Goal: Task Accomplishment & Management: Complete application form

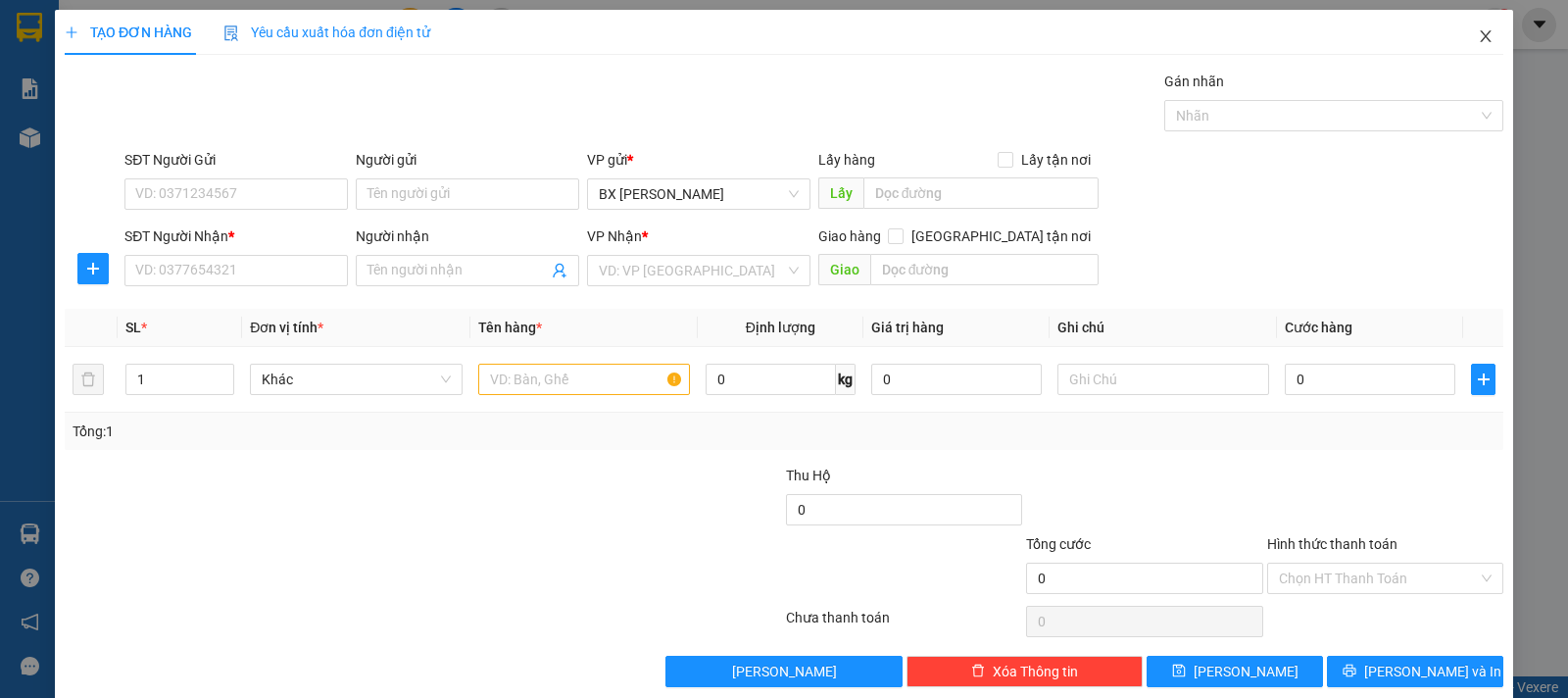
click at [1481, 35] on icon "close" at bounding box center [1485, 36] width 11 height 12
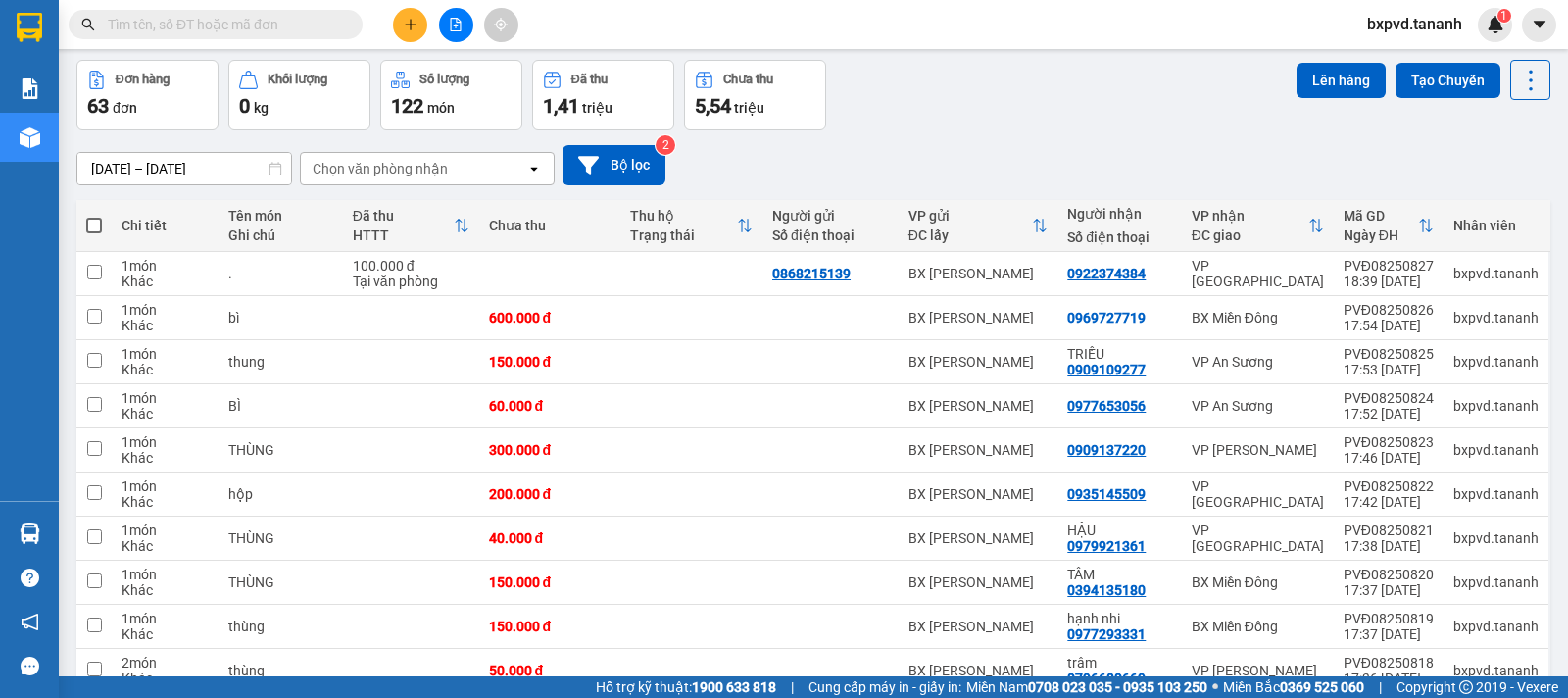
scroll to position [173, 0]
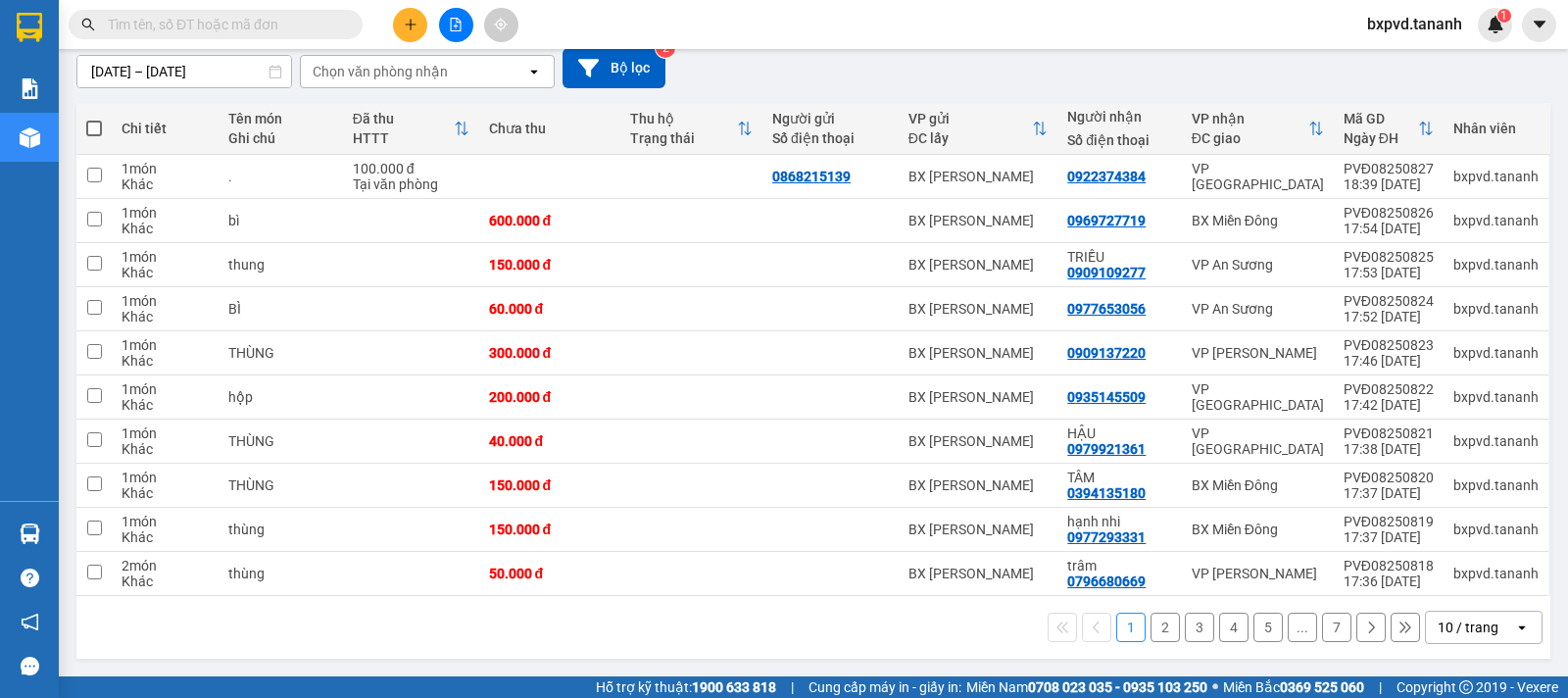
click at [1445, 623] on div "10 / trang" at bounding box center [1469, 627] width 61 height 20
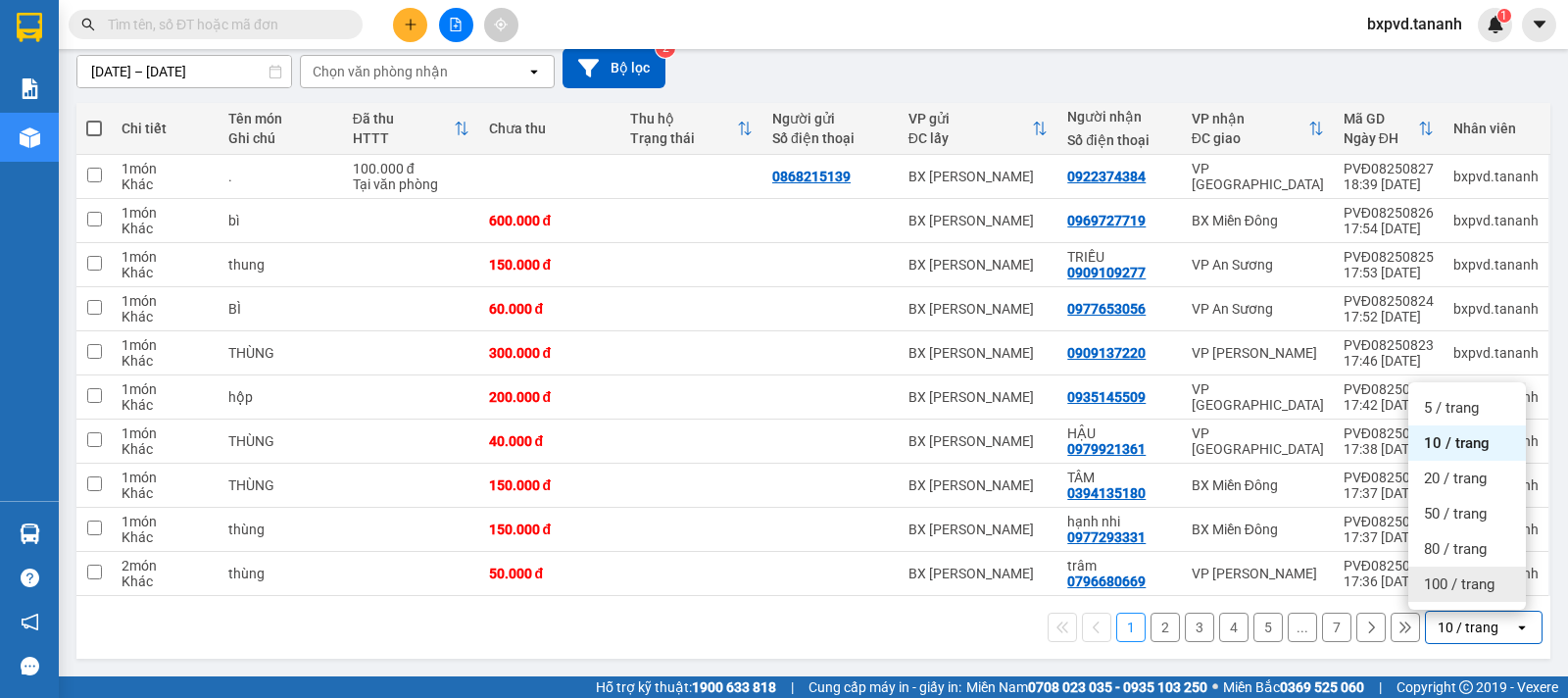
click at [1429, 588] on span "100 / trang" at bounding box center [1460, 584] width 71 height 20
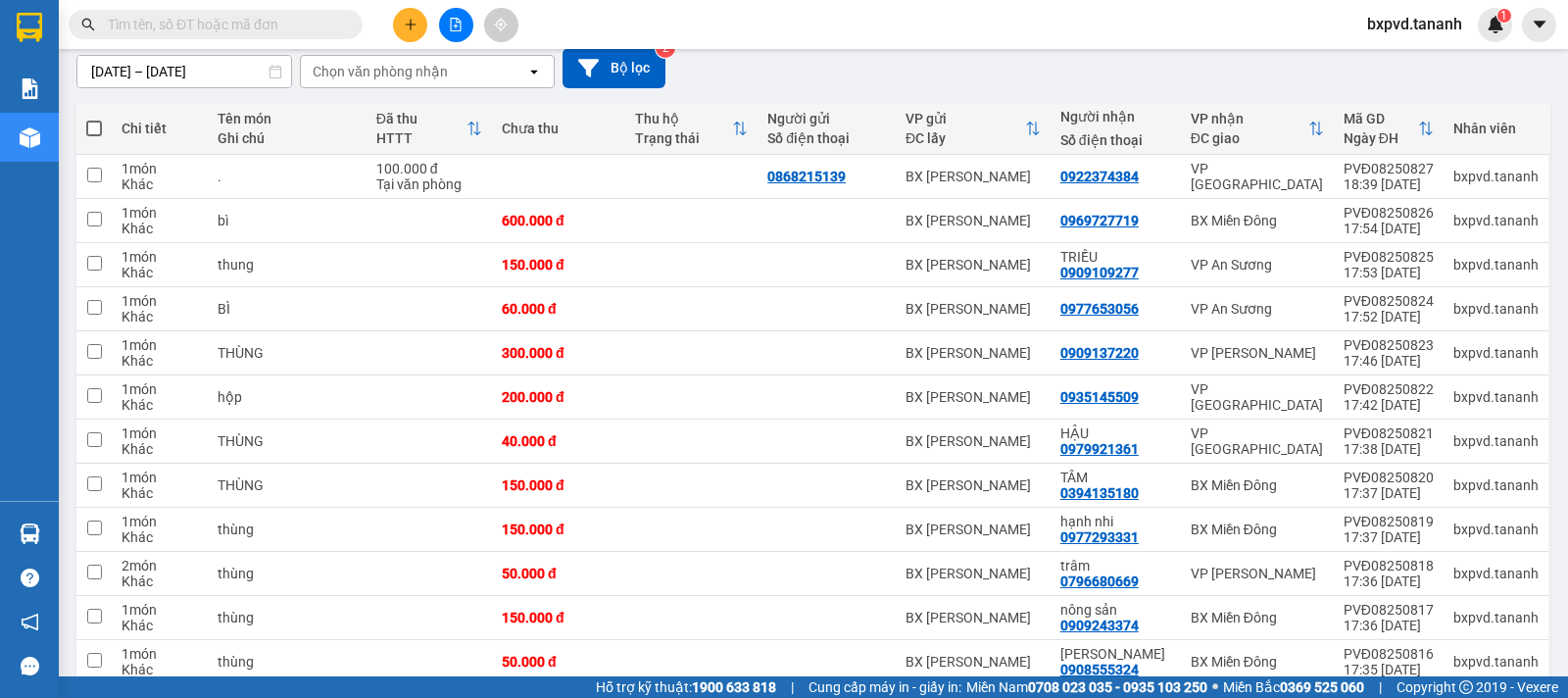
click at [102, 129] on th at bounding box center [94, 129] width 35 height 52
click at [91, 131] on span at bounding box center [94, 129] width 16 height 16
click at [94, 119] on input "checkbox" at bounding box center [94, 119] width 0 height 0
checkbox input "true"
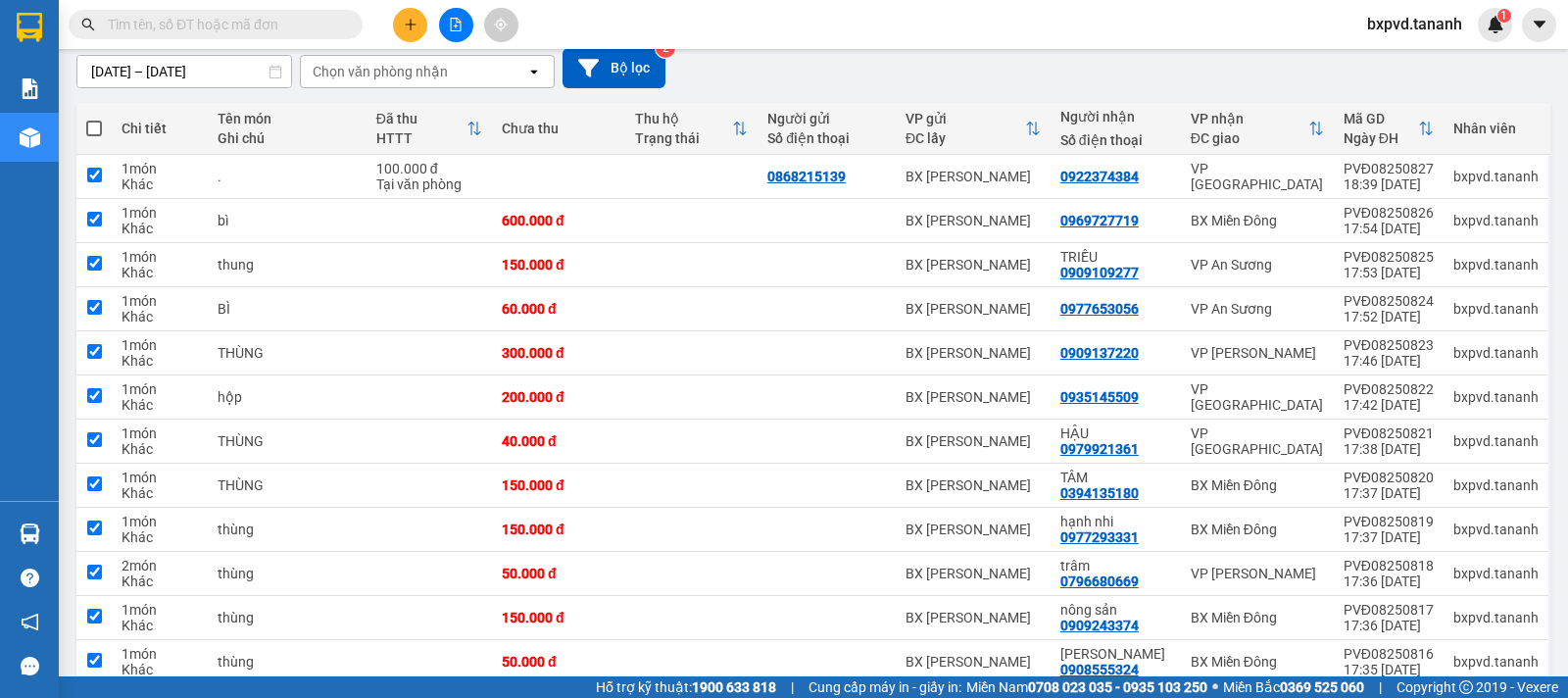
checkbox input "true"
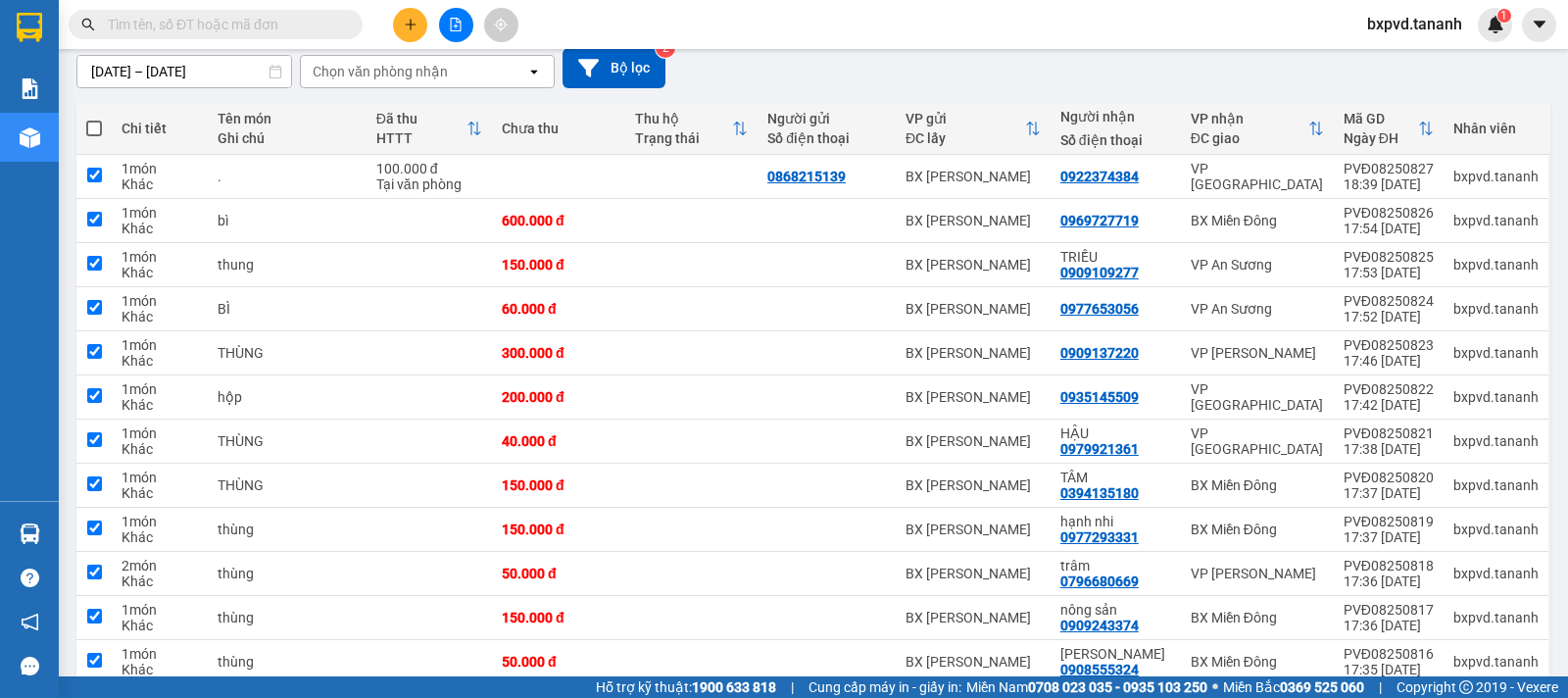
checkbox input "true"
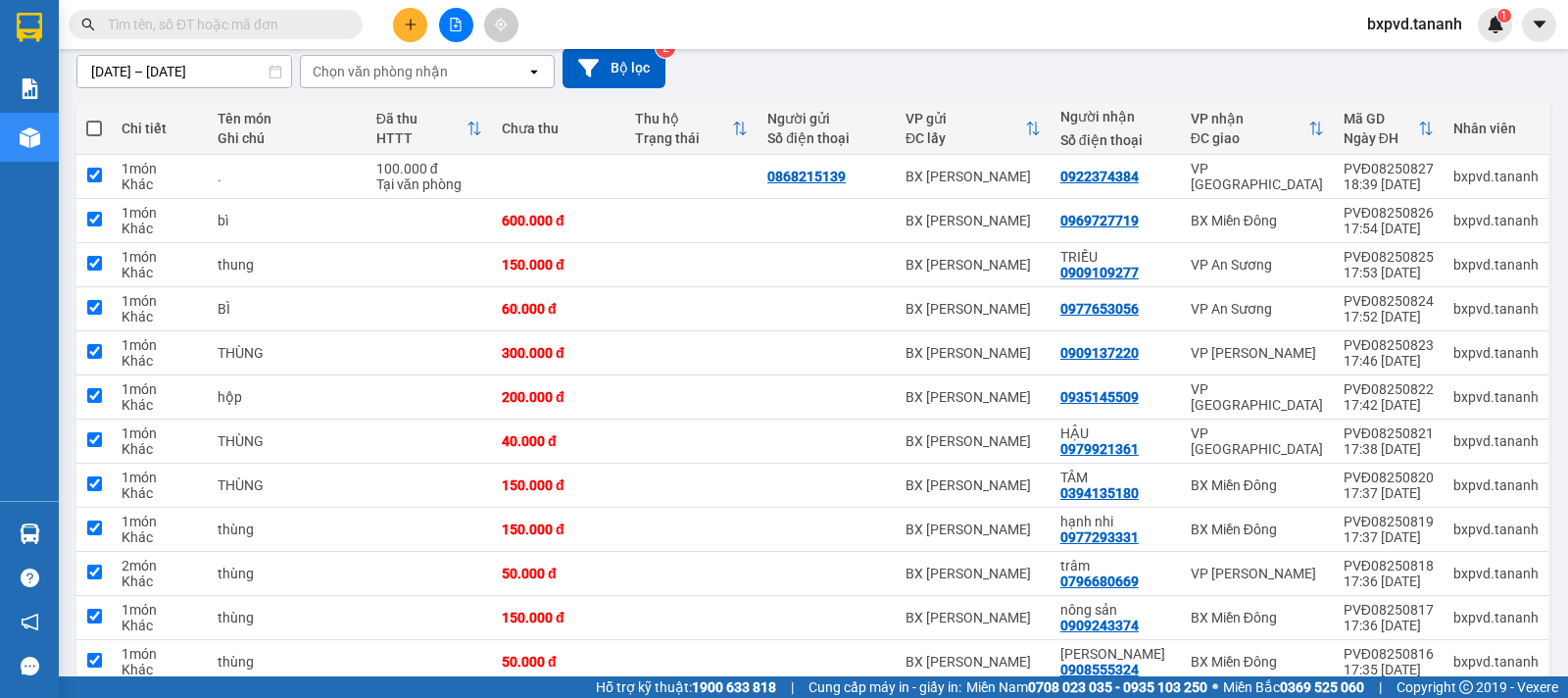
checkbox input "true"
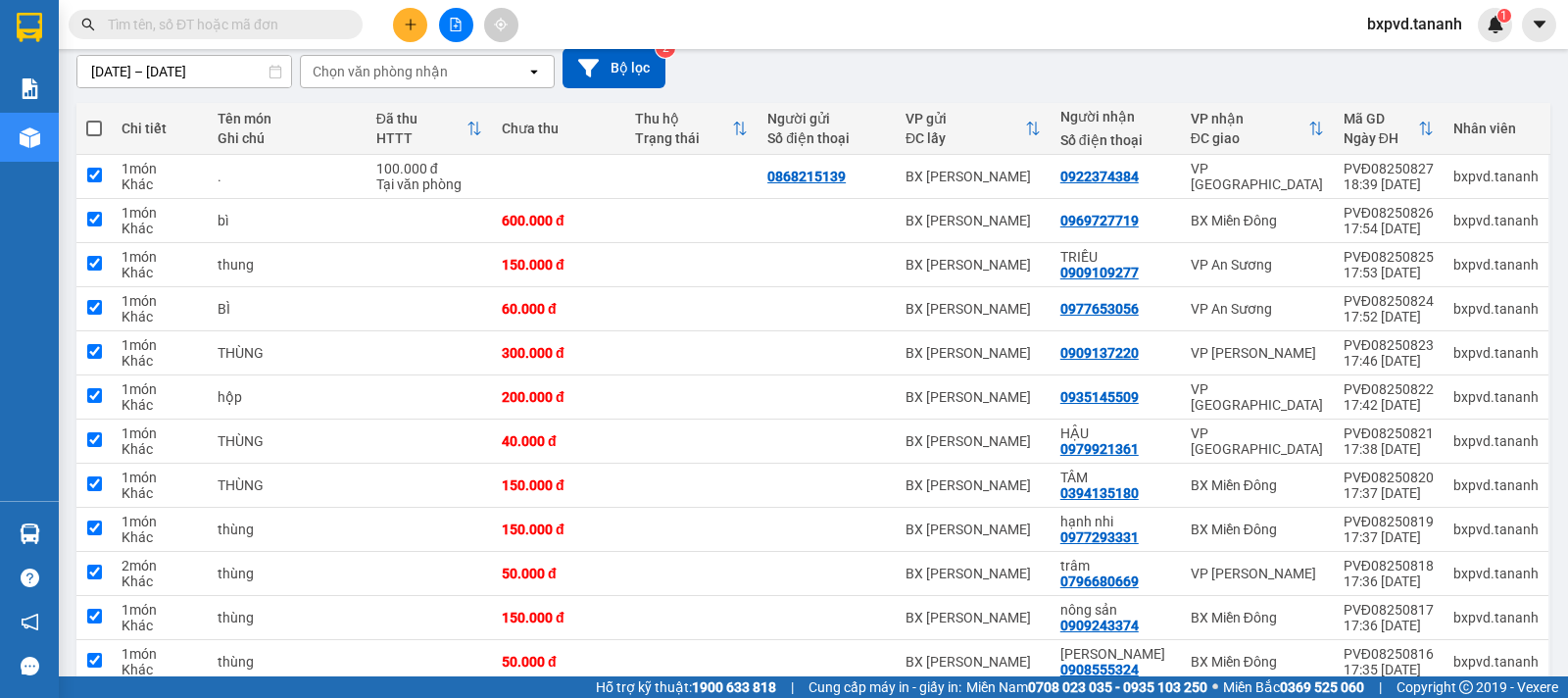
checkbox input "true"
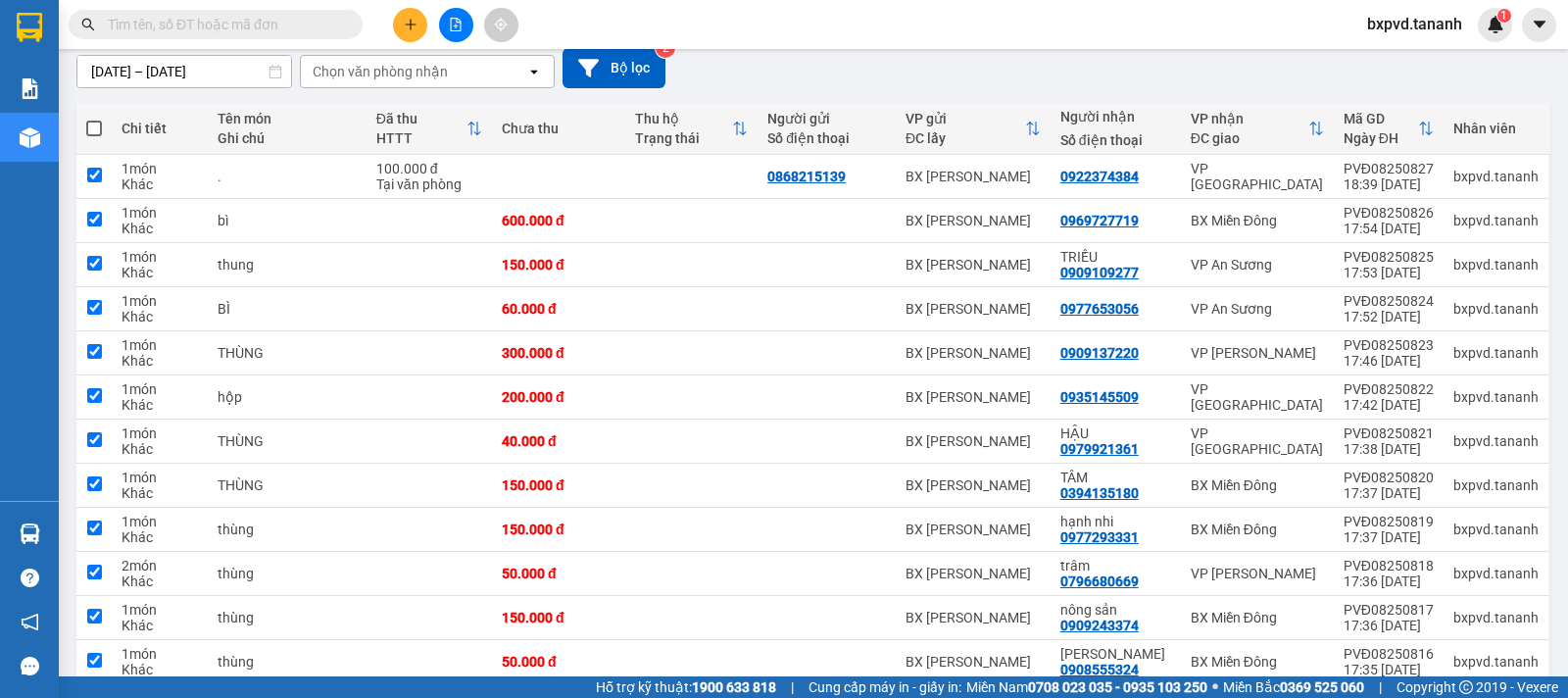
checkbox input "true"
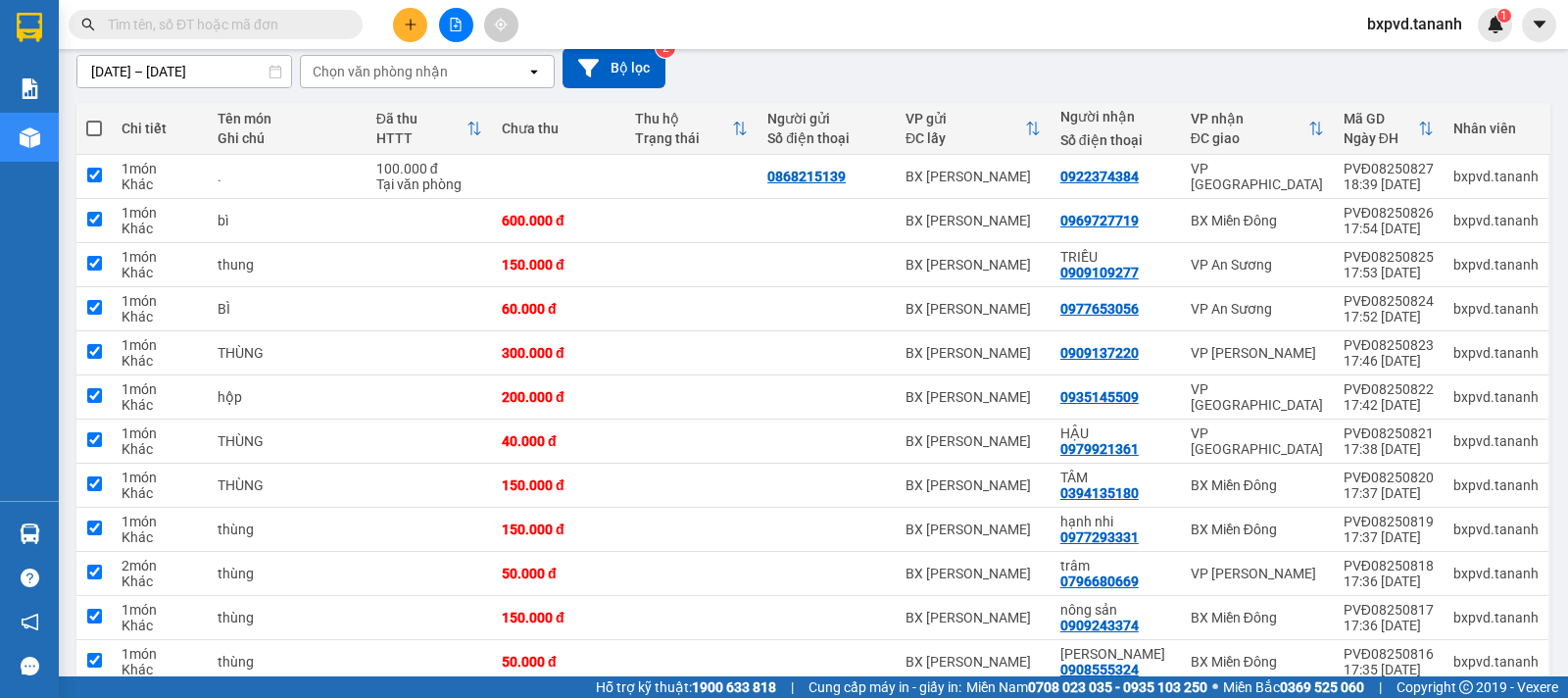
checkbox input "true"
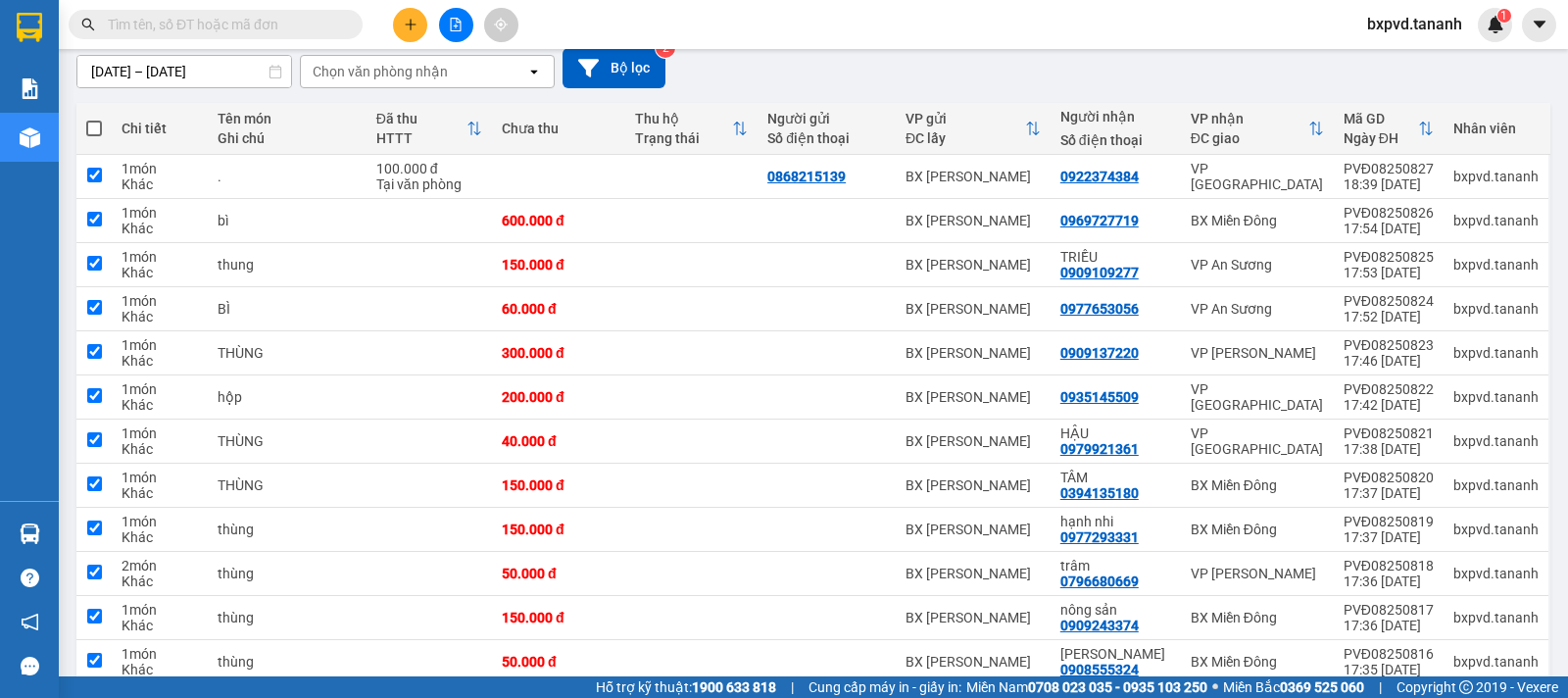
checkbox input "true"
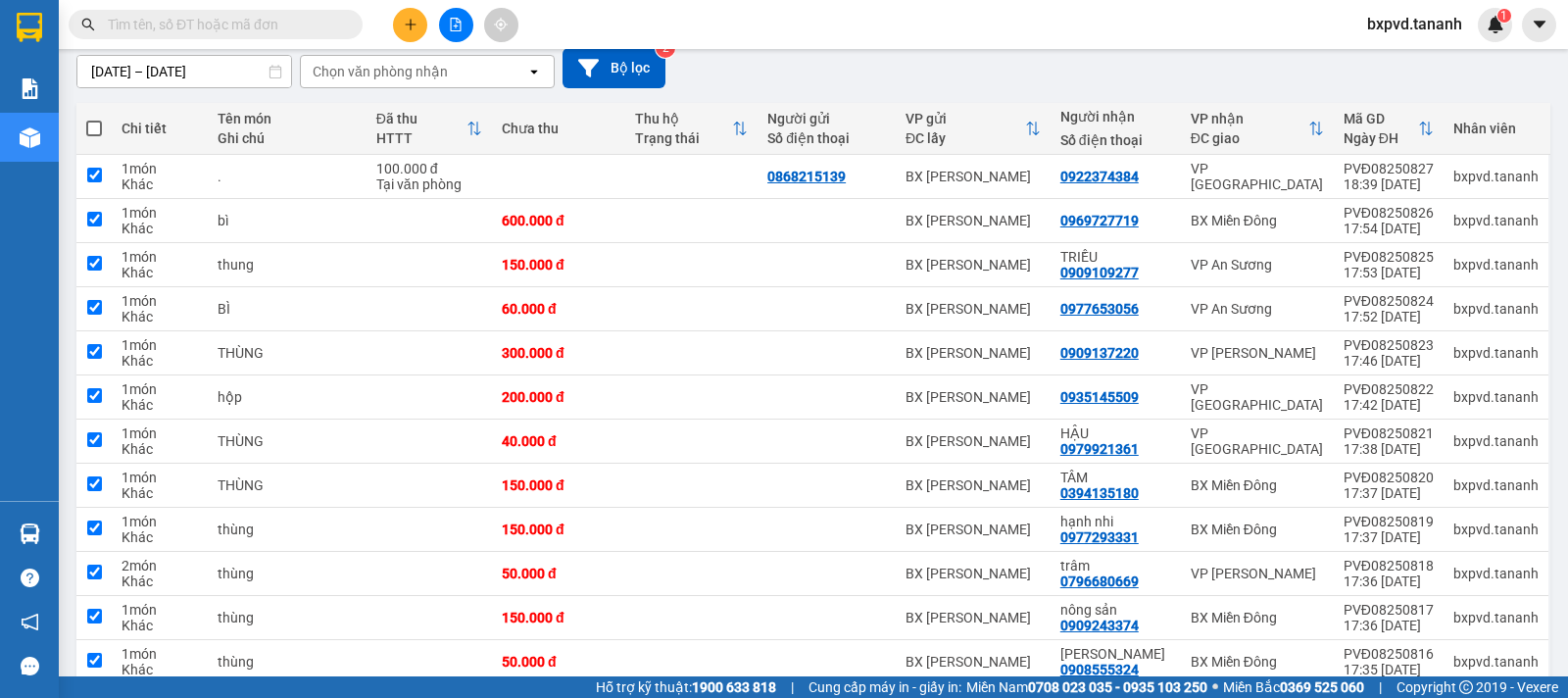
checkbox input "true"
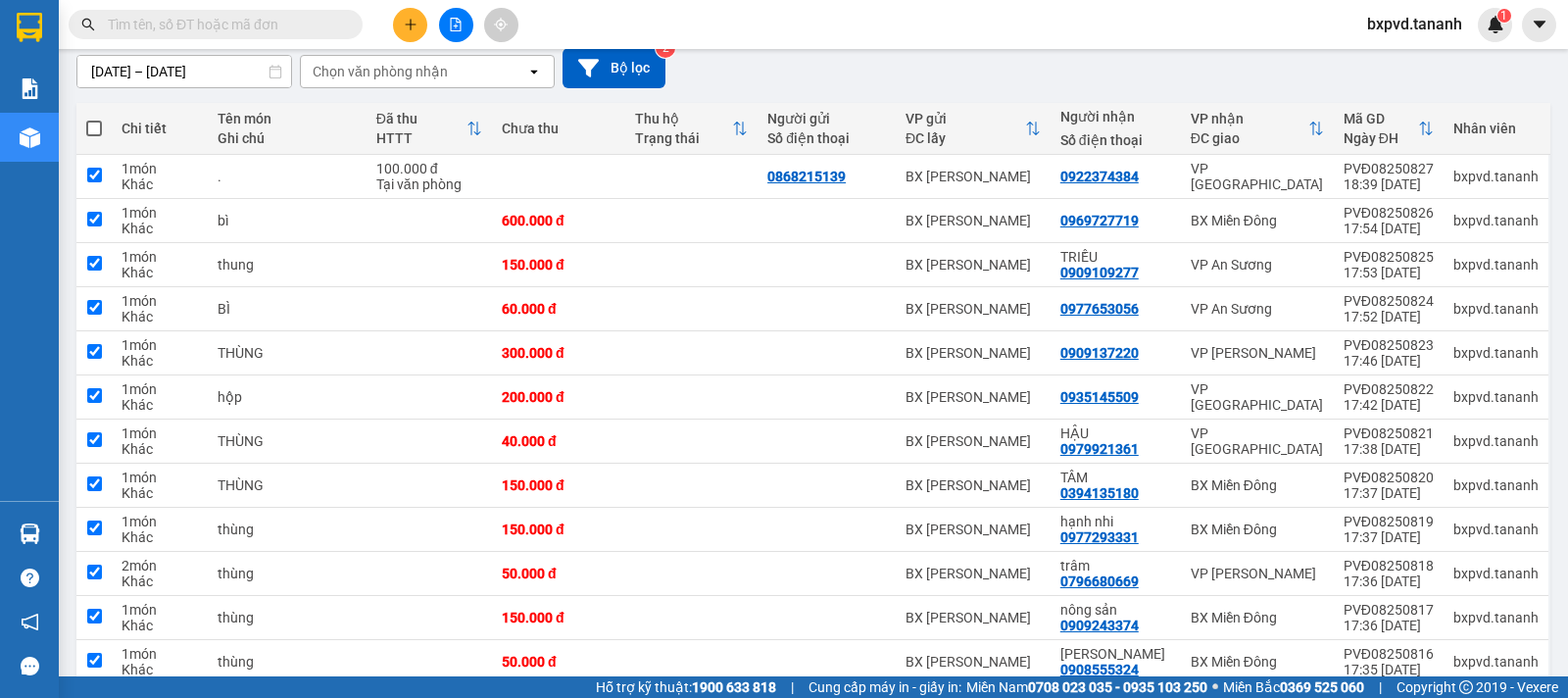
checkbox input "true"
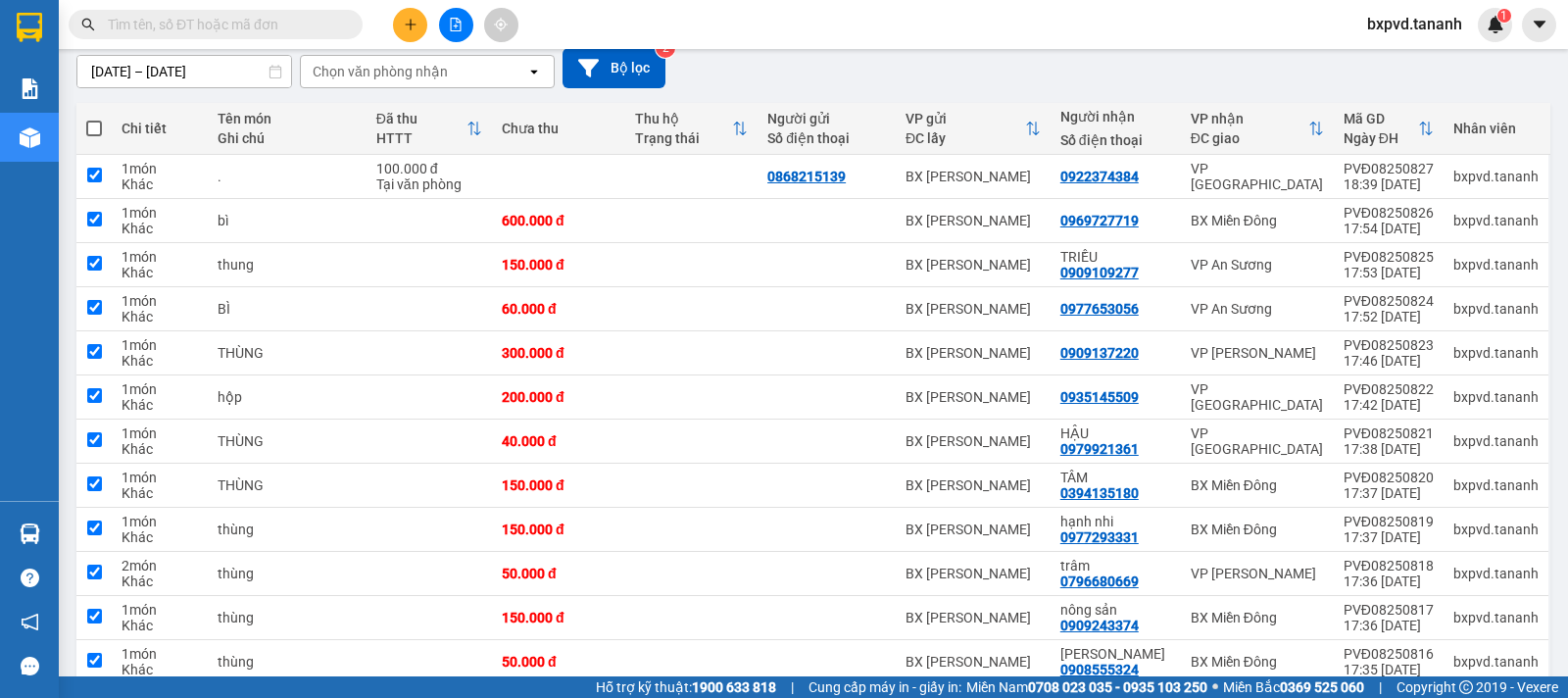
checkbox input "true"
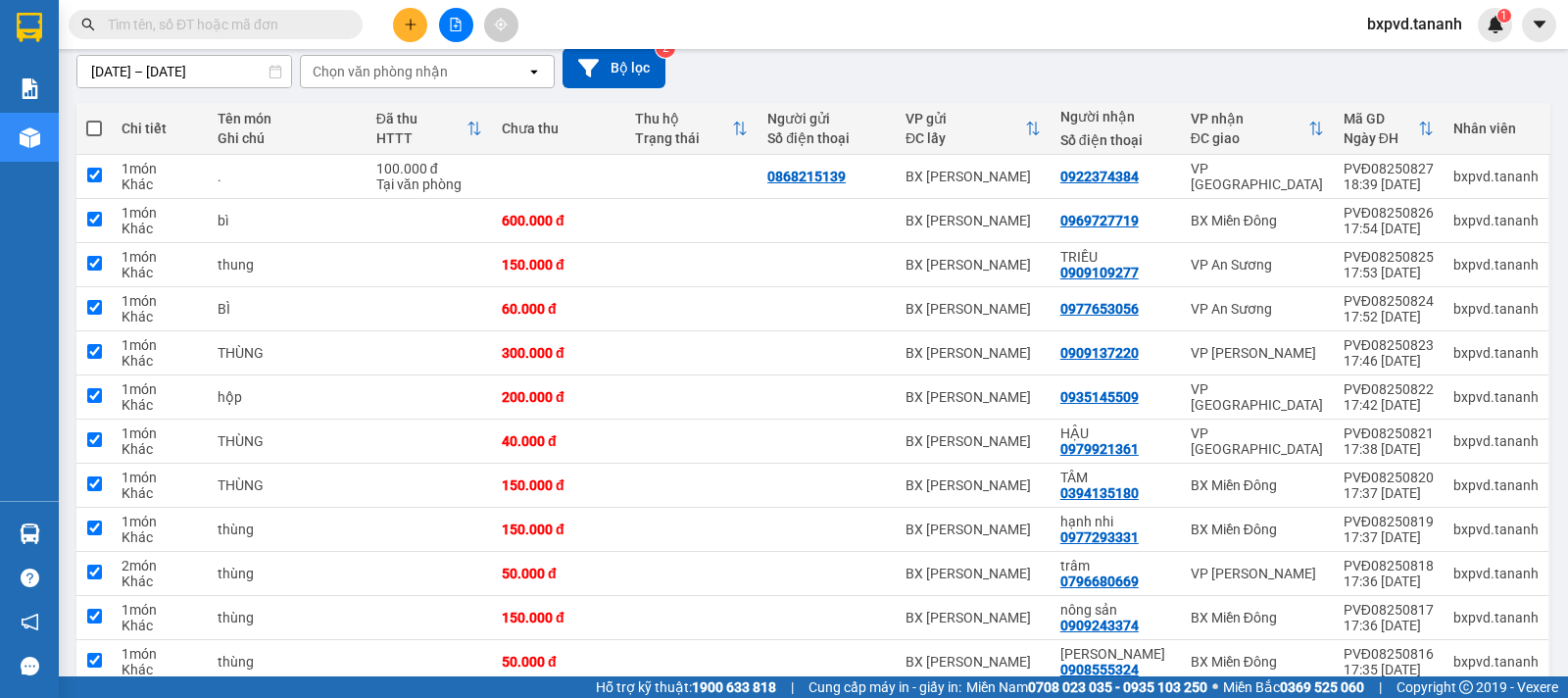
checkbox input "true"
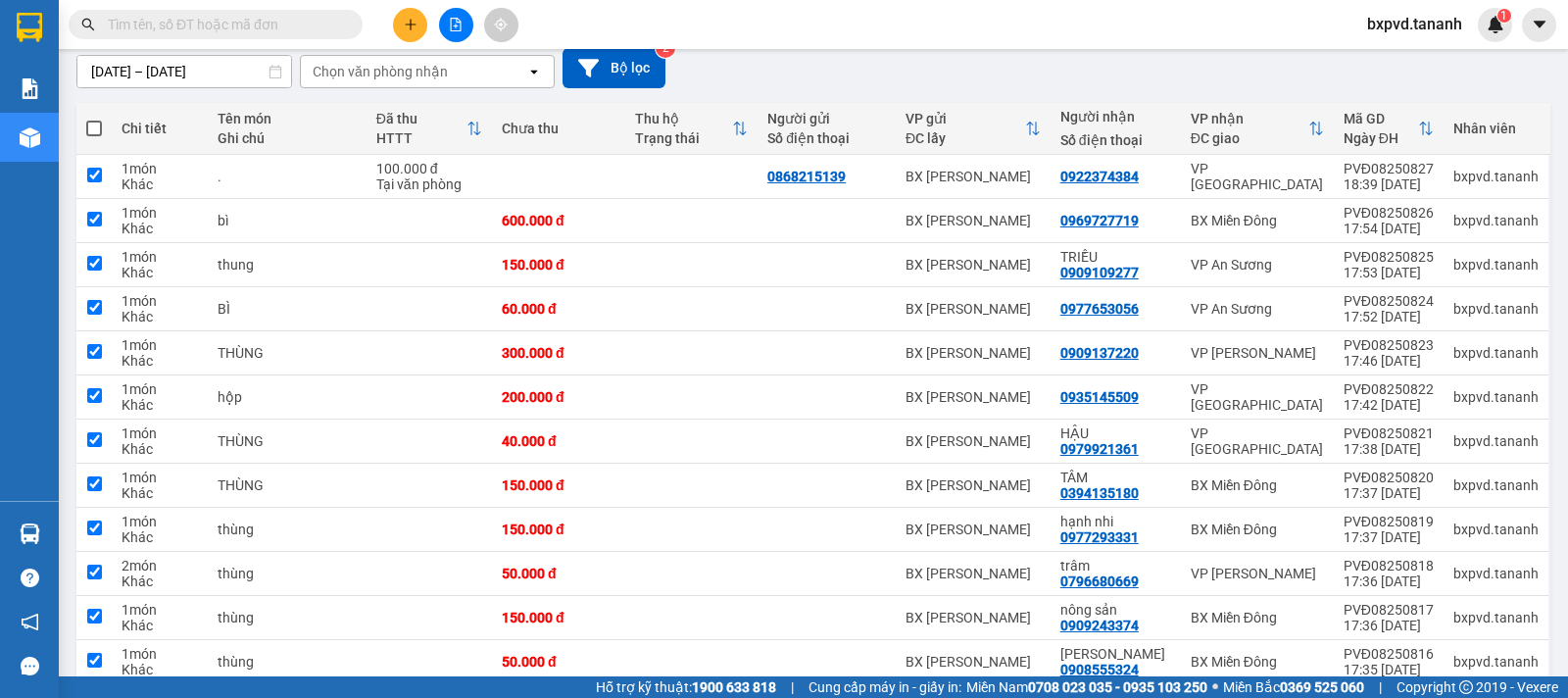
checkbox input "true"
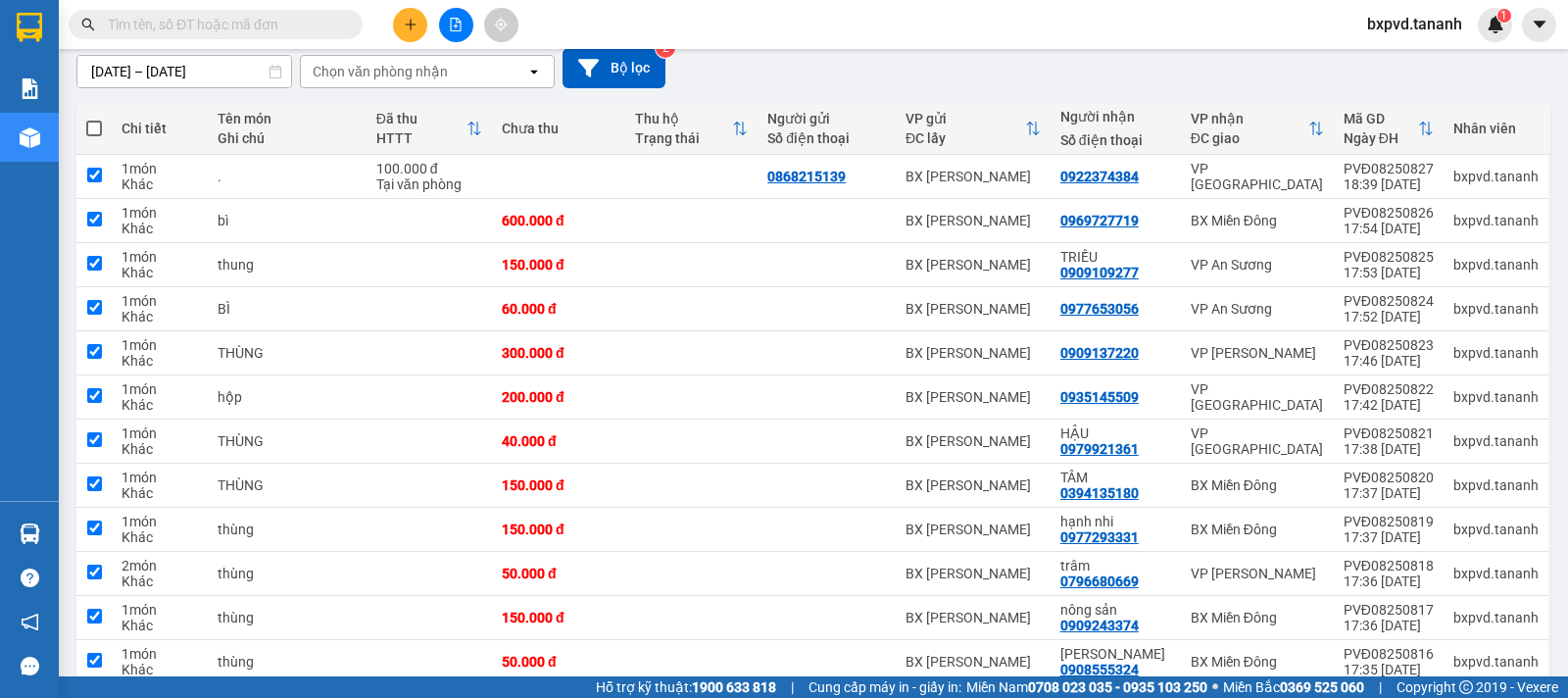
checkbox input "true"
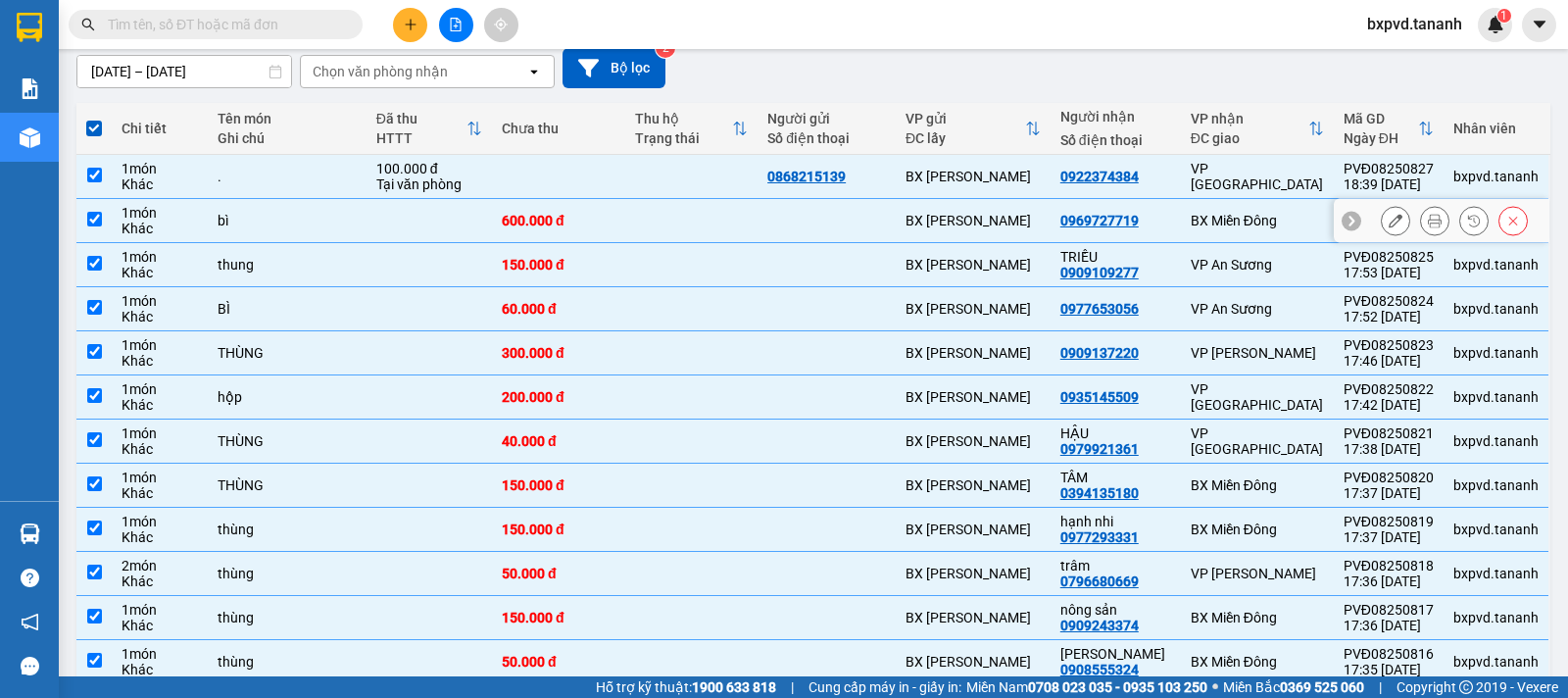
scroll to position [0, 0]
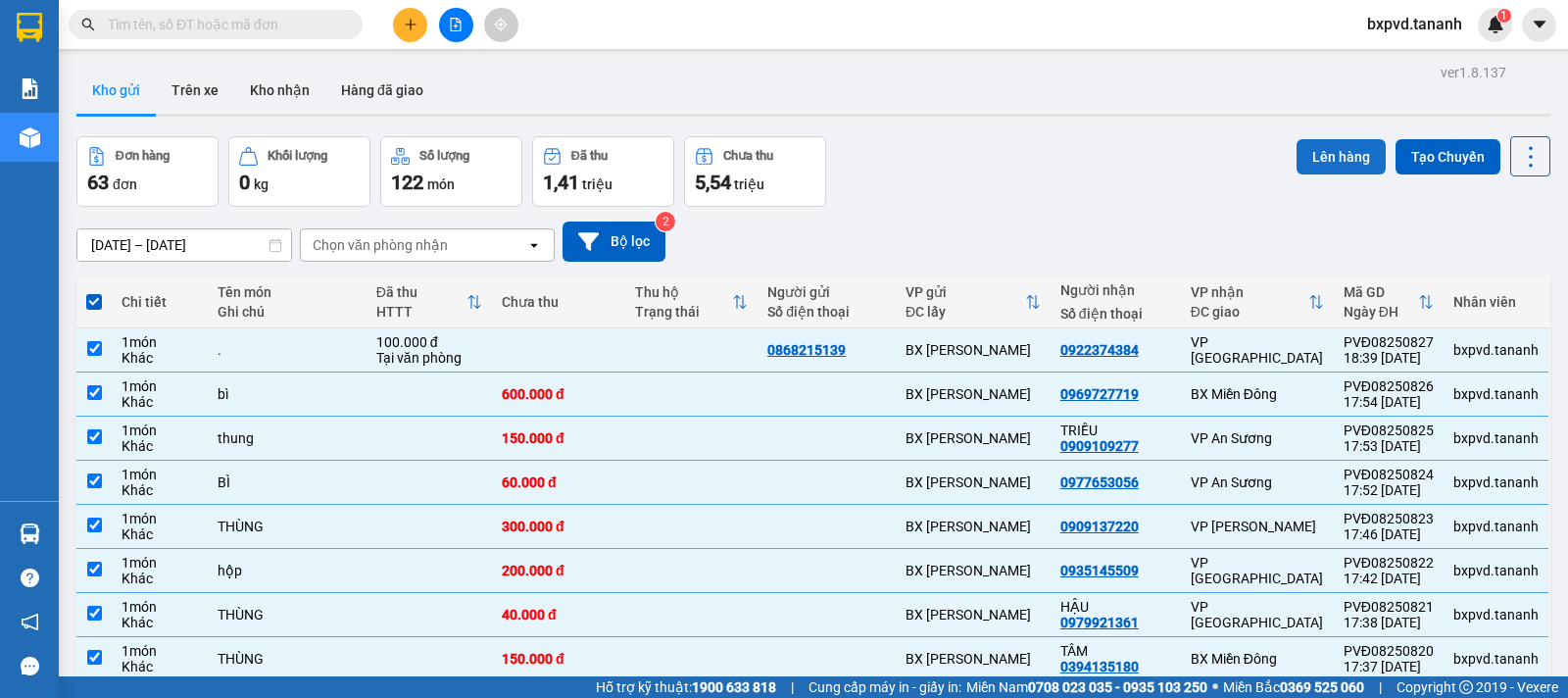
click at [1298, 155] on button "Lên hàng" at bounding box center [1341, 157] width 89 height 35
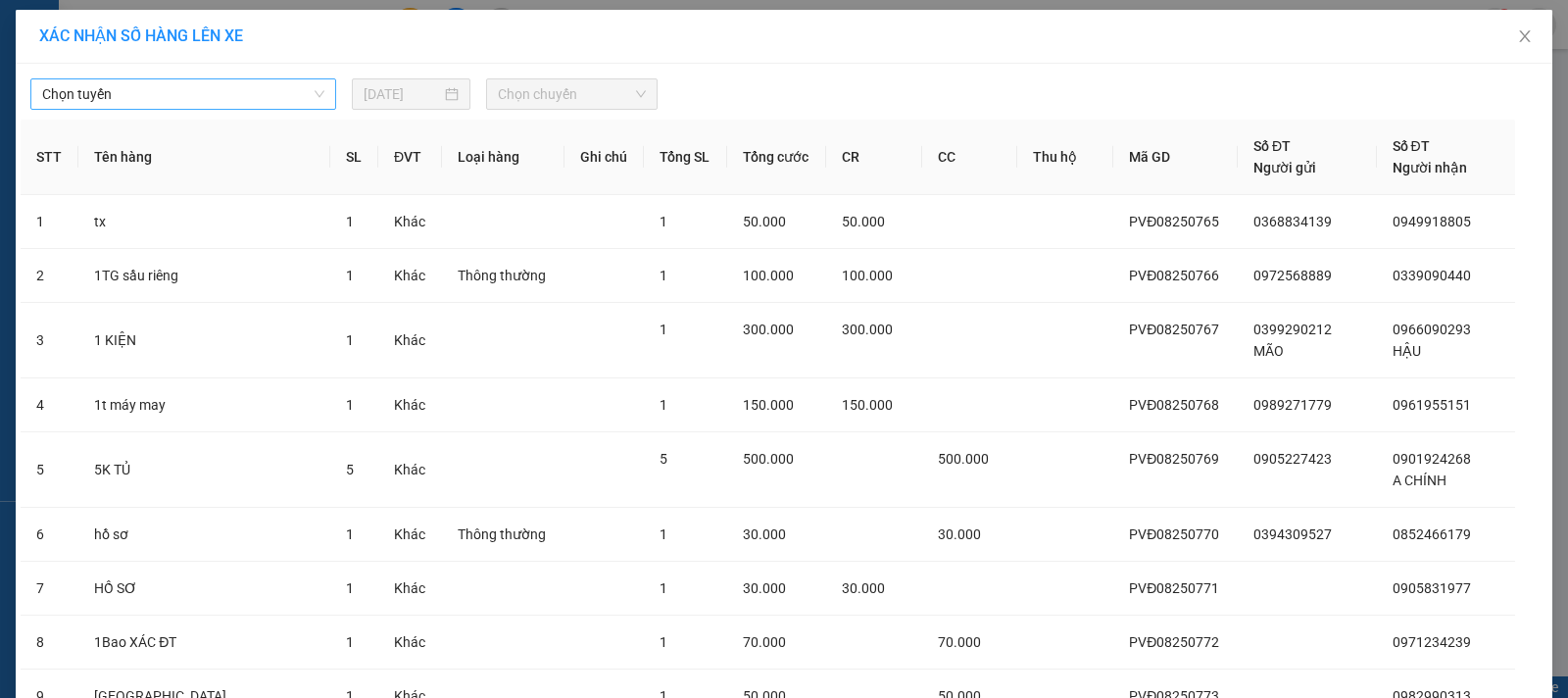
click at [298, 95] on span "Chọn tuyến" at bounding box center [183, 94] width 282 height 29
click at [514, 105] on span "Chọn chuyến" at bounding box center [572, 94] width 148 height 29
click at [438, 105] on div "[DATE]" at bounding box center [411, 94] width 119 height 31
click at [543, 100] on span "Chọn chuyến" at bounding box center [572, 94] width 148 height 29
click at [318, 103] on div "Chọn tuyến" at bounding box center [183, 94] width 306 height 31
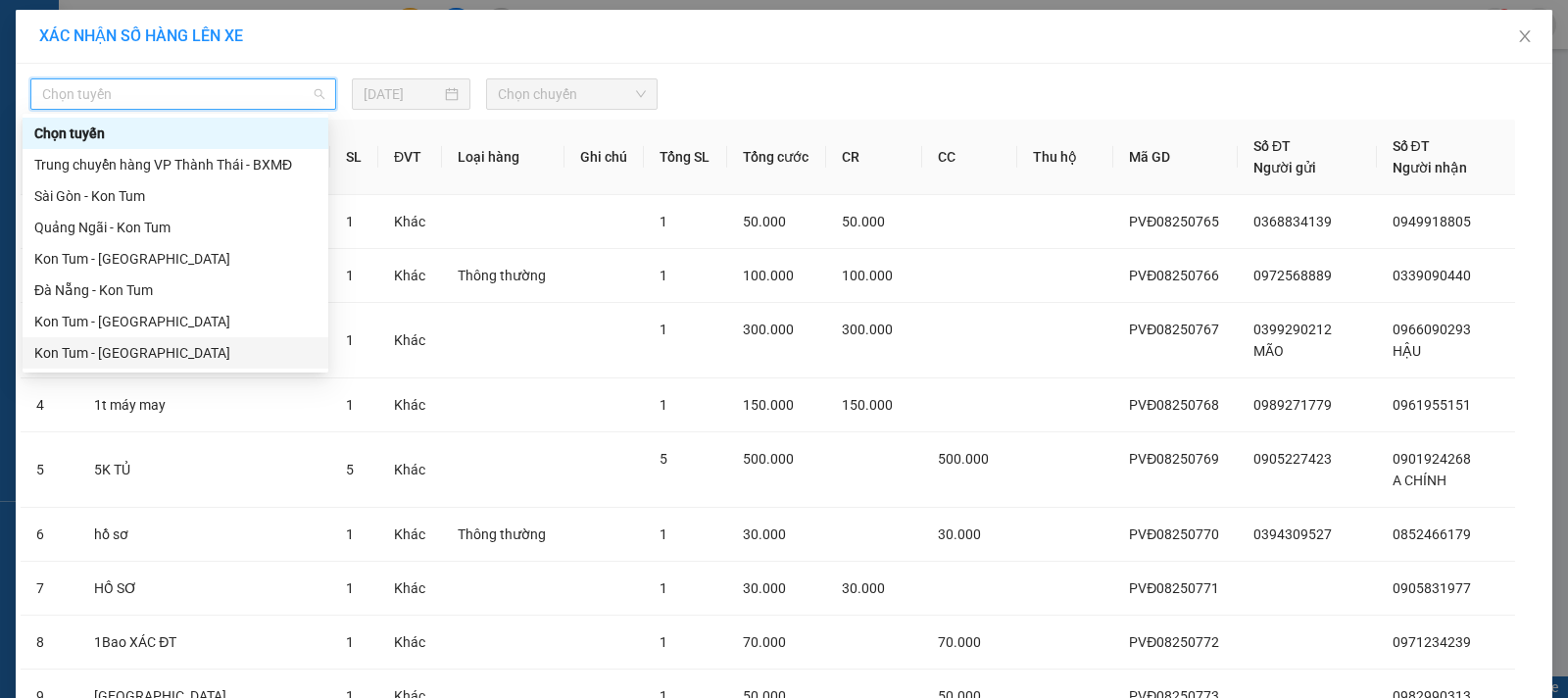
click at [183, 355] on div "Kon Tum - [GEOGRAPHIC_DATA]" at bounding box center [175, 353] width 282 height 22
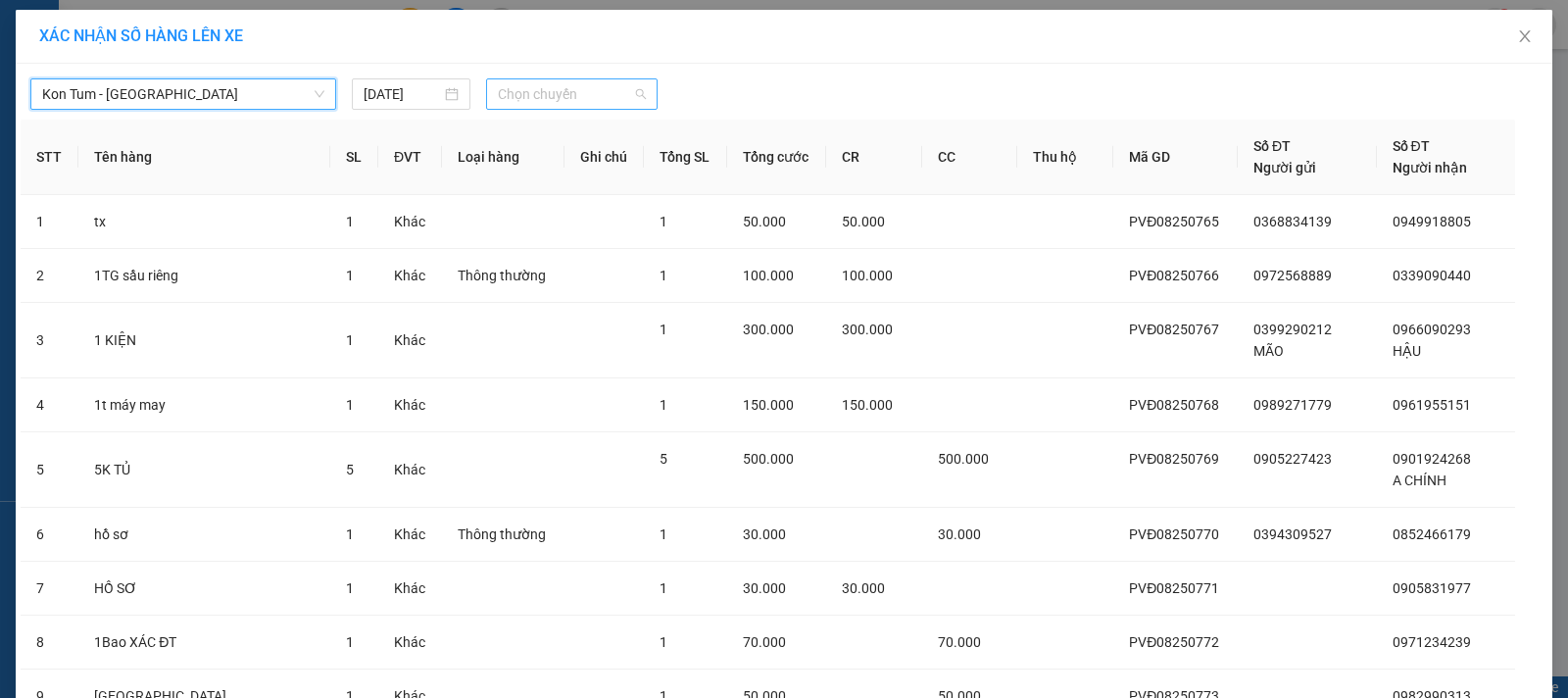
click at [553, 99] on span "Chọn chuyến" at bounding box center [572, 94] width 148 height 29
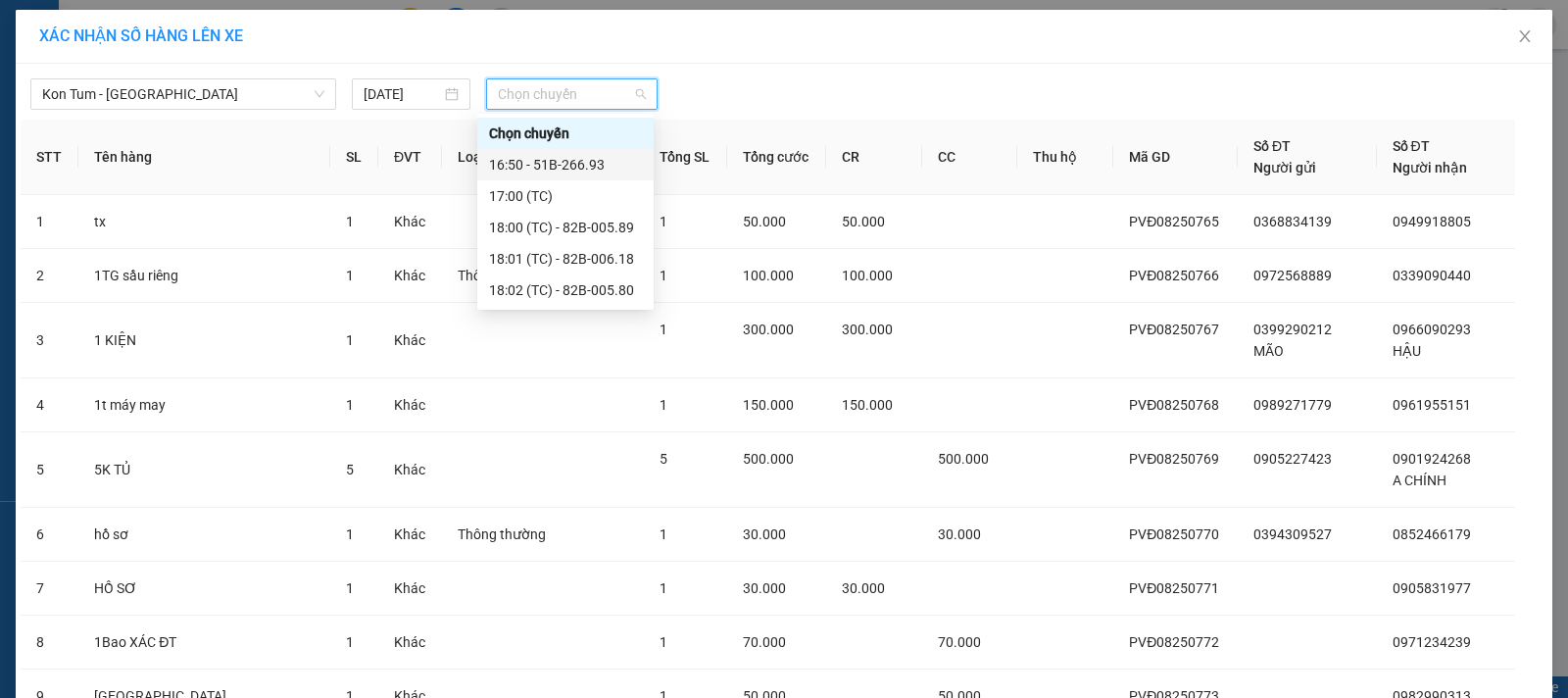
click at [560, 160] on div "16:50 - 51B-266.93" at bounding box center [566, 165] width 153 height 22
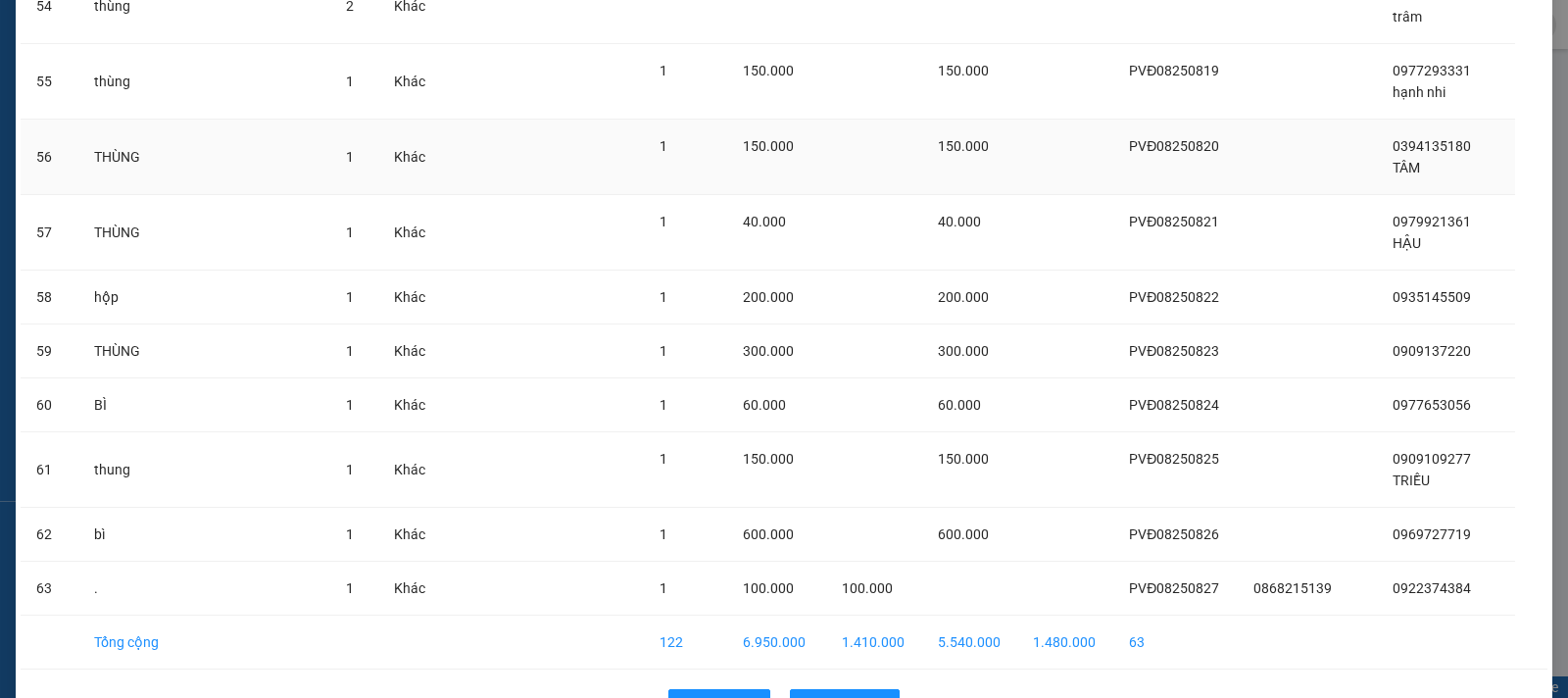
scroll to position [3756, 0]
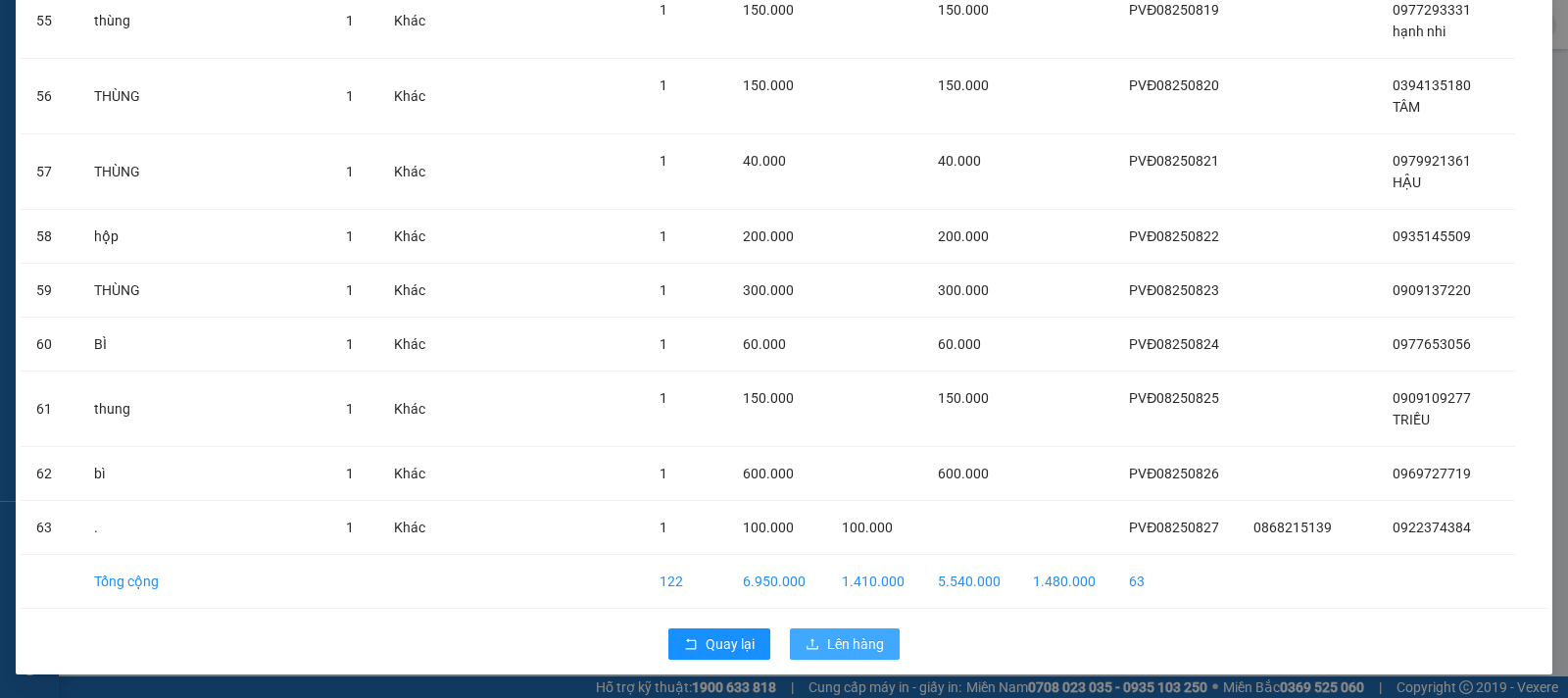
click at [809, 640] on icon "upload" at bounding box center [813, 644] width 14 height 14
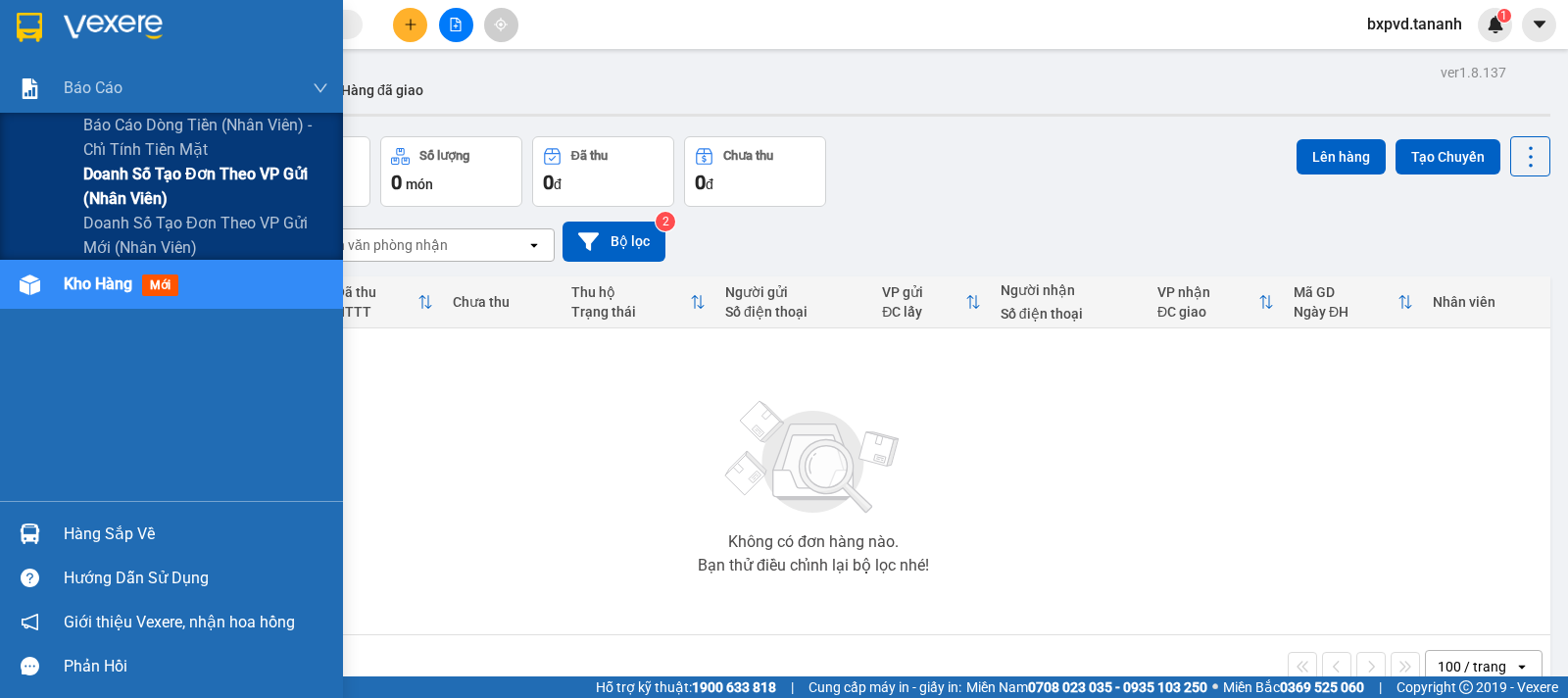
click at [178, 198] on span "Doanh số tạo đơn theo VP gửi (nhân viên)" at bounding box center [205, 187] width 245 height 49
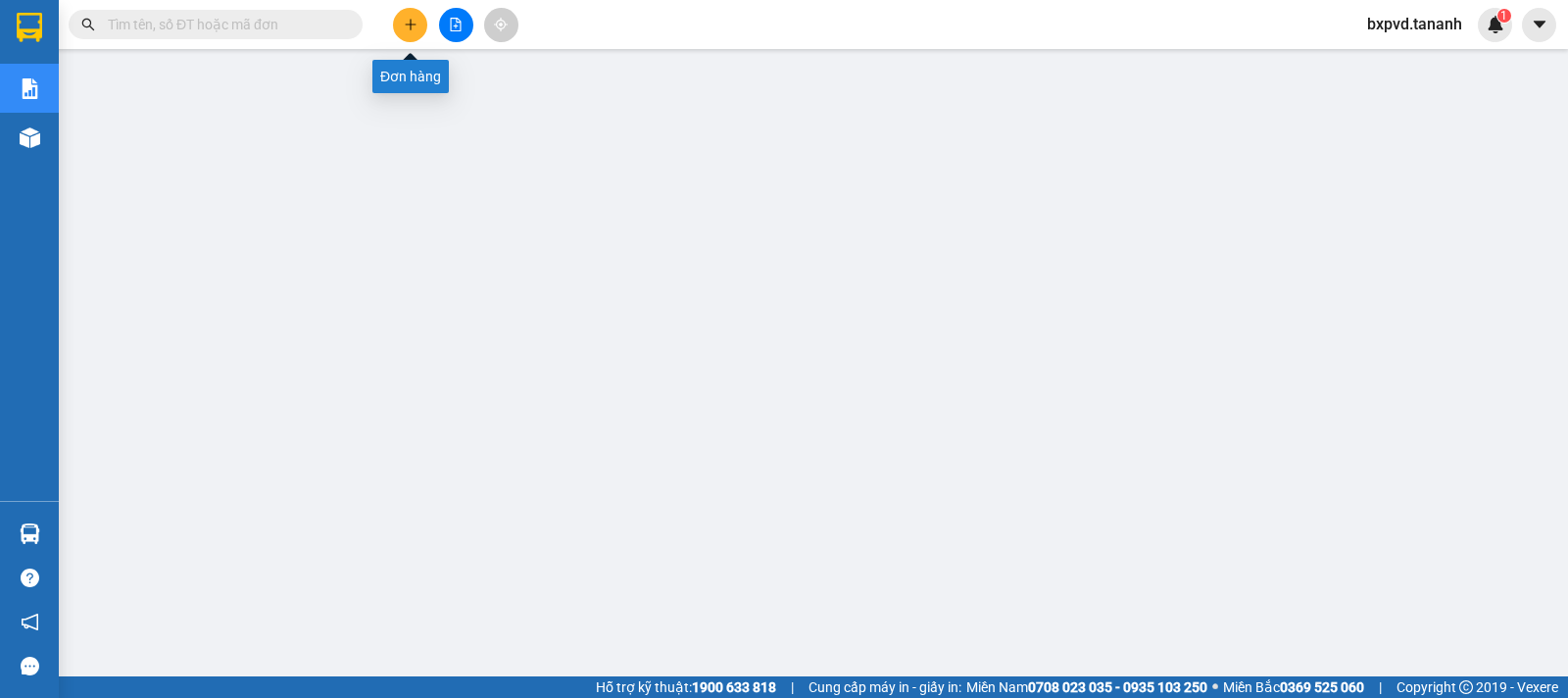
click at [407, 26] on icon "plus" at bounding box center [411, 25] width 14 height 14
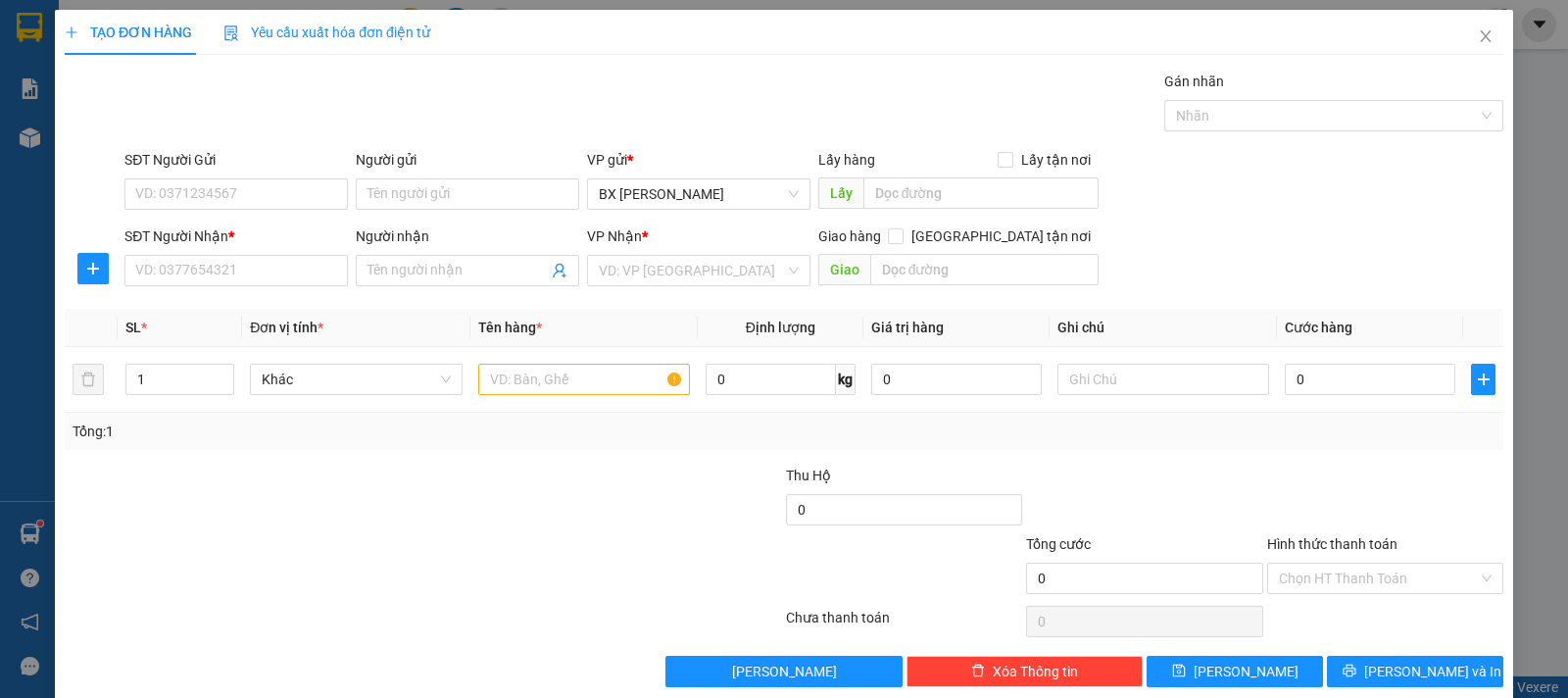
click at [295, 291] on div "SĐT Người Nhận * VD: 0377654321" at bounding box center [236, 260] width 223 height 69
click at [299, 275] on input "SĐT Người Nhận *" at bounding box center [236, 270] width 223 height 31
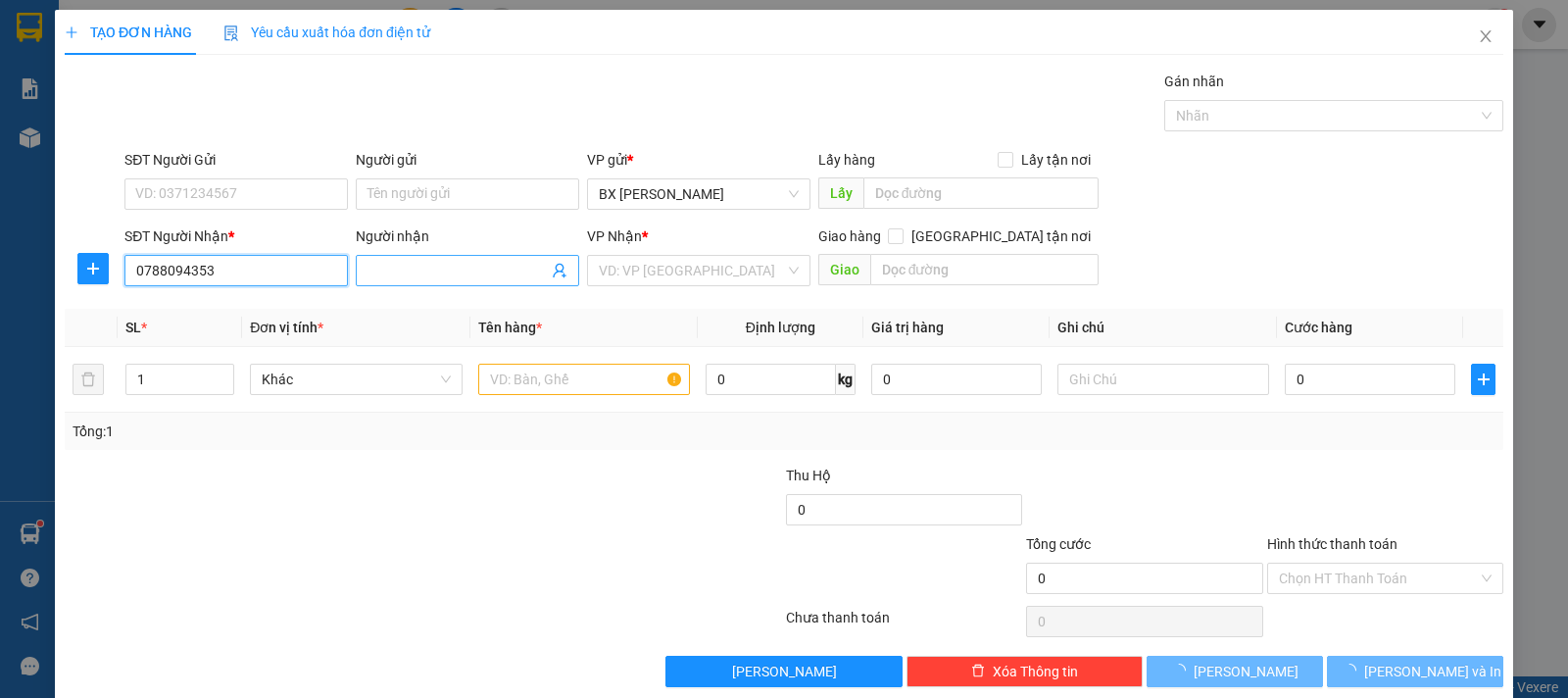
type input "0788094353"
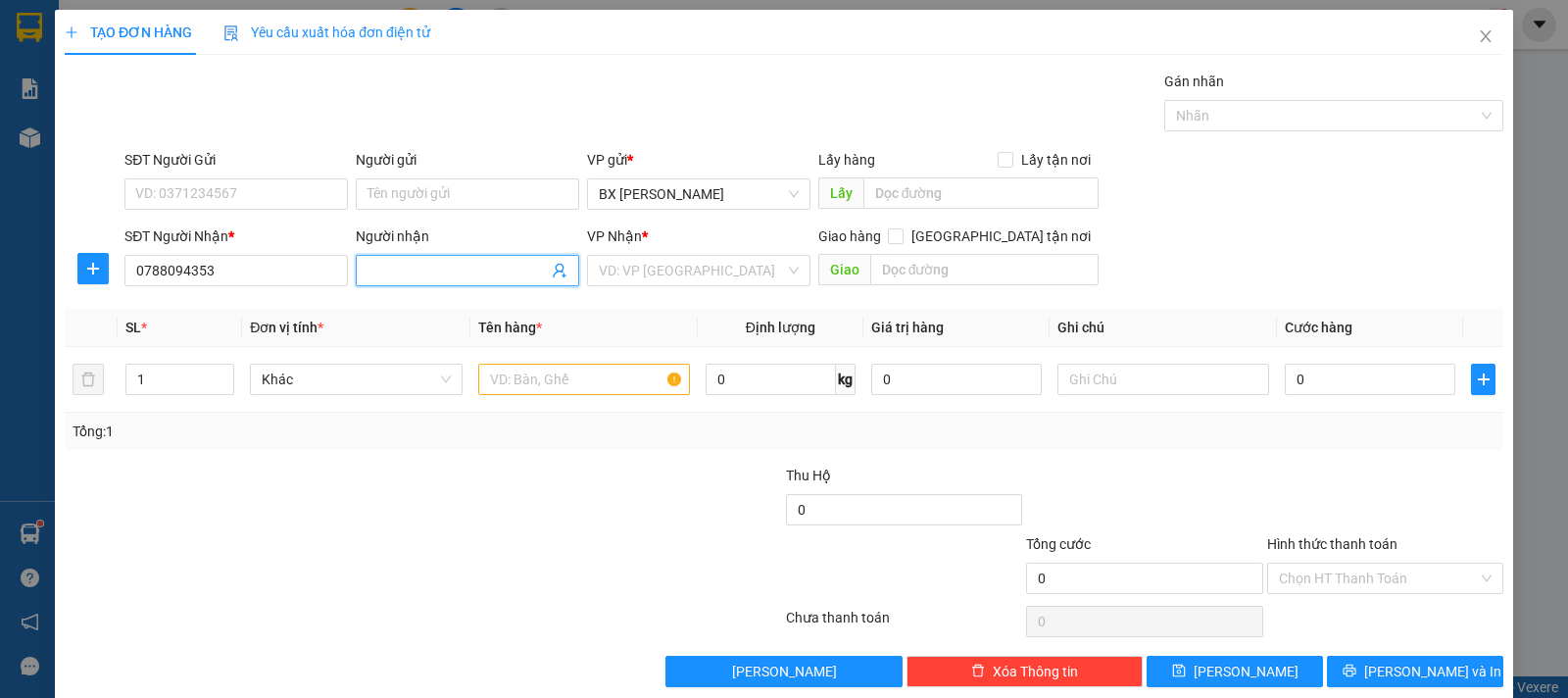
click at [449, 258] on span at bounding box center [467, 270] width 223 height 31
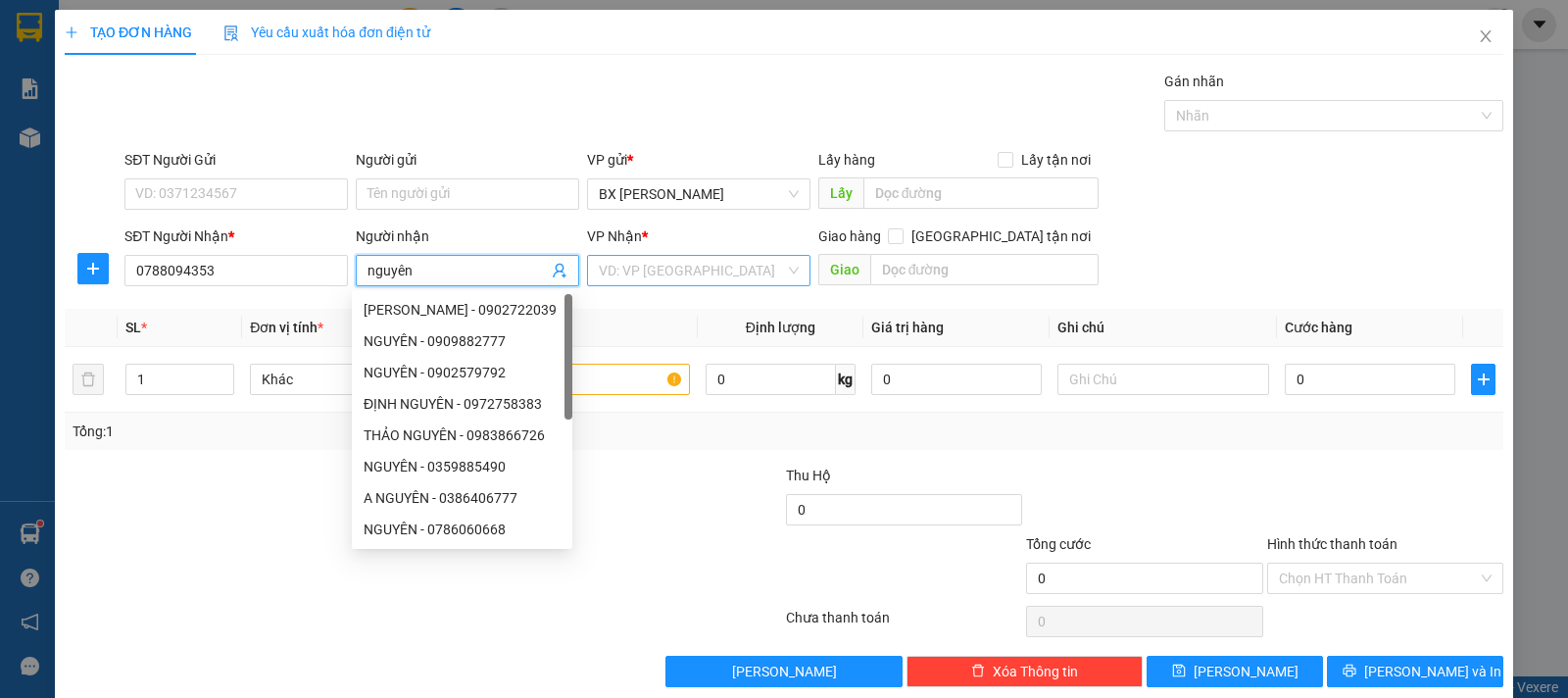
type input "nguyên"
click at [649, 265] on input "search" at bounding box center [691, 270] width 186 height 29
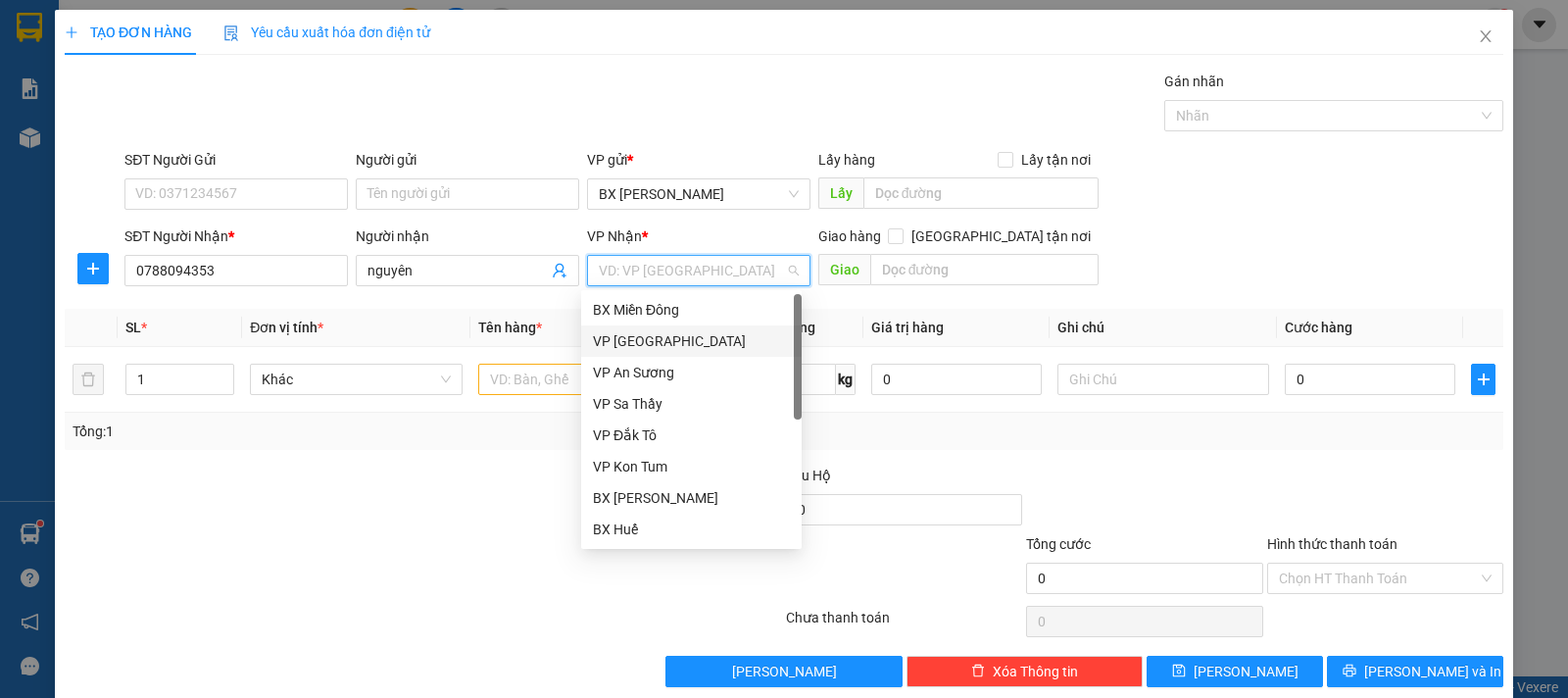
click at [649, 347] on div "VP [GEOGRAPHIC_DATA]" at bounding box center [691, 341] width 197 height 22
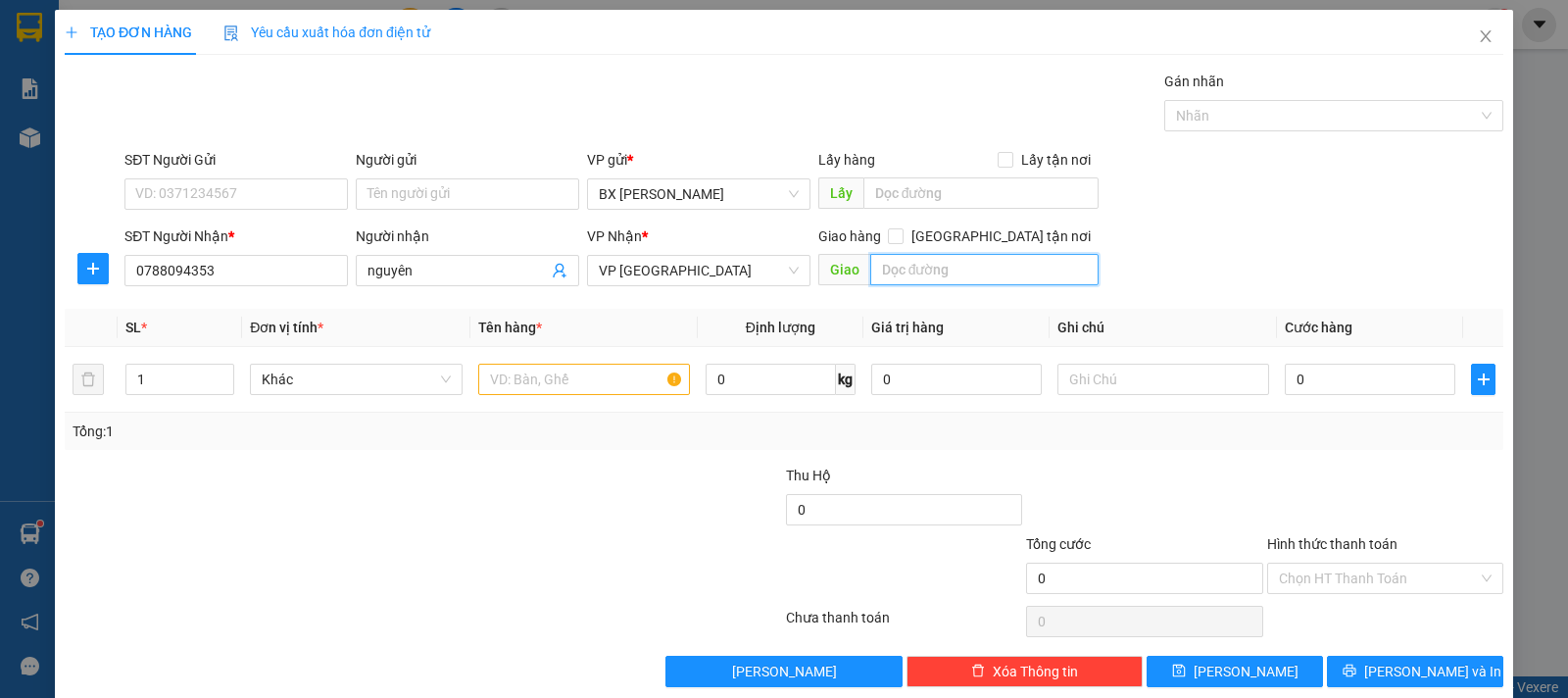
click at [886, 266] on input "text" at bounding box center [984, 269] width 229 height 31
type input "TAM KỲ"
click at [521, 382] on input "text" at bounding box center [584, 379] width 211 height 31
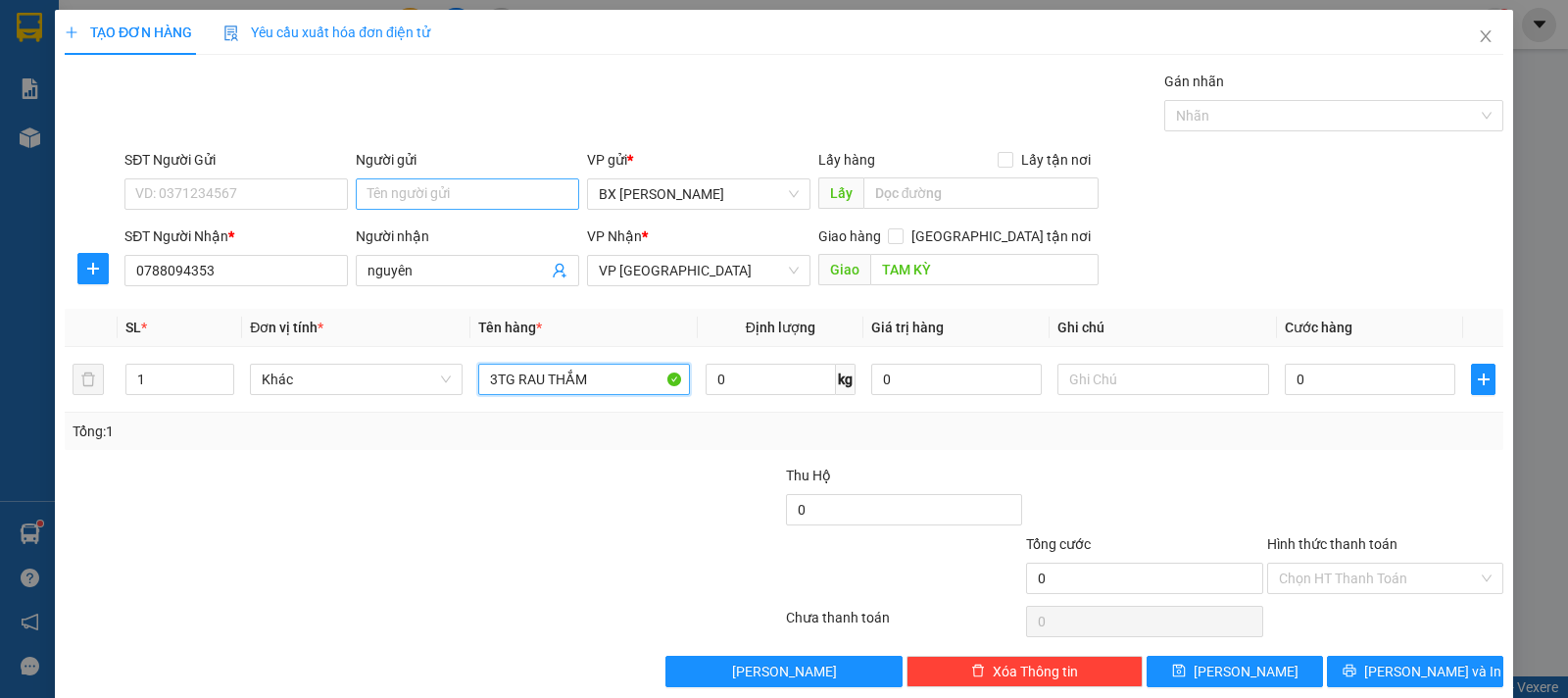
type input "3TG RAU THẮM"
click at [430, 180] on input "Người gửi" at bounding box center [467, 194] width 223 height 31
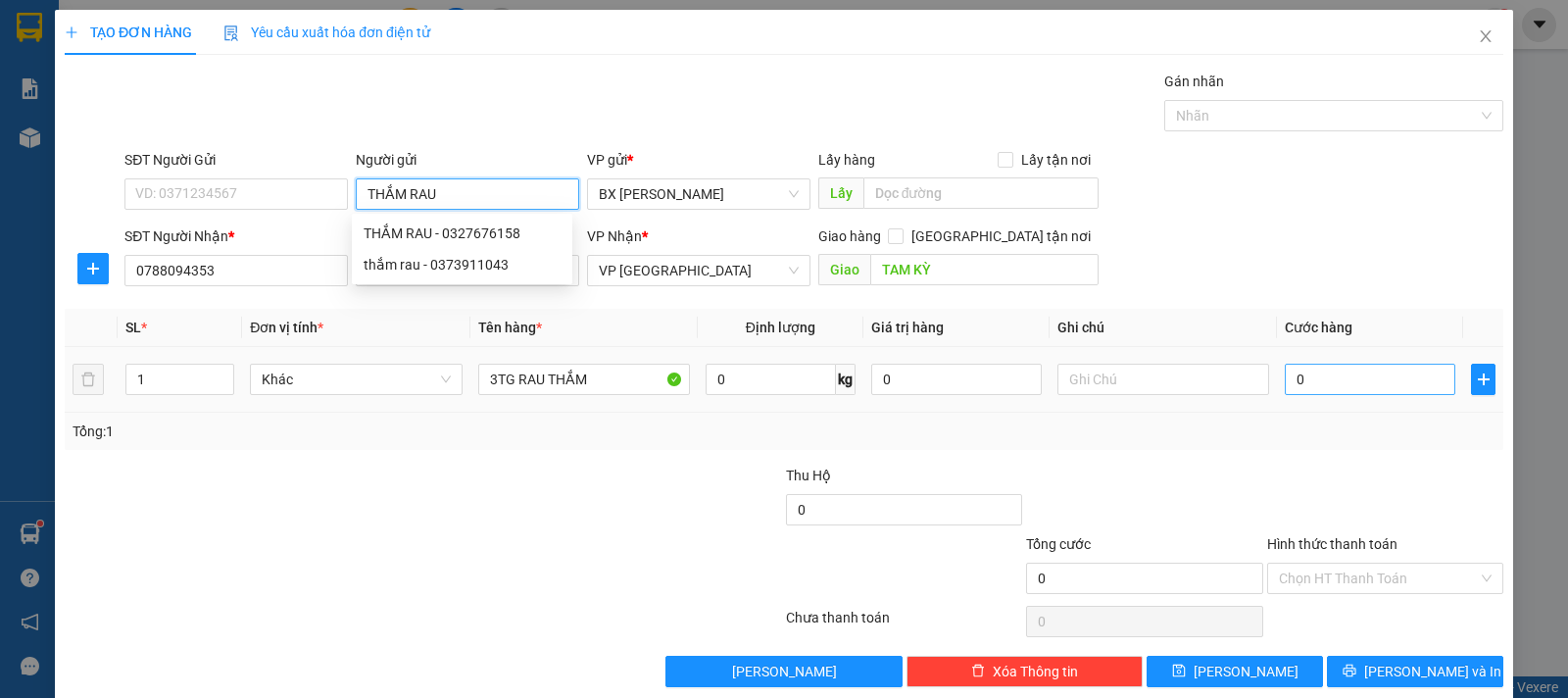
type input "THẮM RAU"
click at [1335, 382] on input "0" at bounding box center [1369, 379] width 170 height 31
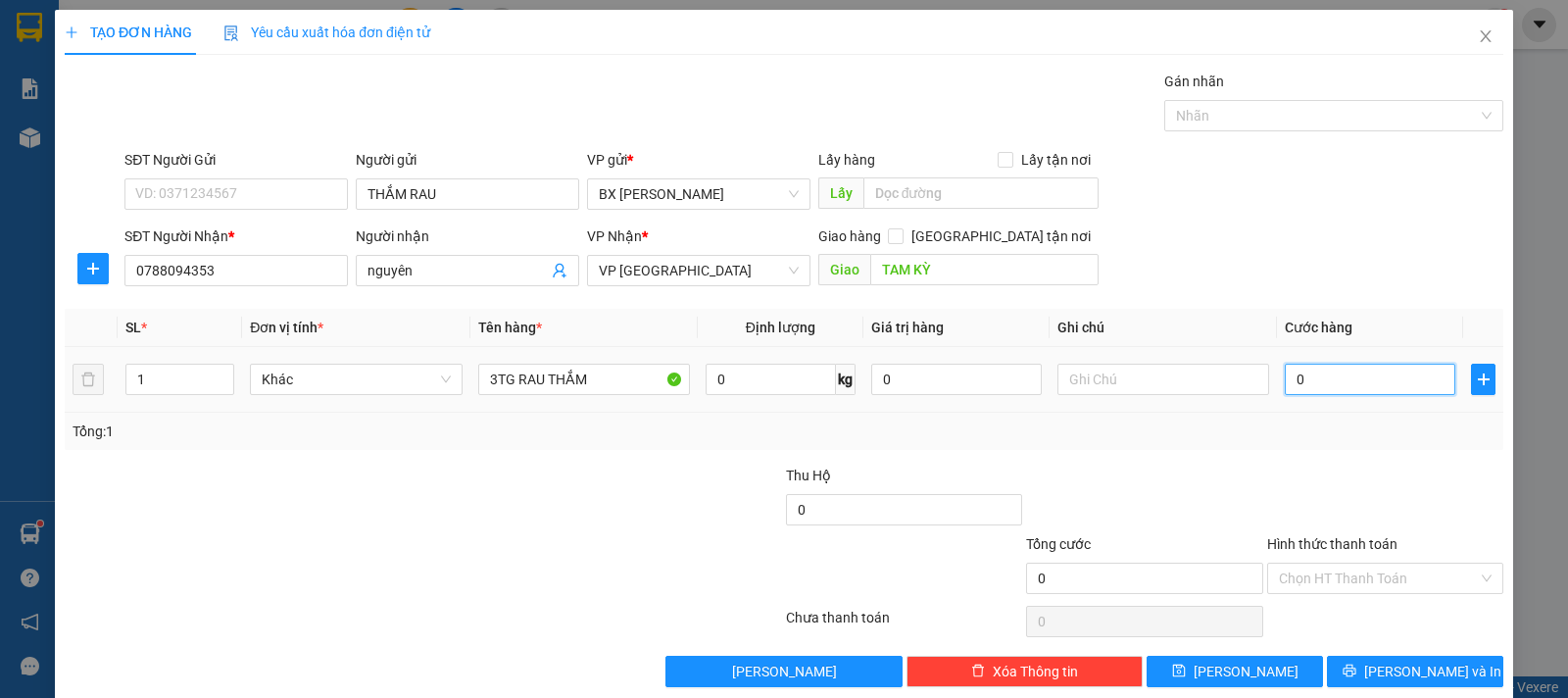
type input "1"
type input "12"
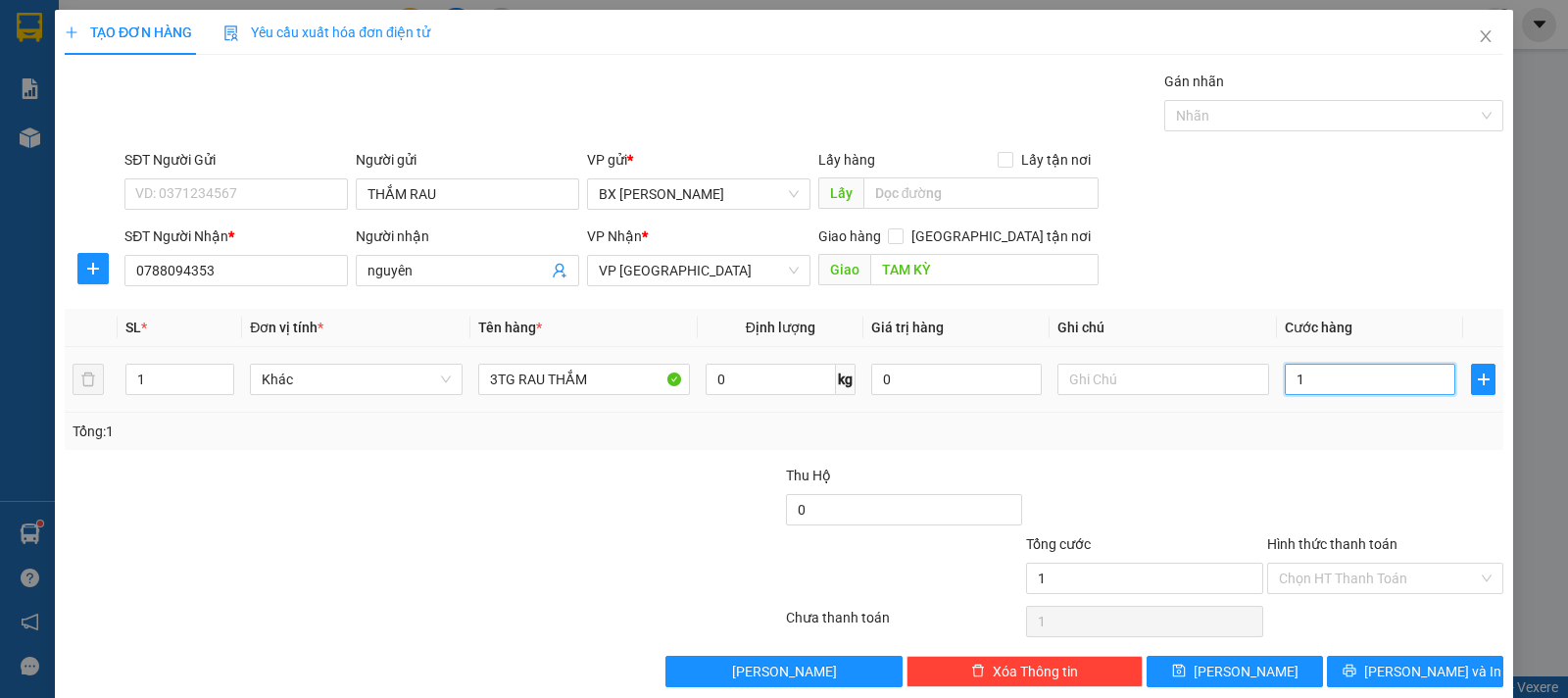
type input "12"
type input "120"
type input "120.000"
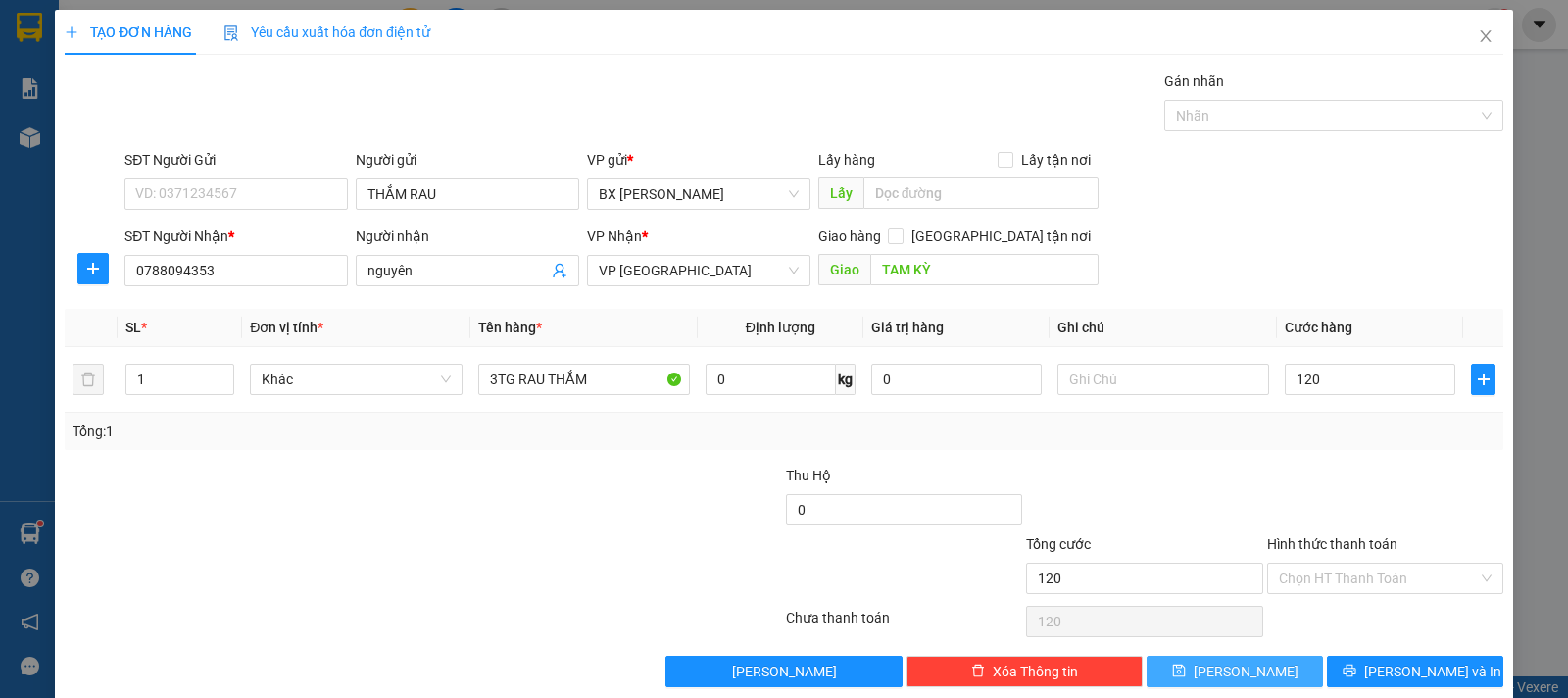
type input "120.000"
click at [1242, 671] on span "[PERSON_NAME]" at bounding box center [1246, 671] width 105 height 22
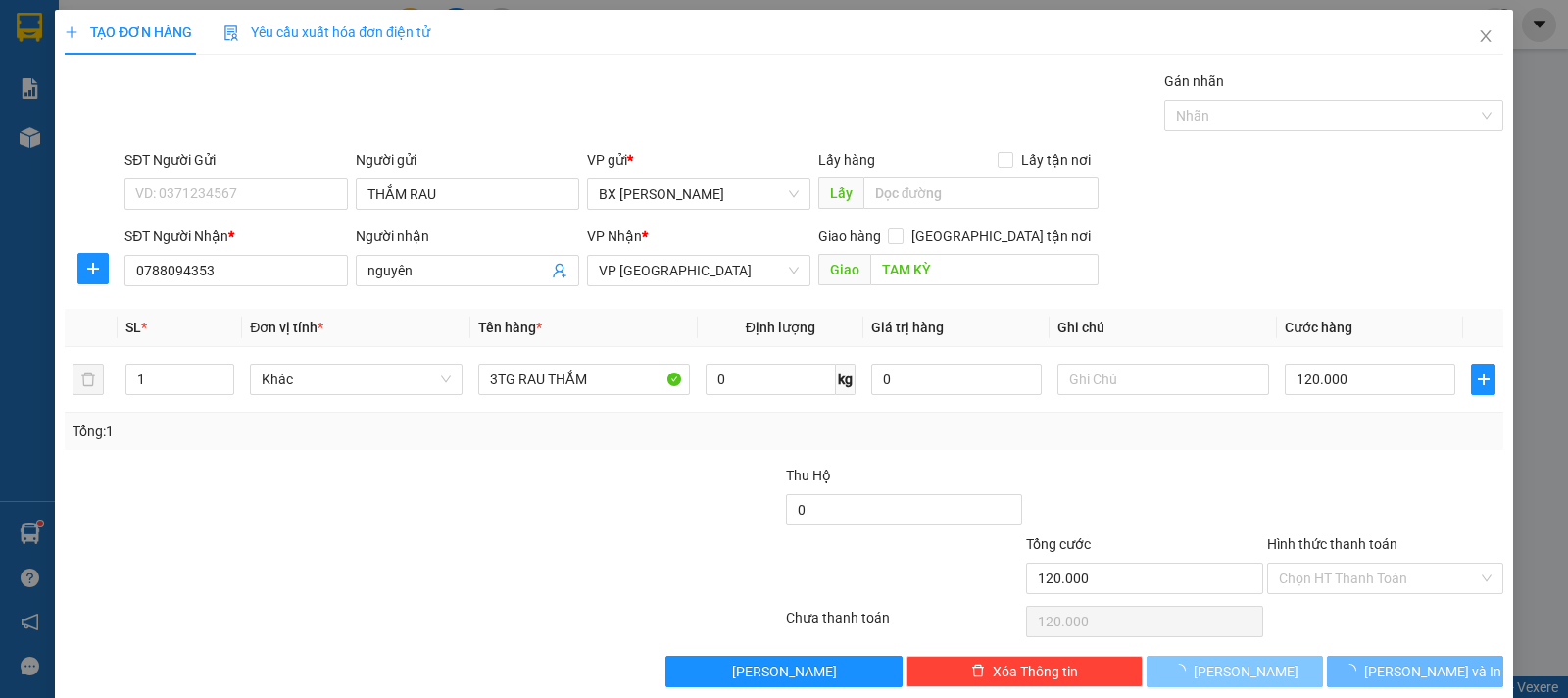
type input "0"
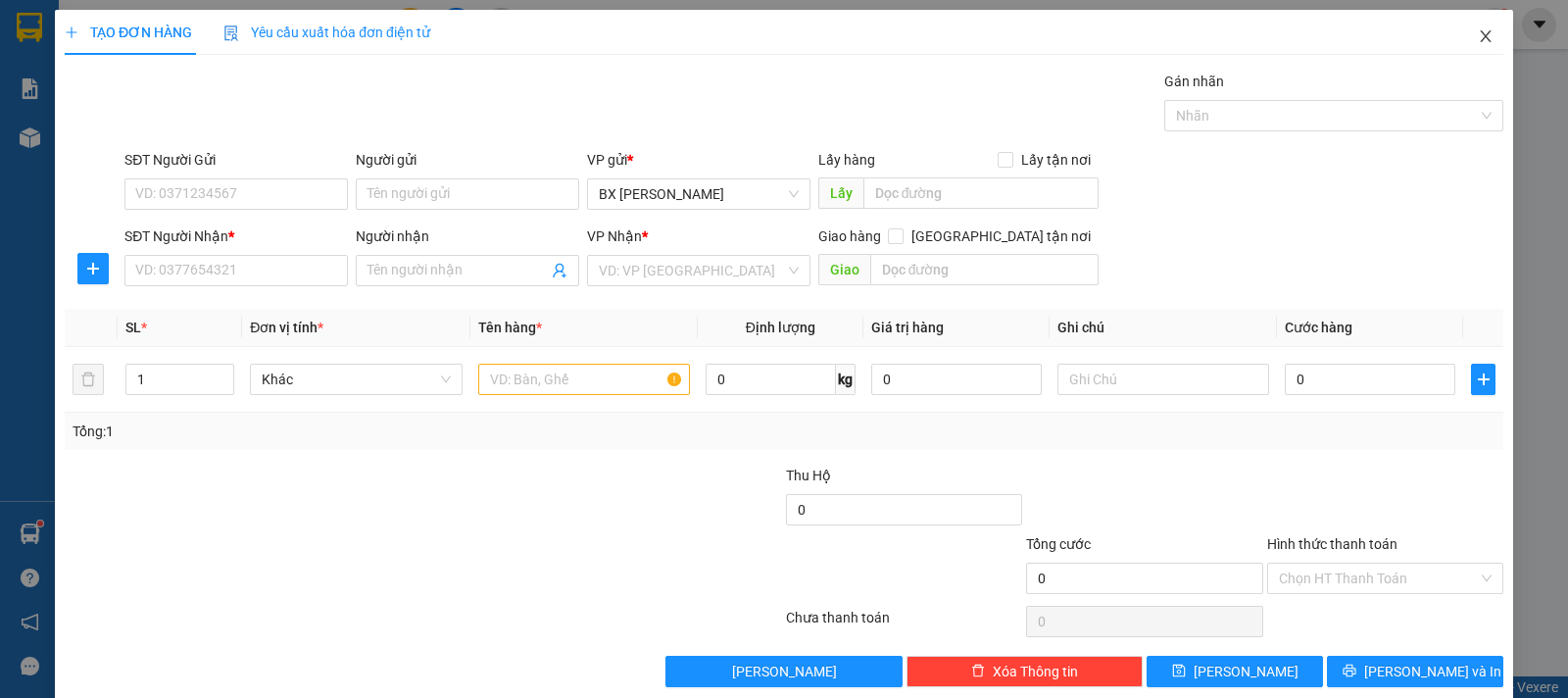
drag, startPoint x: 1473, startPoint y: 40, endPoint x: 1295, endPoint y: 0, distance: 182.4
click at [1479, 40] on icon "close" at bounding box center [1486, 36] width 16 height 16
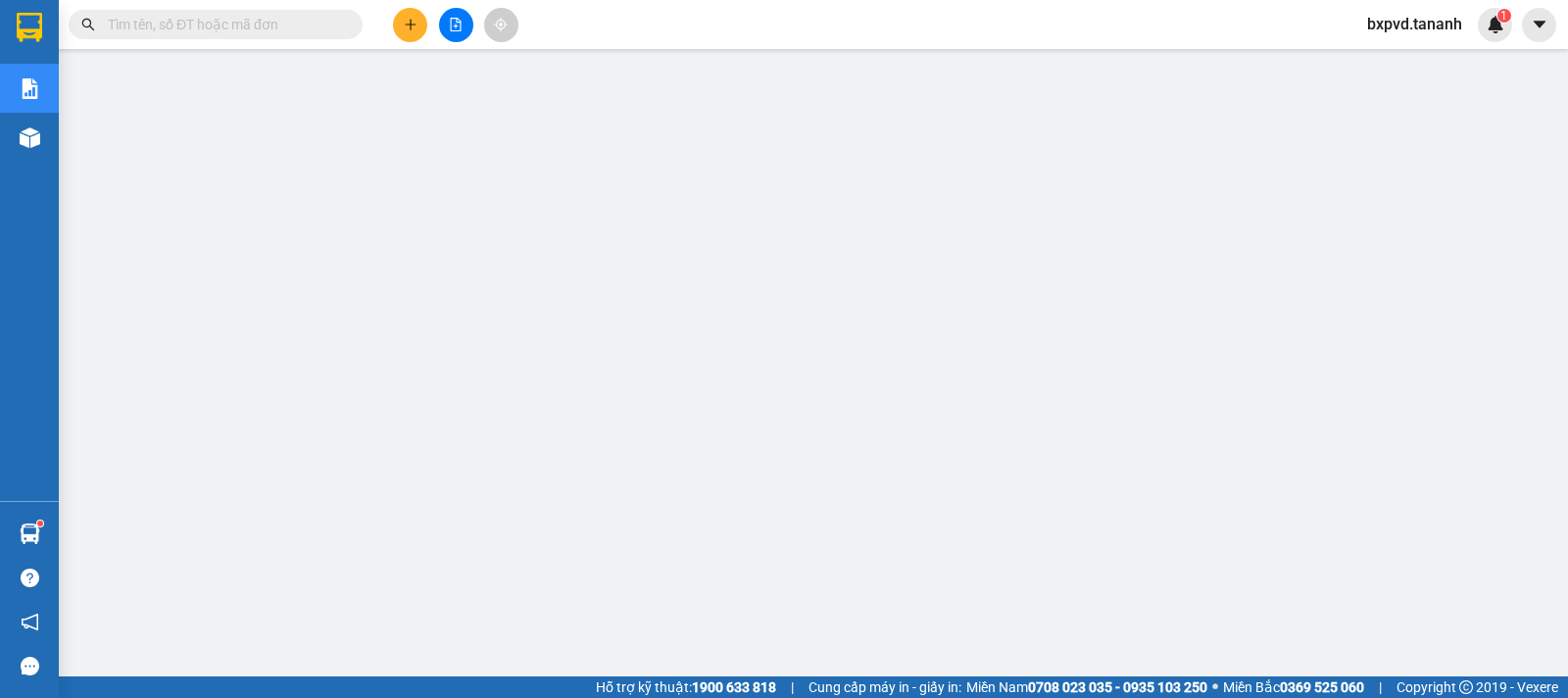
click at [160, 25] on input "text" at bounding box center [223, 25] width 231 height 22
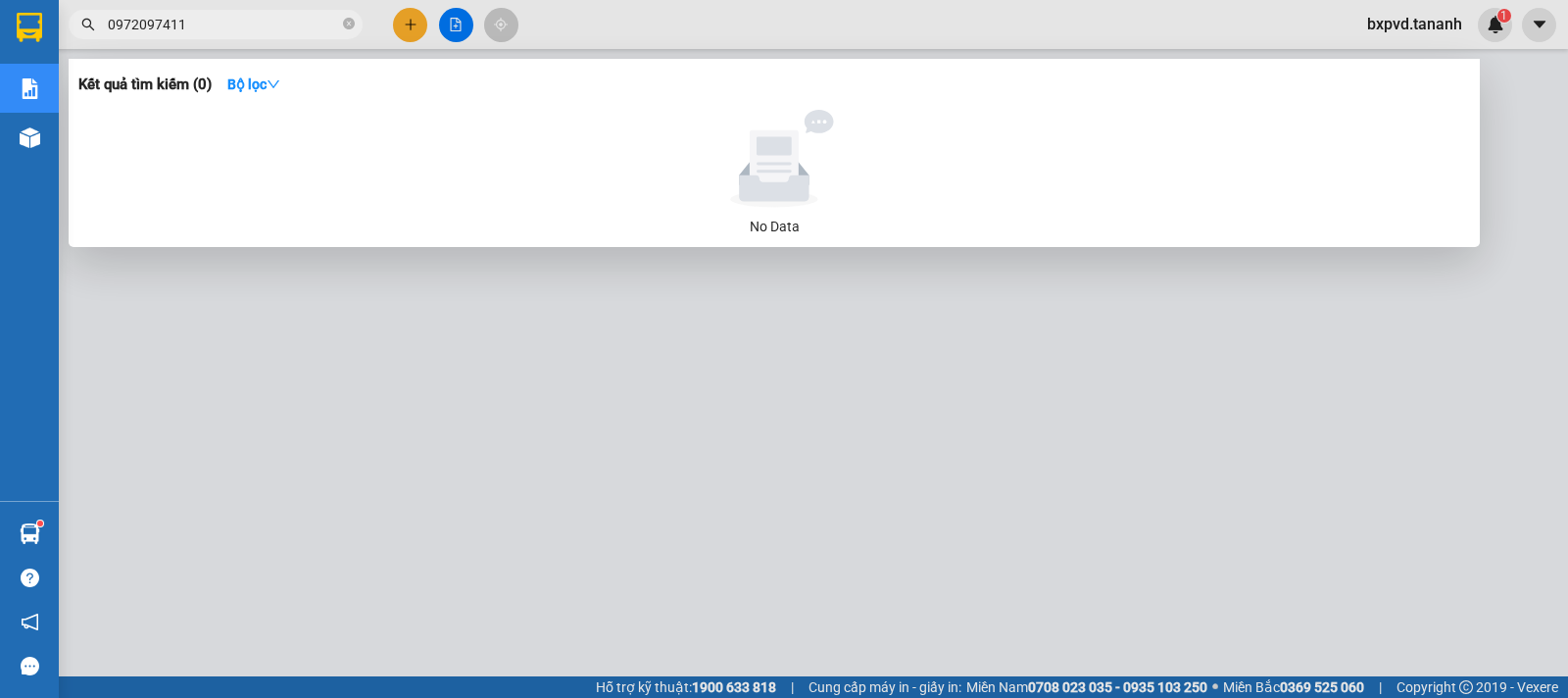
type input "0972097411"
click at [393, 28] on div at bounding box center [784, 349] width 1568 height 698
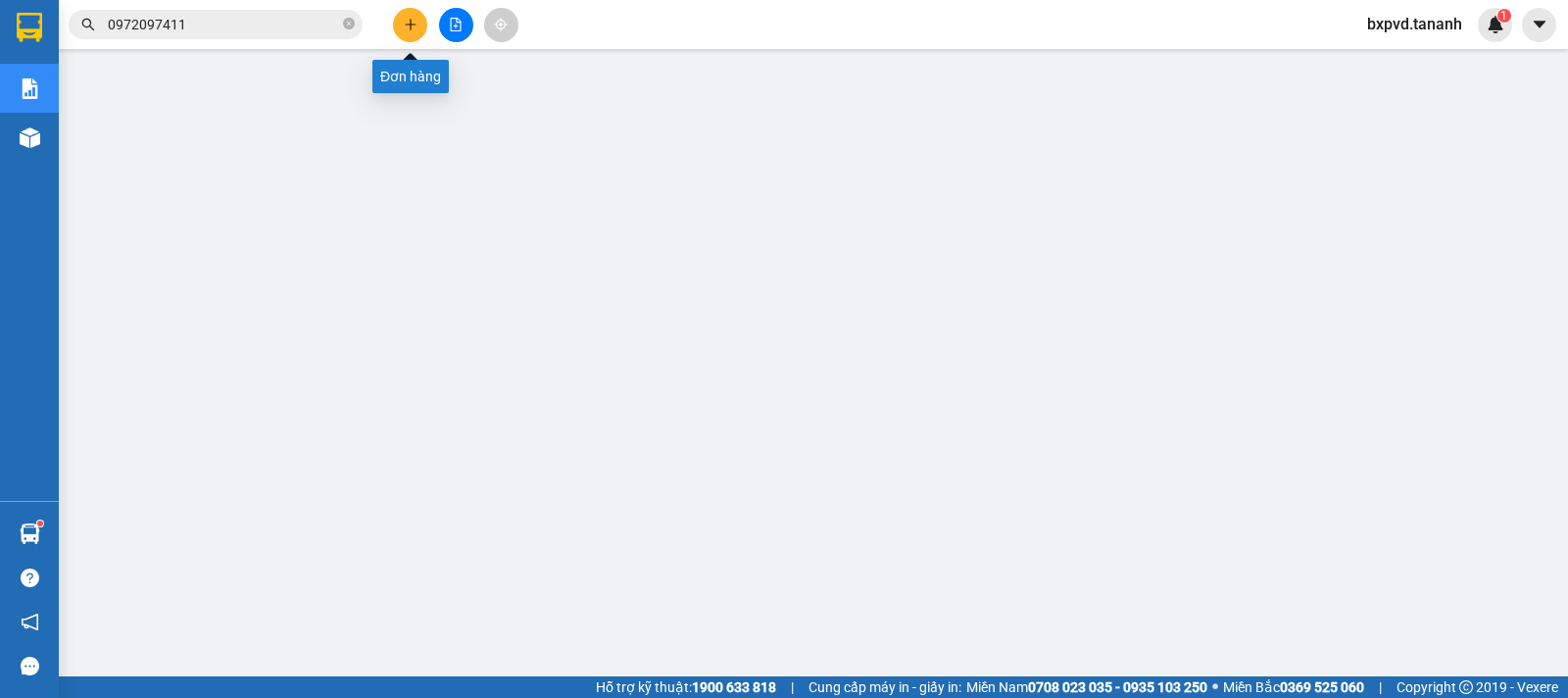
click at [403, 31] on button at bounding box center [410, 25] width 34 height 34
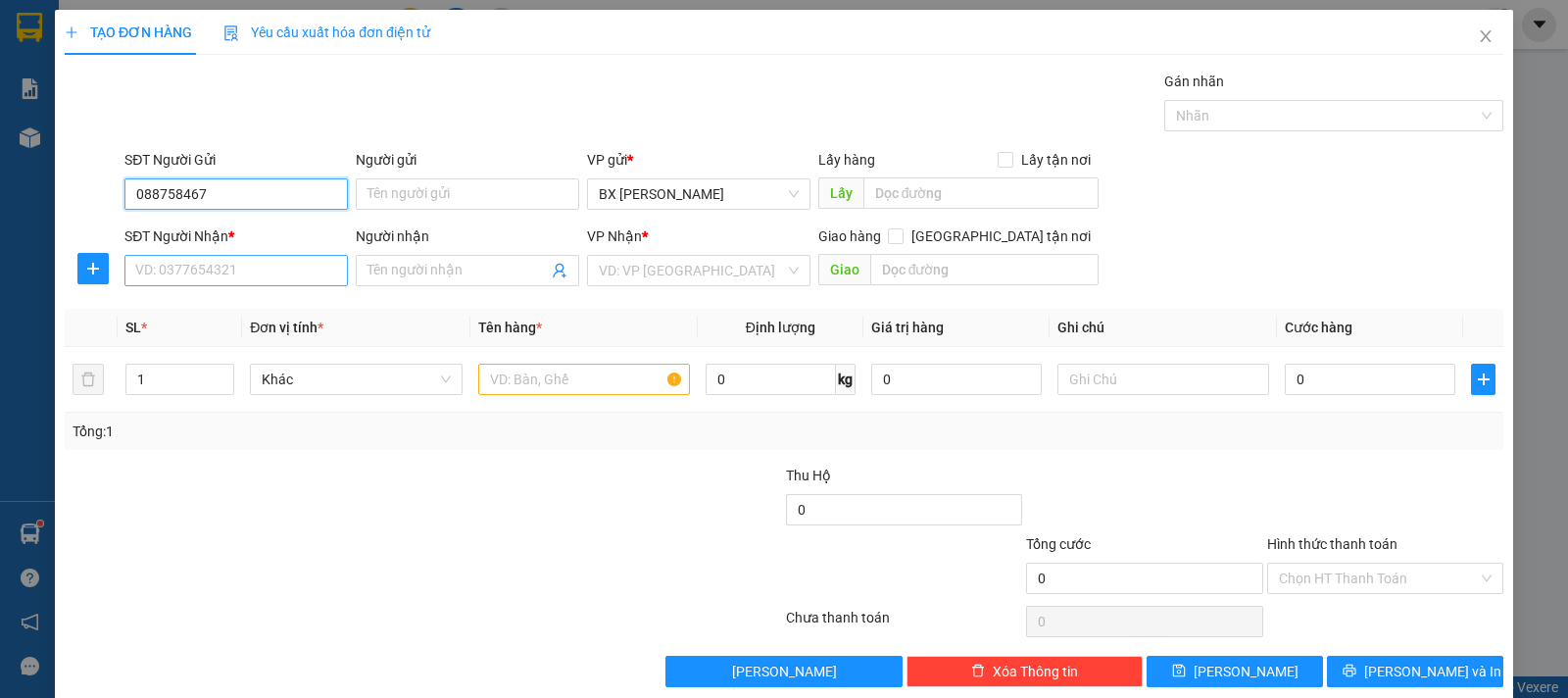
type input "088758467"
click at [239, 262] on input "SĐT Người Nhận *" at bounding box center [236, 270] width 223 height 31
type input "0972097411"
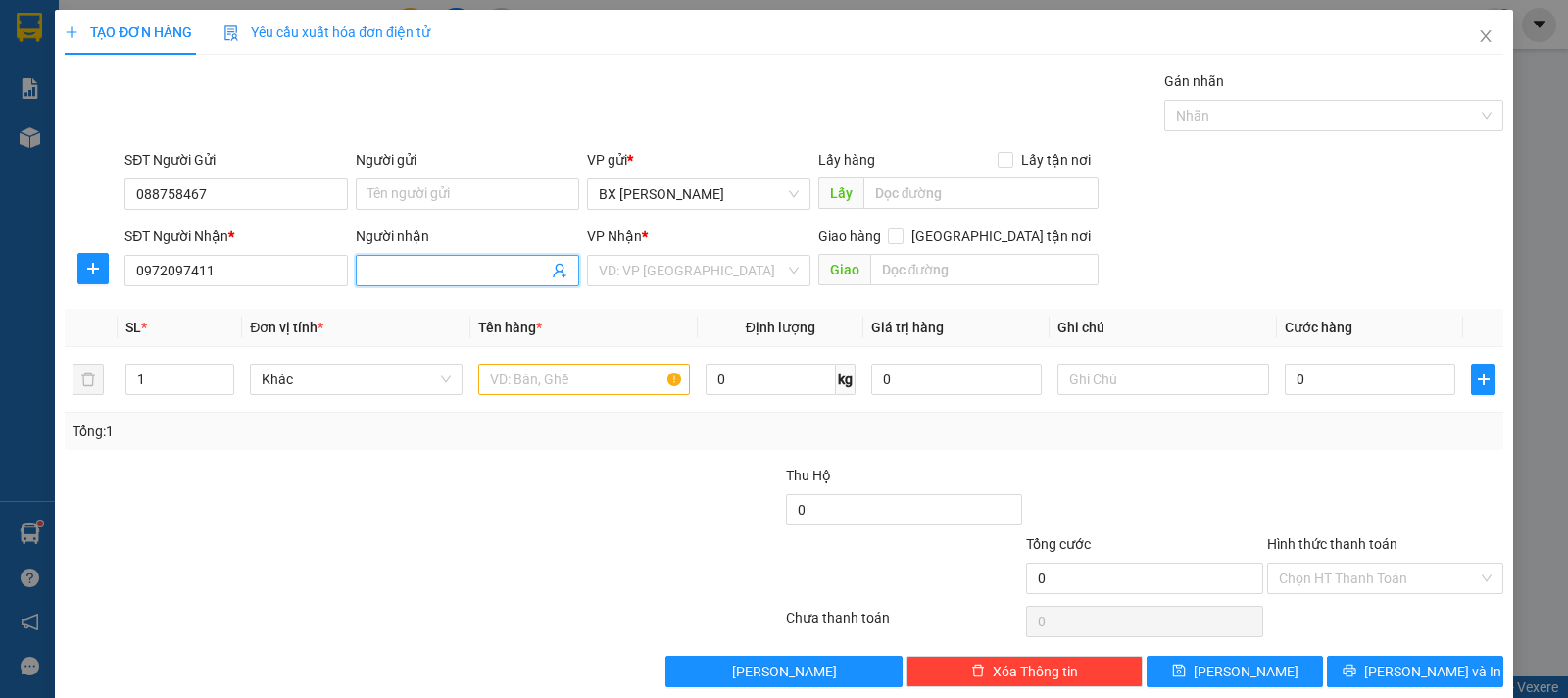
click at [423, 269] on input "Người nhận" at bounding box center [457, 270] width 180 height 22
click at [674, 269] on input "search" at bounding box center [691, 270] width 186 height 29
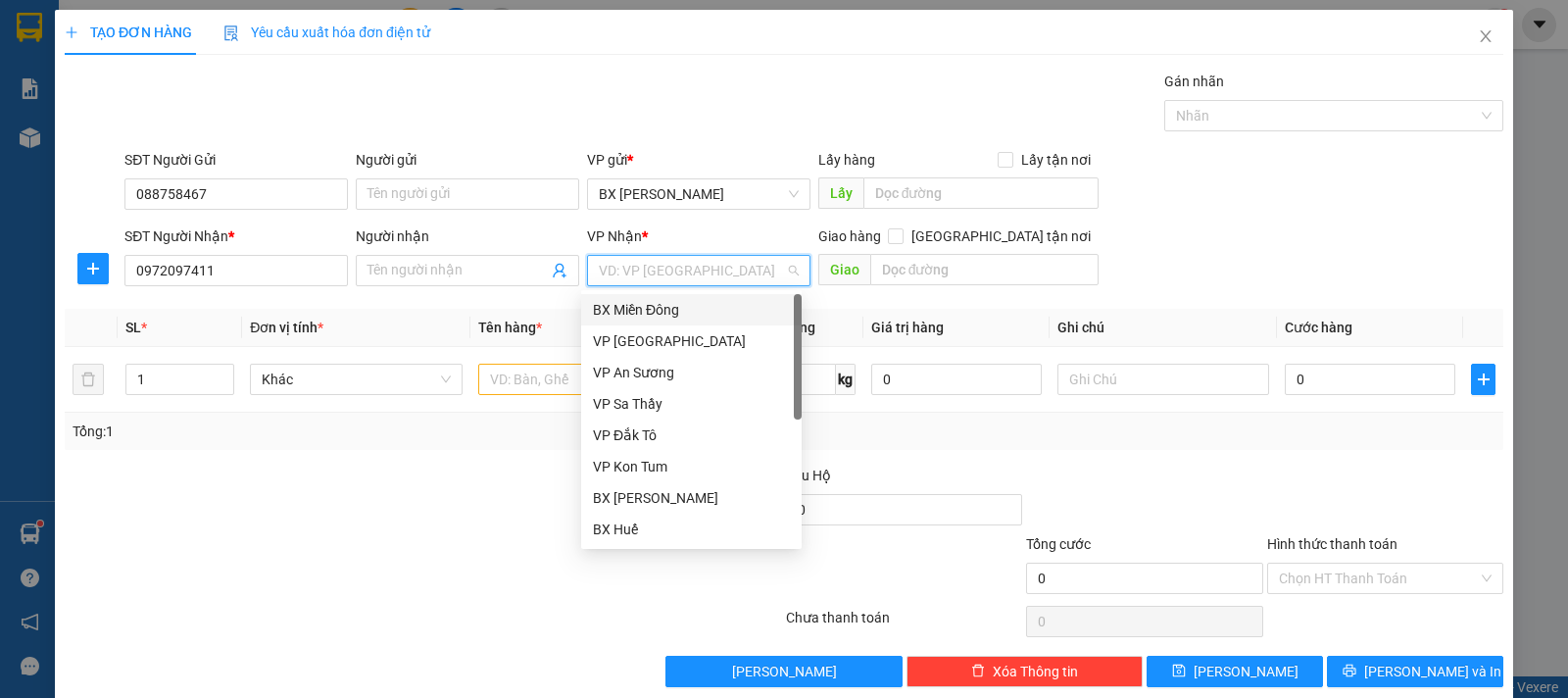
click at [670, 315] on div "BX Miền Đông" at bounding box center [691, 310] width 197 height 22
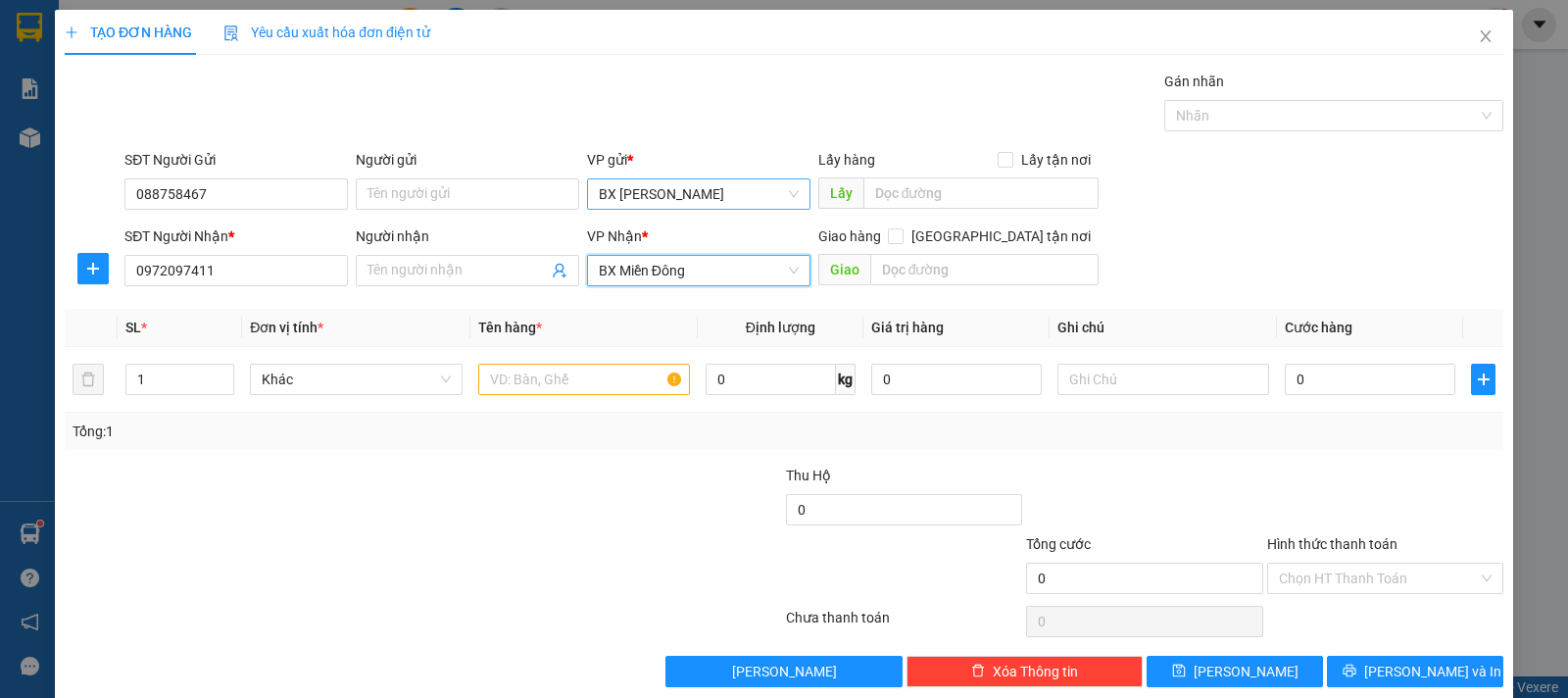
click at [663, 202] on span "BX [PERSON_NAME]" at bounding box center [698, 194] width 200 height 29
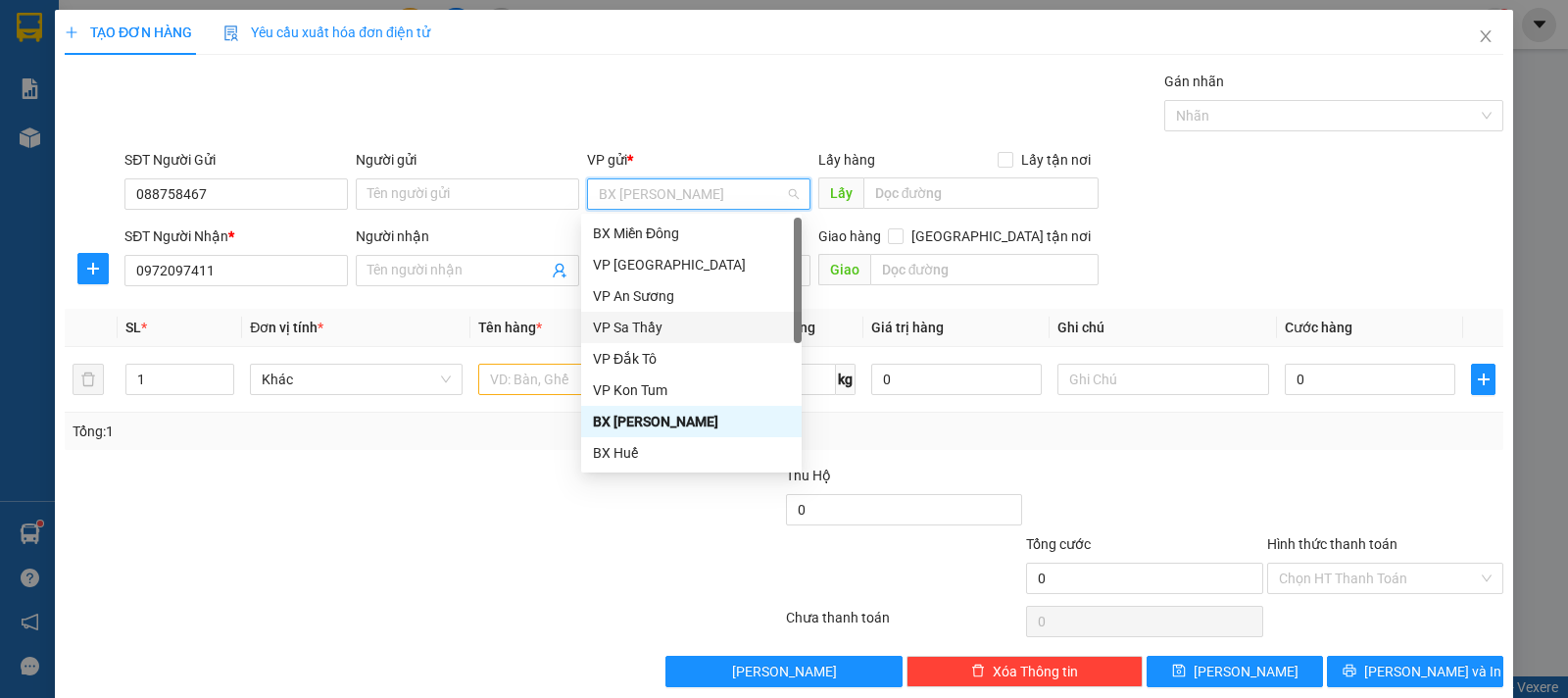
scroll to position [219, 0]
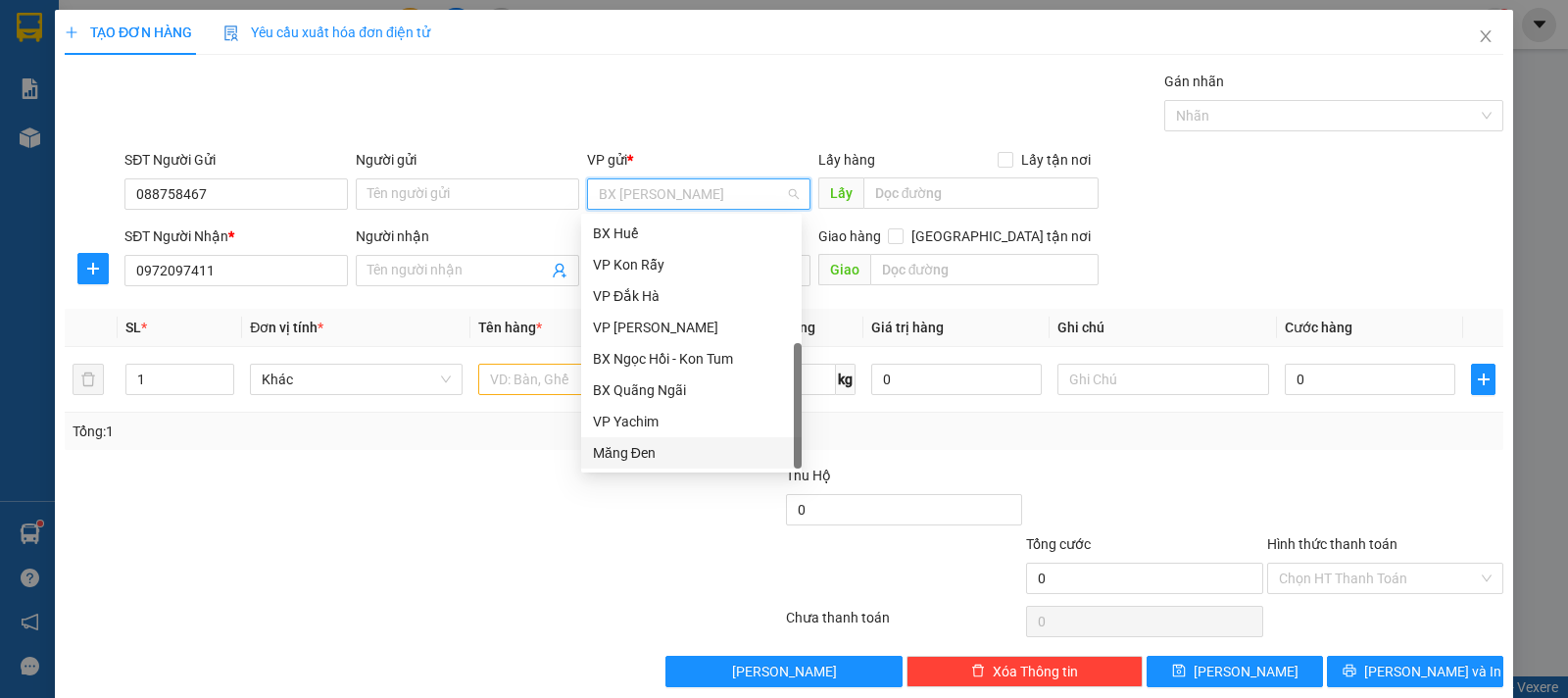
click at [632, 455] on div "Măng Đen" at bounding box center [691, 453] width 197 height 22
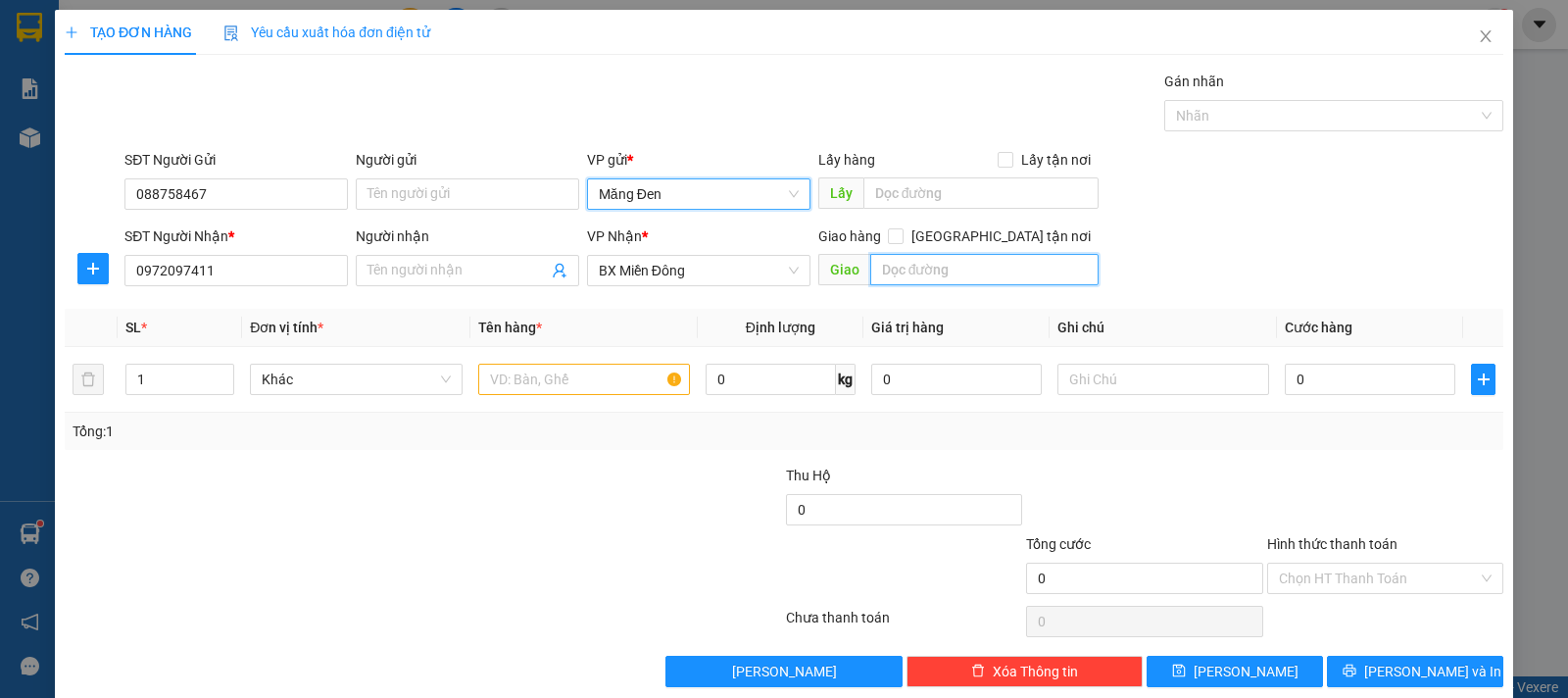
click at [907, 266] on input "text" at bounding box center [984, 269] width 229 height 31
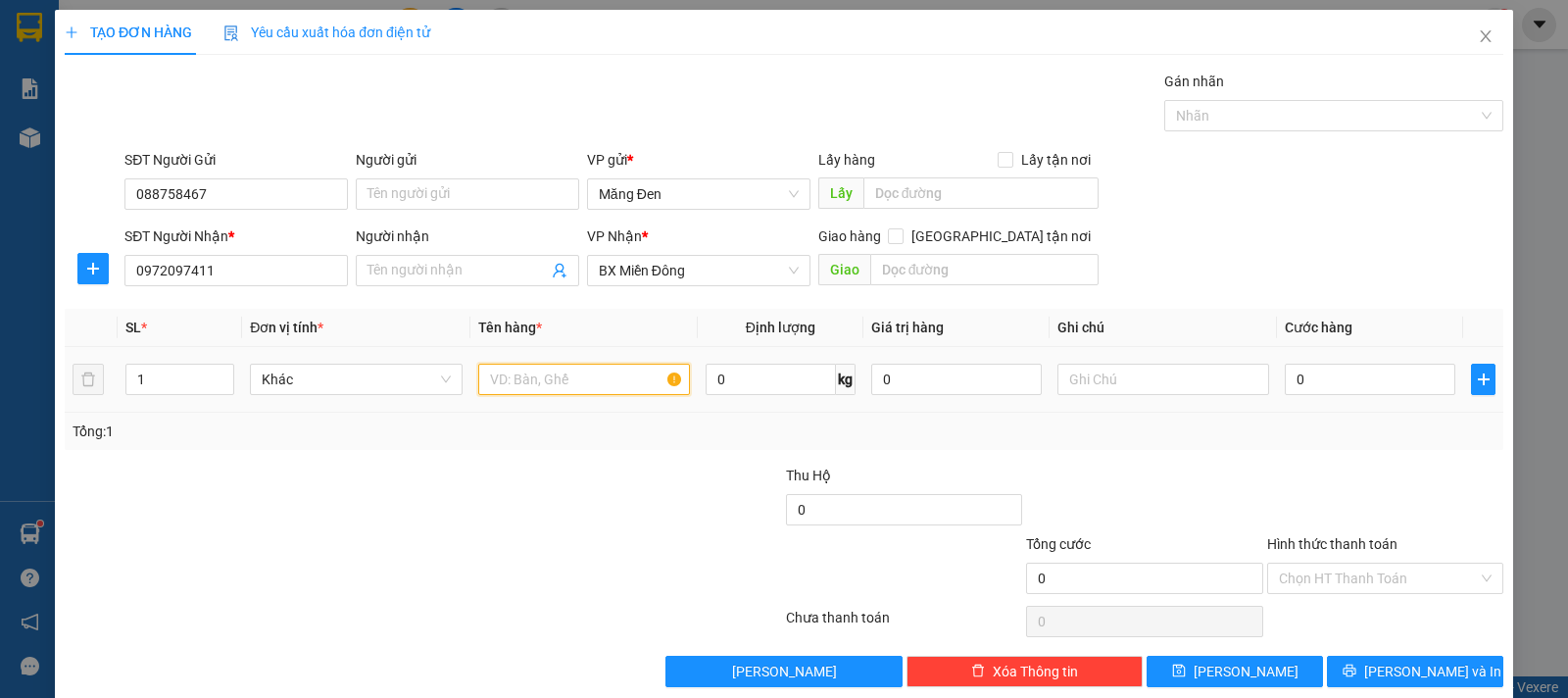
click at [584, 376] on input "text" at bounding box center [584, 379] width 211 height 31
type input "1 SỌT CHÓ"
click at [1306, 376] on input "0" at bounding box center [1369, 379] width 170 height 31
type input "1"
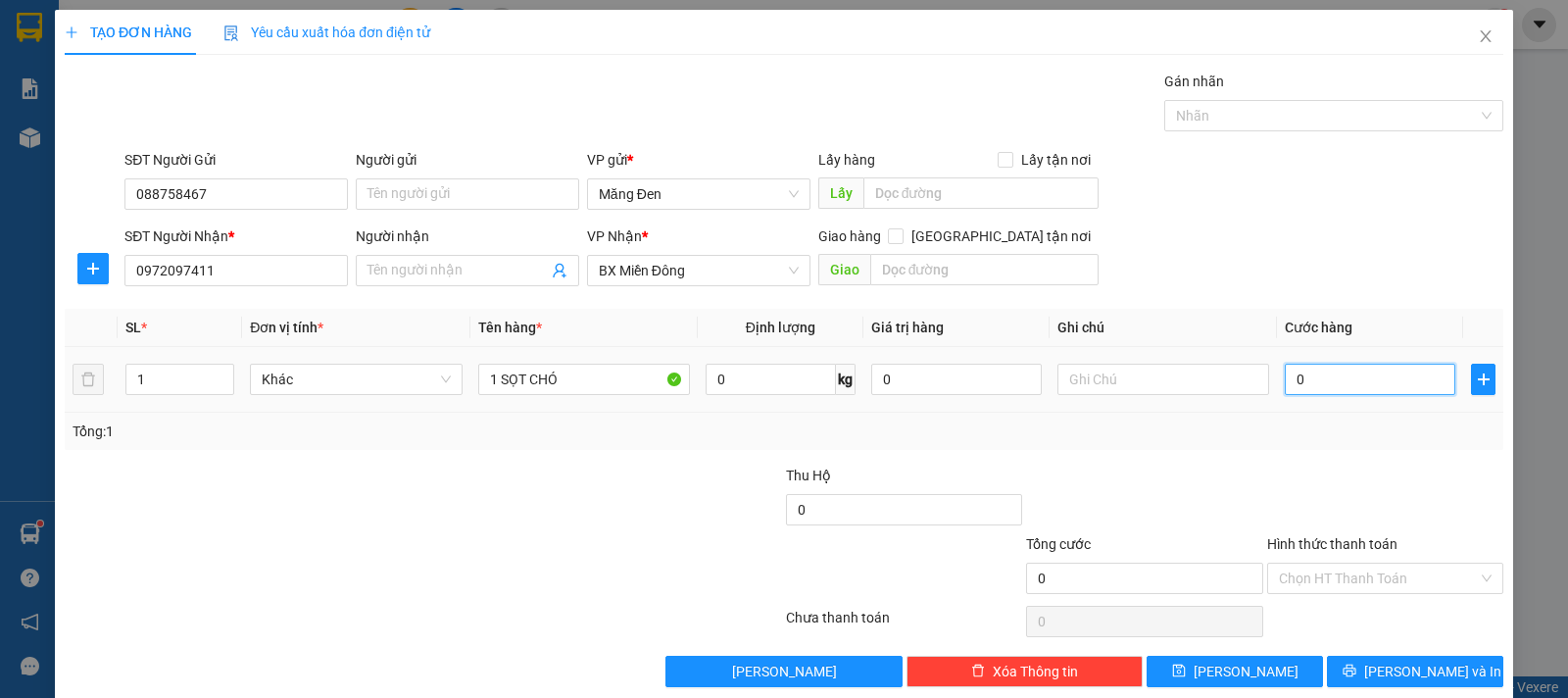
type input "1"
type input "10"
type input "100"
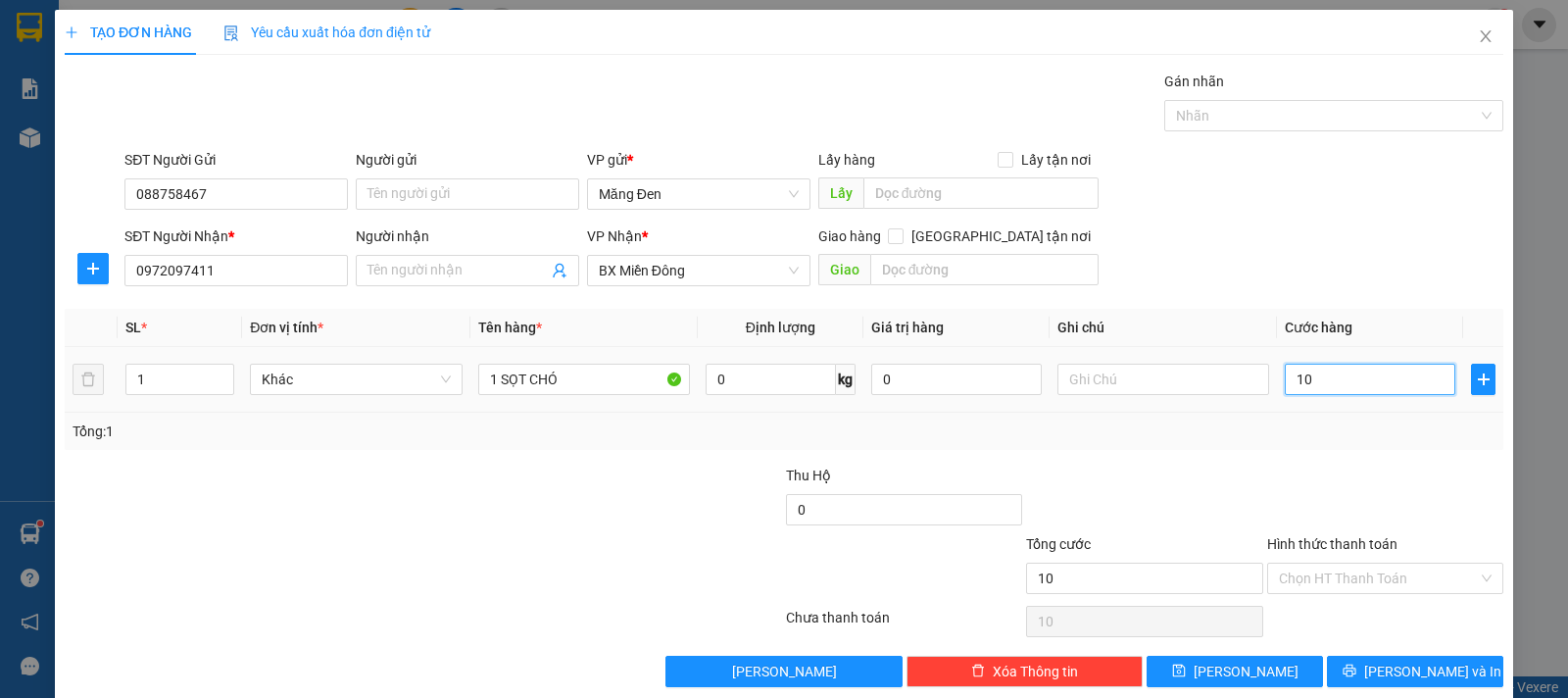
type input "100"
type input "100.000"
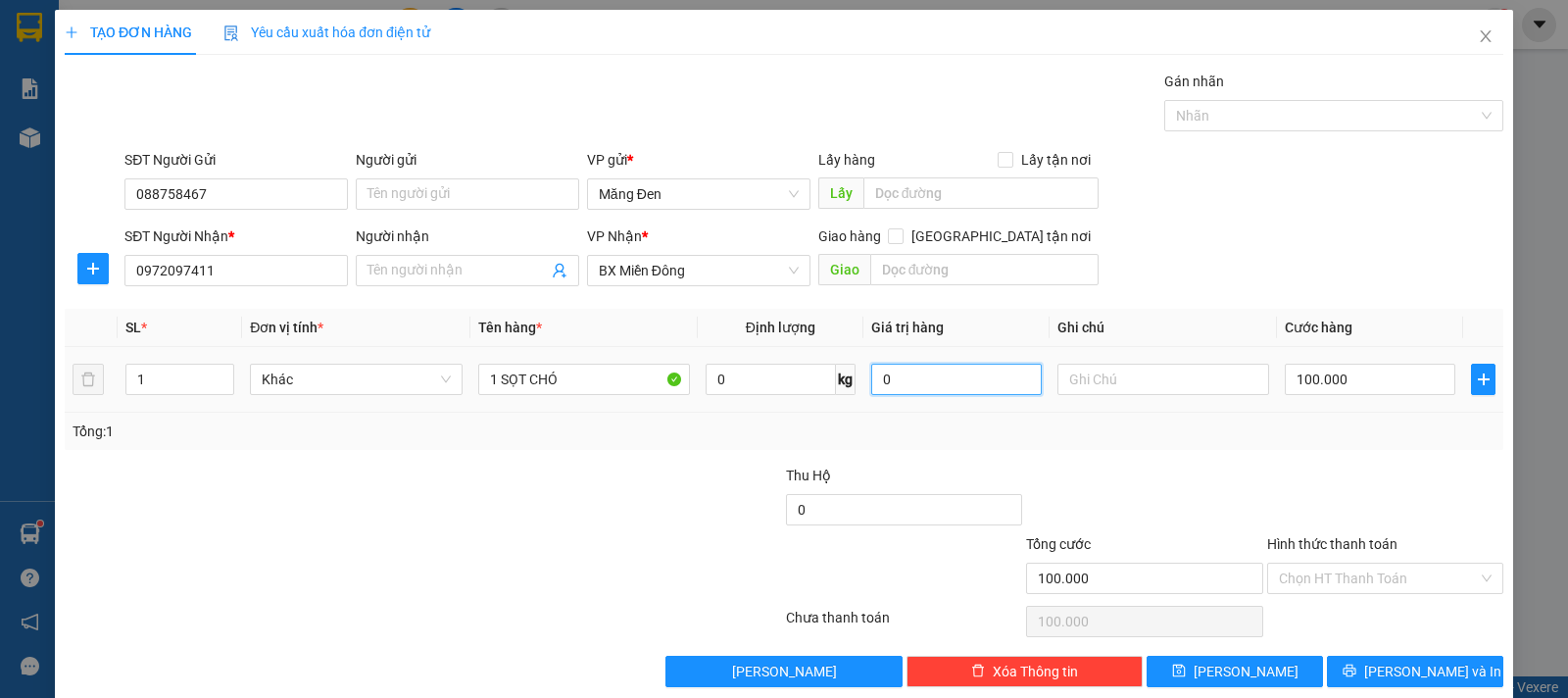
click at [901, 384] on input "0" at bounding box center [956, 379] width 170 height 31
drag, startPoint x: 901, startPoint y: 384, endPoint x: 846, endPoint y: 385, distance: 55.0
click at [846, 385] on tr "1 Khác 1 SỌT CHÓ 0 kg 0 100.000" at bounding box center [784, 379] width 1439 height 66
type input "0"
click at [847, 501] on input "0" at bounding box center [904, 510] width 236 height 31
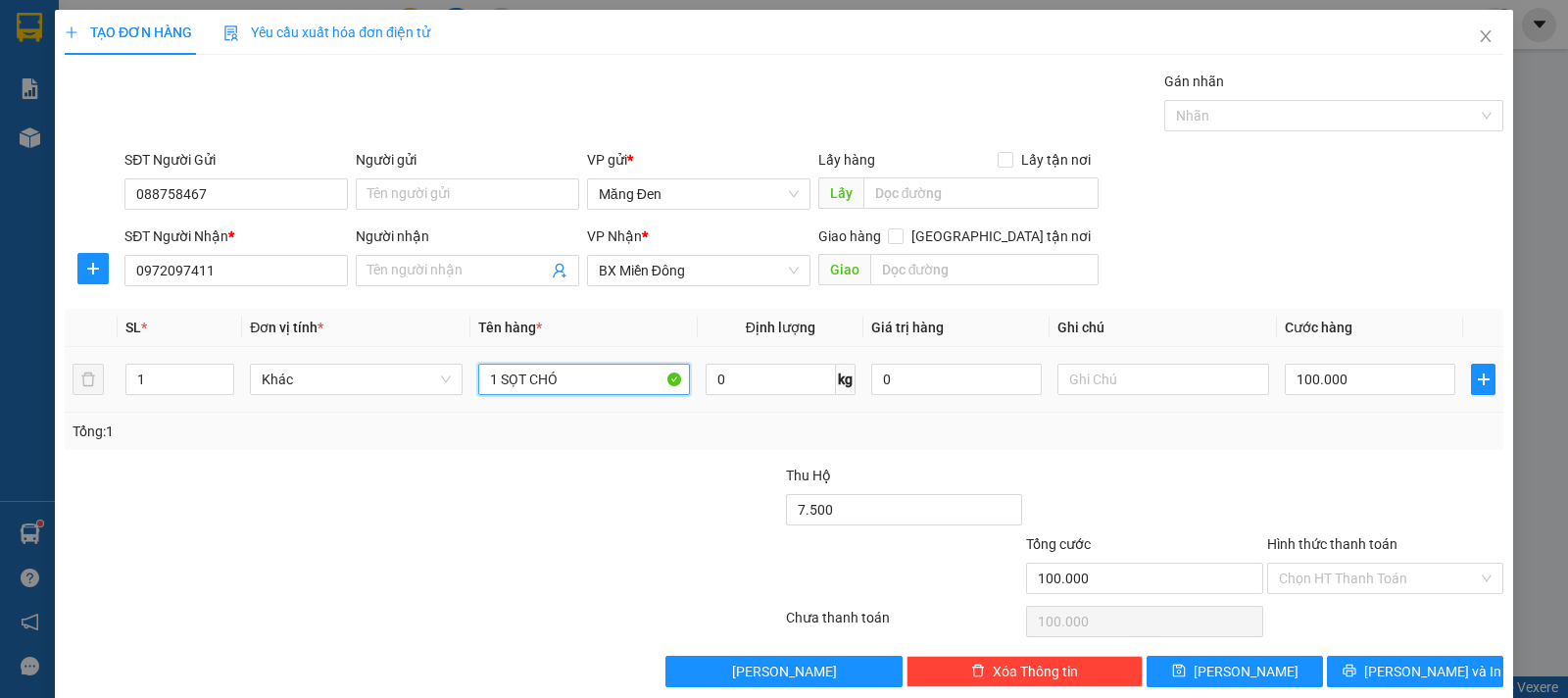
type input "7.500.000"
click at [527, 378] on input "1 SỌT CHÓ" at bounding box center [584, 379] width 211 height 31
click at [589, 378] on input "1 SỌT (CHÓ" at bounding box center [584, 379] width 211 height 31
type input "1 SỌT (CHÓ)"
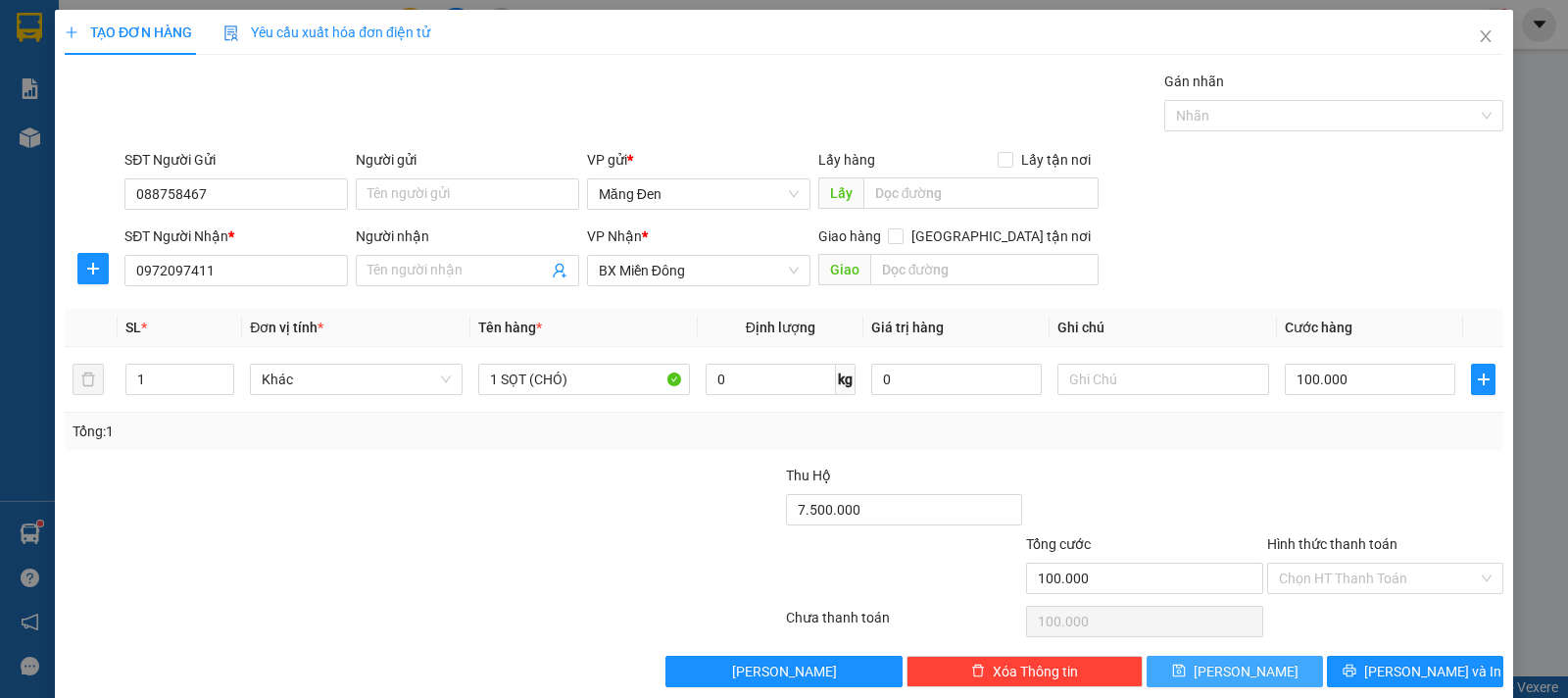
click at [1222, 663] on span "[PERSON_NAME]" at bounding box center [1246, 671] width 105 height 22
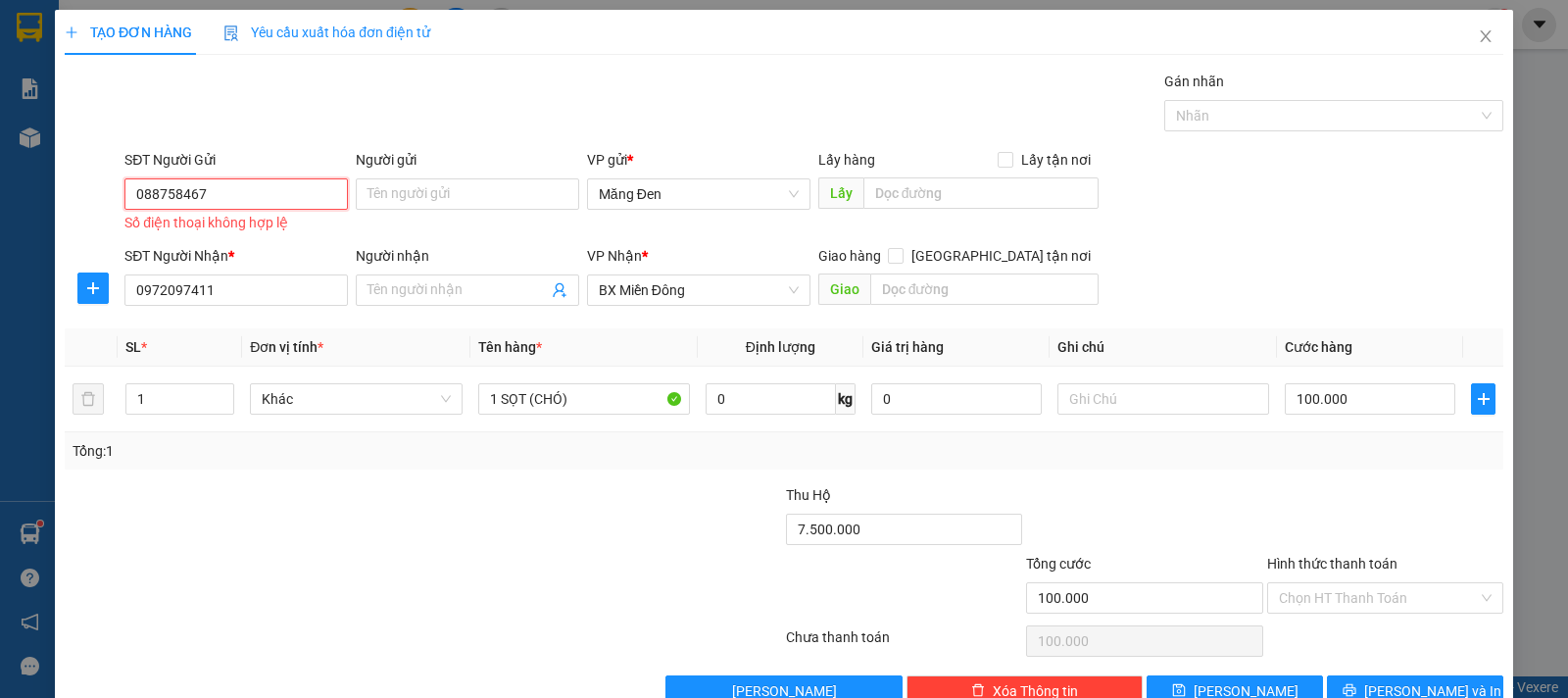
click at [145, 196] on input "088758467" at bounding box center [236, 194] width 223 height 31
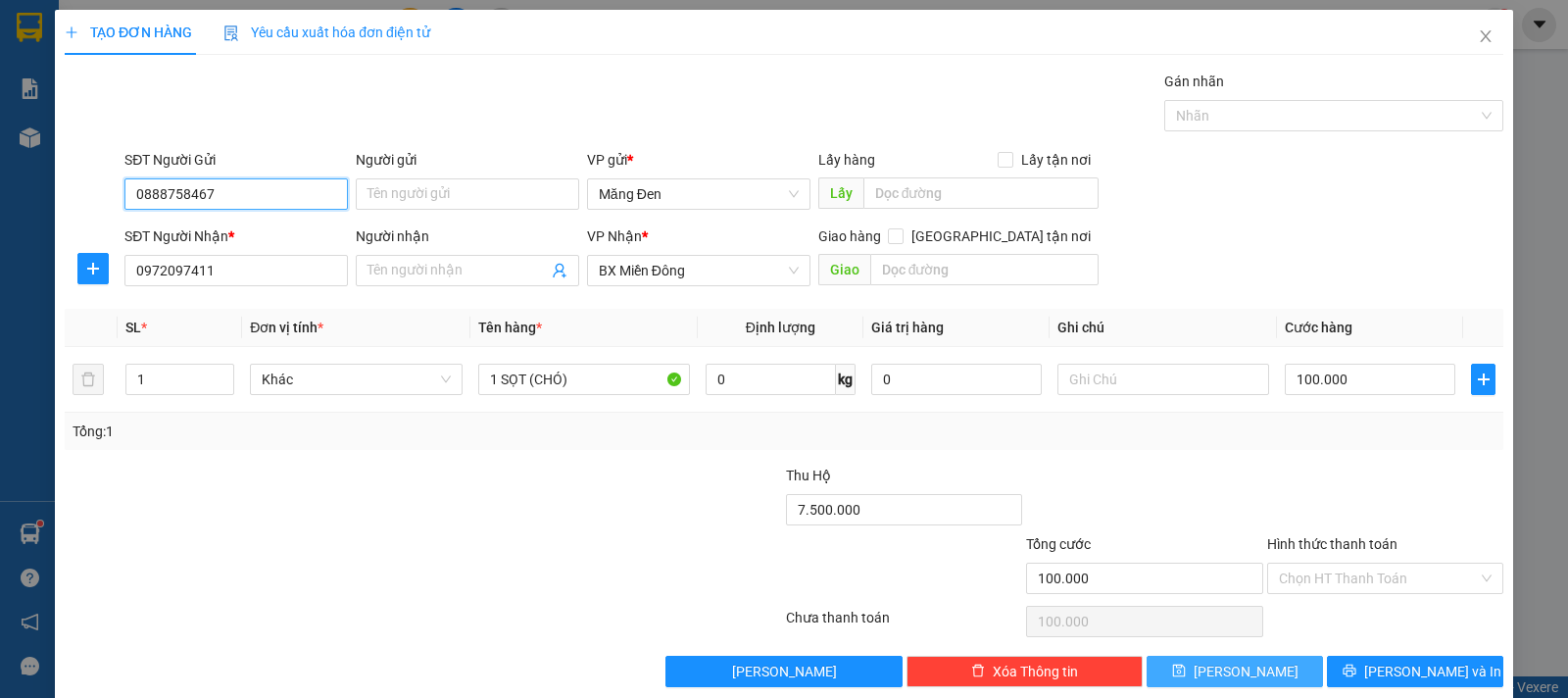
type input "0888758467"
click at [1196, 682] on button "[PERSON_NAME]" at bounding box center [1235, 671] width 176 height 31
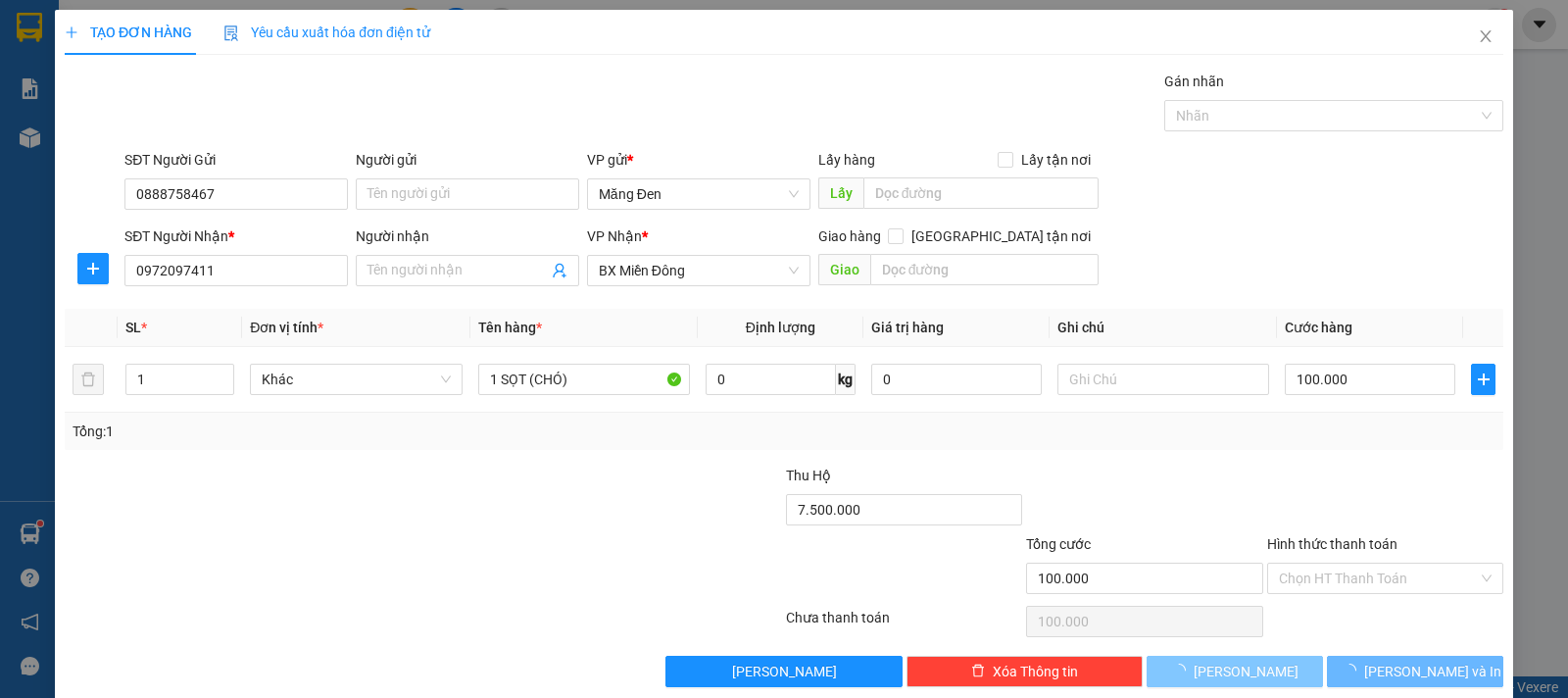
type input "0"
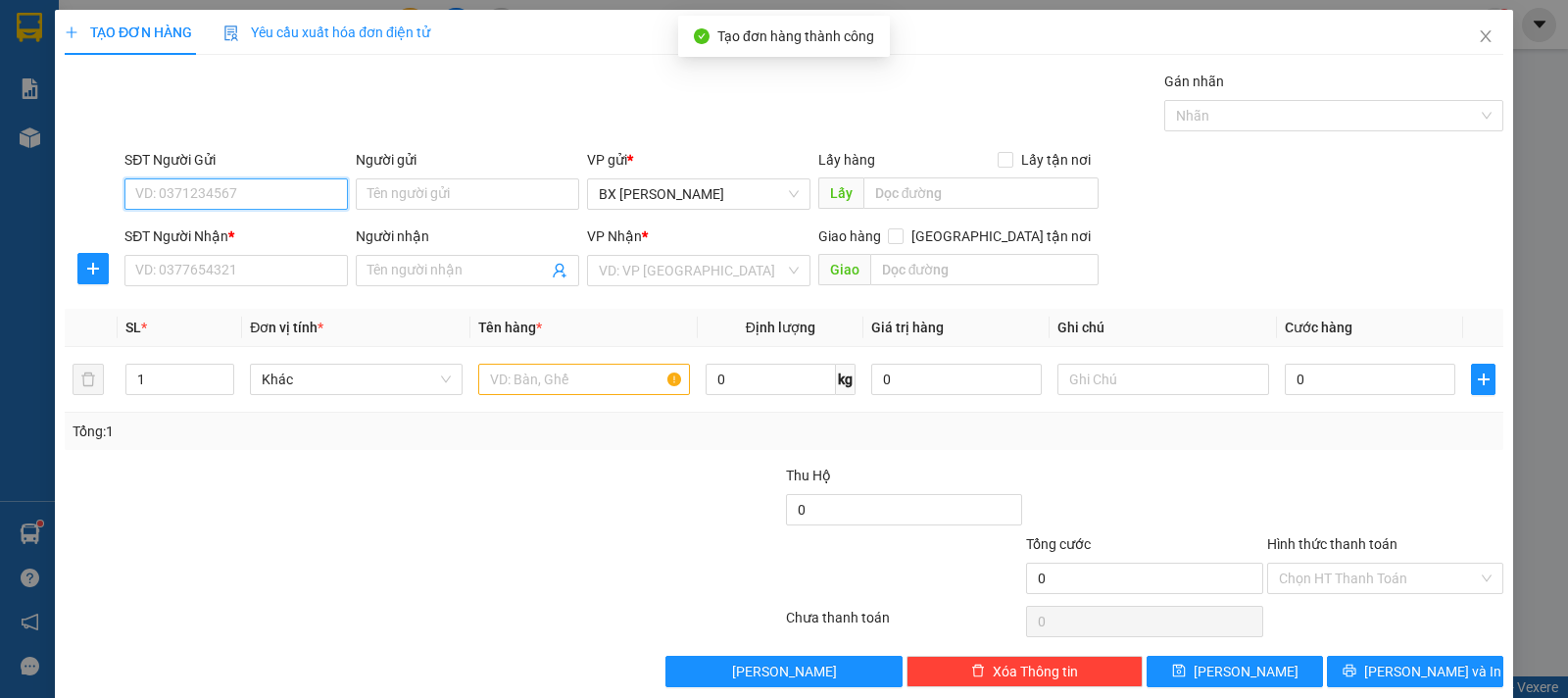
click at [244, 181] on input "SĐT Người Gửi" at bounding box center [236, 194] width 223 height 31
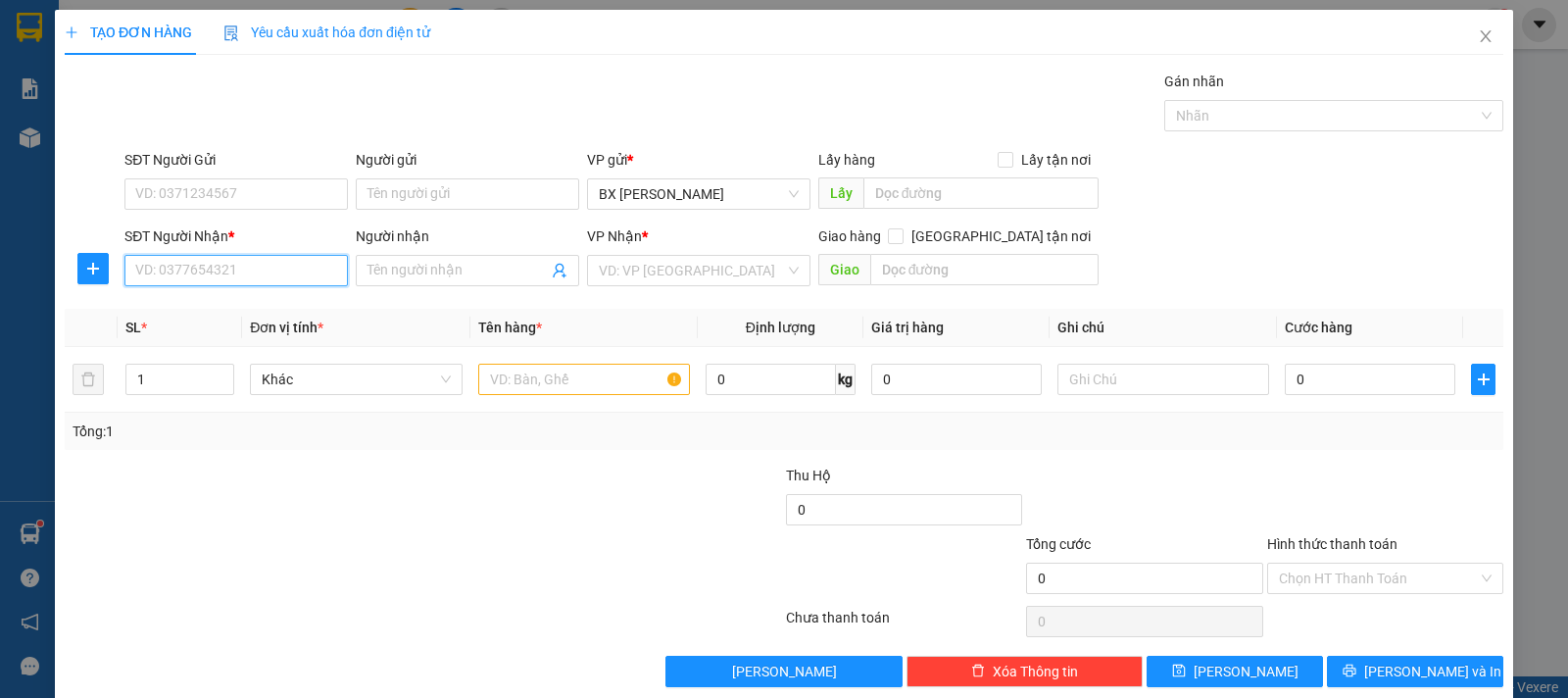
click at [260, 257] on input "SĐT Người Nhận *" at bounding box center [236, 270] width 223 height 31
drag, startPoint x: 260, startPoint y: 269, endPoint x: 0, endPoint y: 260, distance: 260.2
click at [0, 260] on div "TẠO ĐƠN HÀNG Yêu cầu xuất hóa đơn điện tử Transit Pickup Surcharge Ids Transit …" at bounding box center [784, 349] width 1568 height 698
type input "0338602287"
click at [482, 265] on input "Người nhận" at bounding box center [457, 270] width 180 height 22
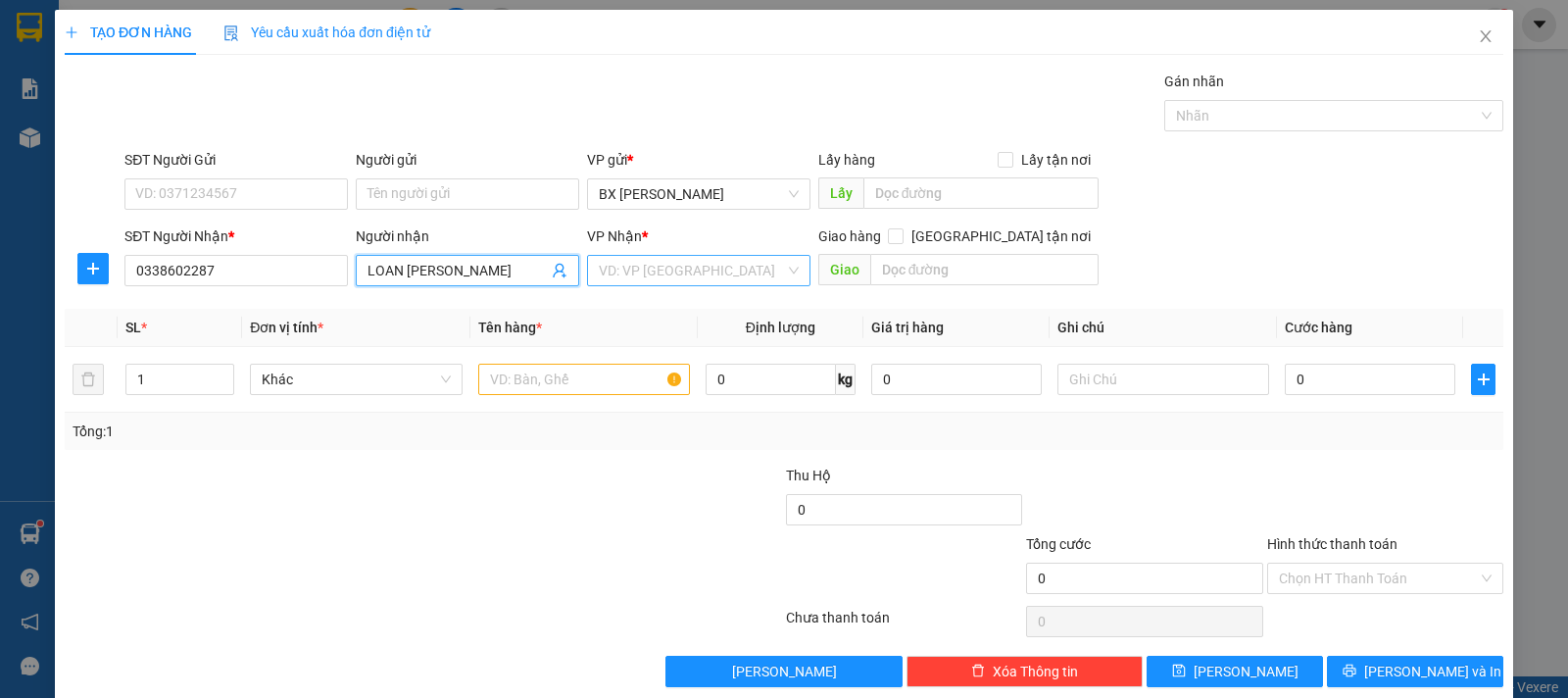
type input "LOAN [PERSON_NAME]"
click at [661, 267] on input "search" at bounding box center [691, 270] width 186 height 29
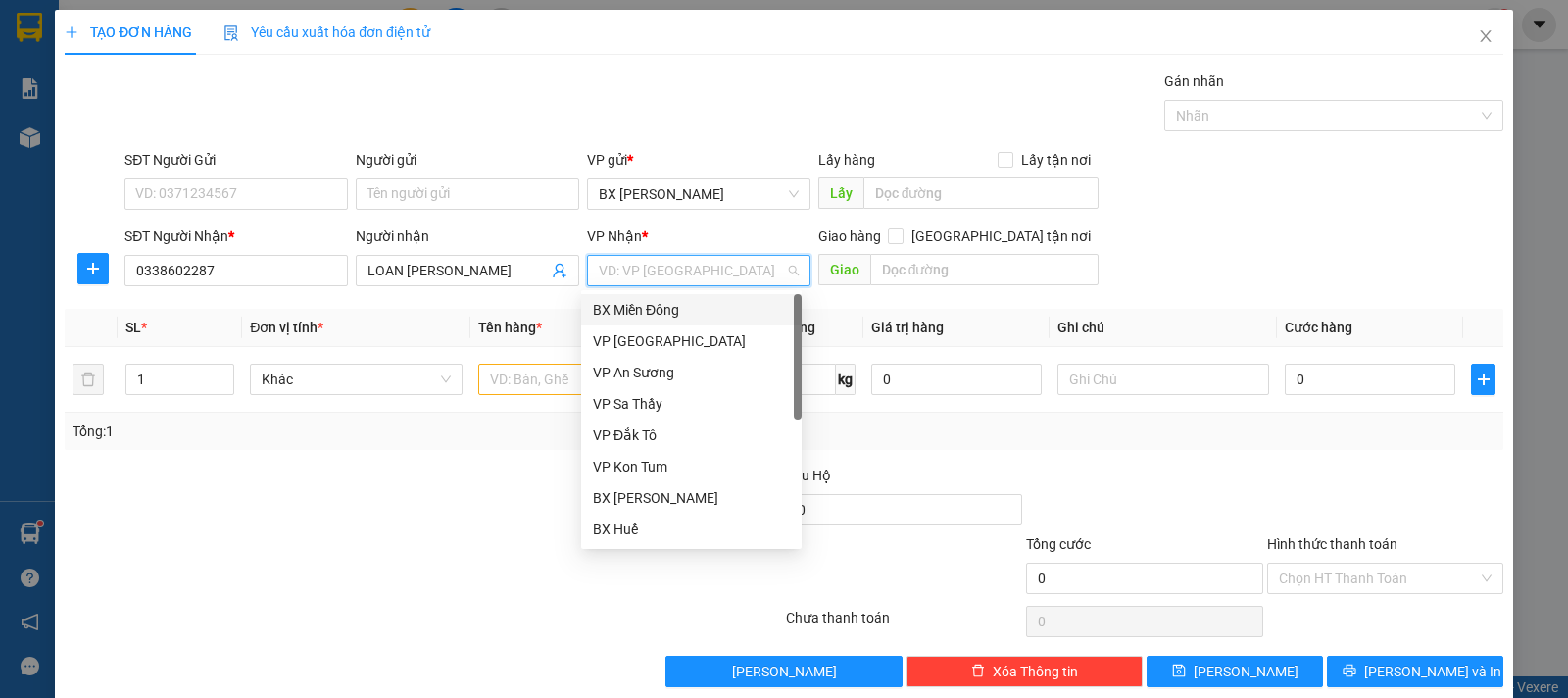
click at [668, 305] on div "BX Miền Đông" at bounding box center [691, 310] width 197 height 22
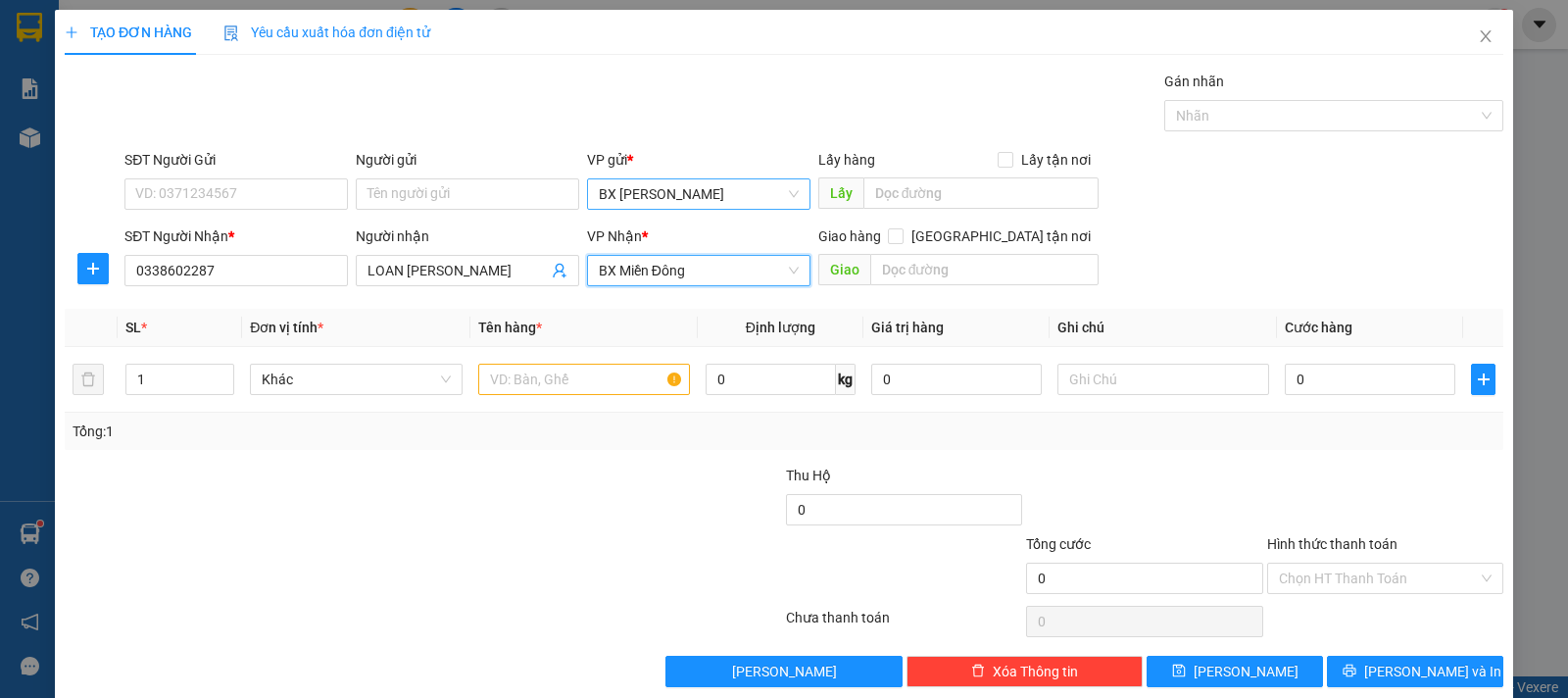
click at [665, 201] on span "BX [PERSON_NAME]" at bounding box center [698, 194] width 200 height 29
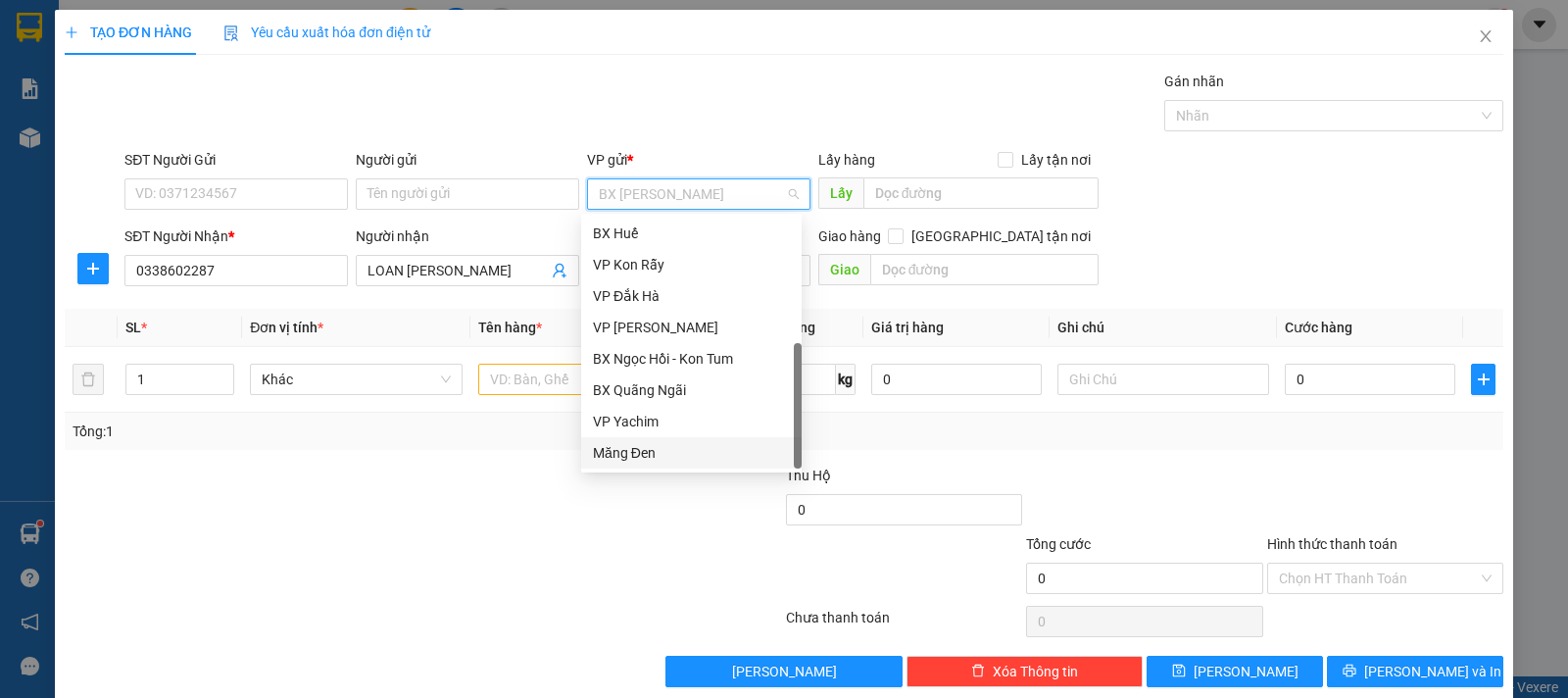
click at [649, 447] on div "Măng Đen" at bounding box center [691, 453] width 197 height 22
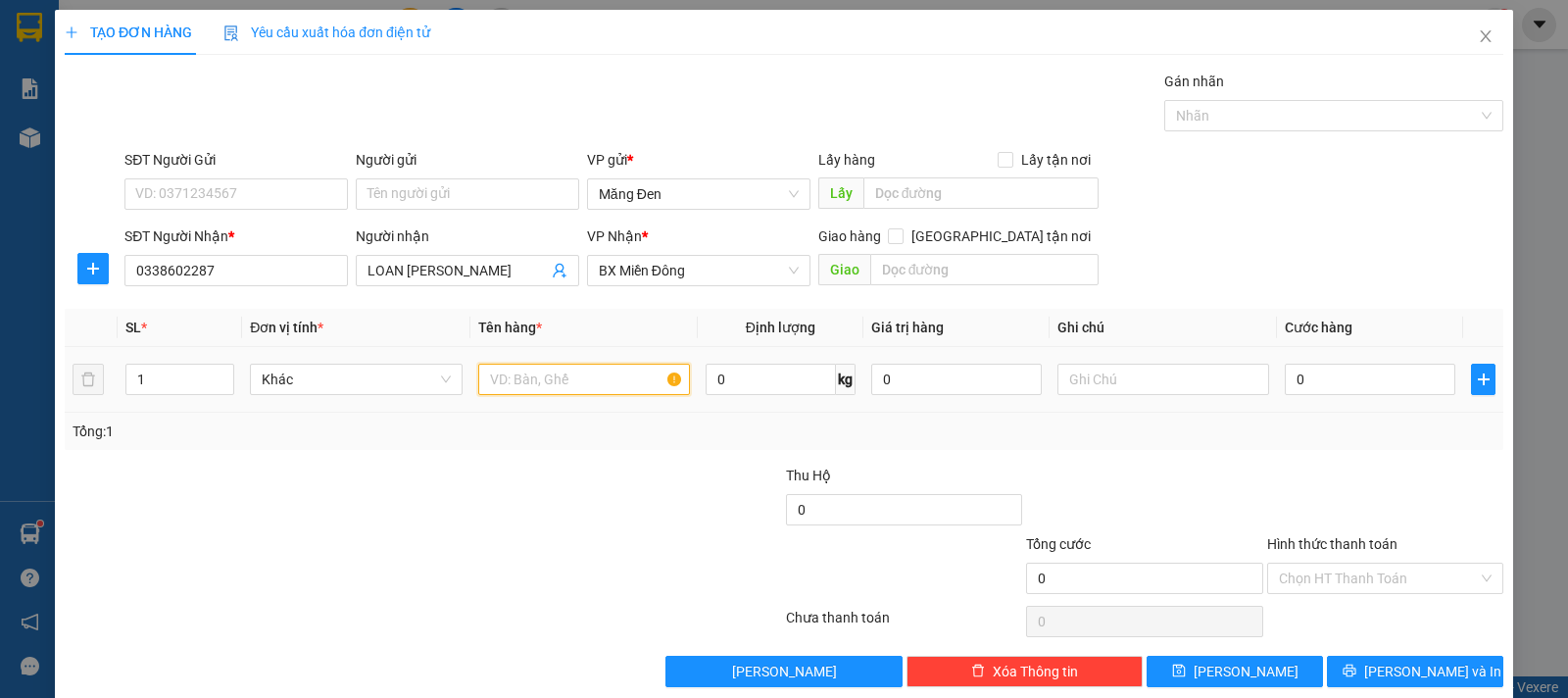
click at [541, 378] on input "text" at bounding box center [584, 379] width 211 height 31
type input "TXOP"
click at [1305, 382] on input "0" at bounding box center [1369, 379] width 170 height 31
type input "8"
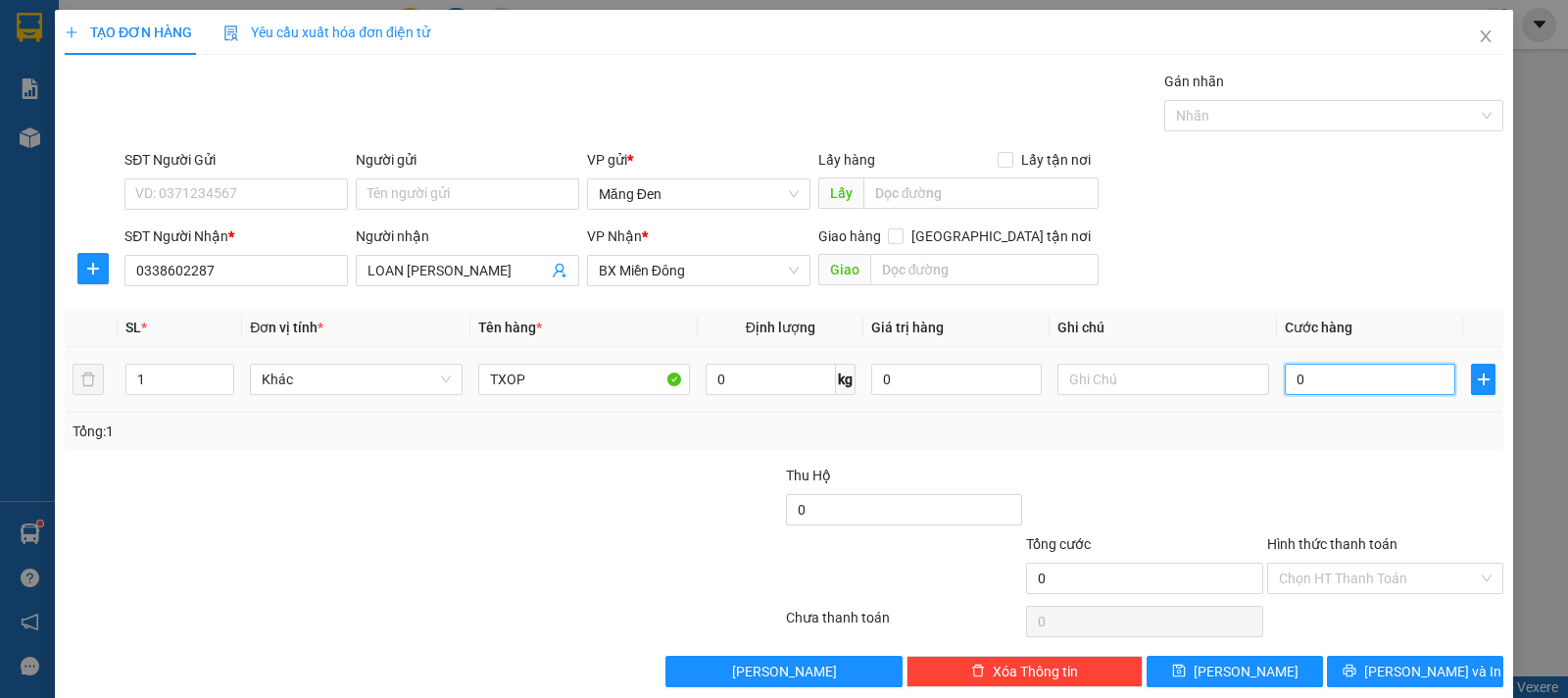
type input "8"
type input "80"
type input "80.000"
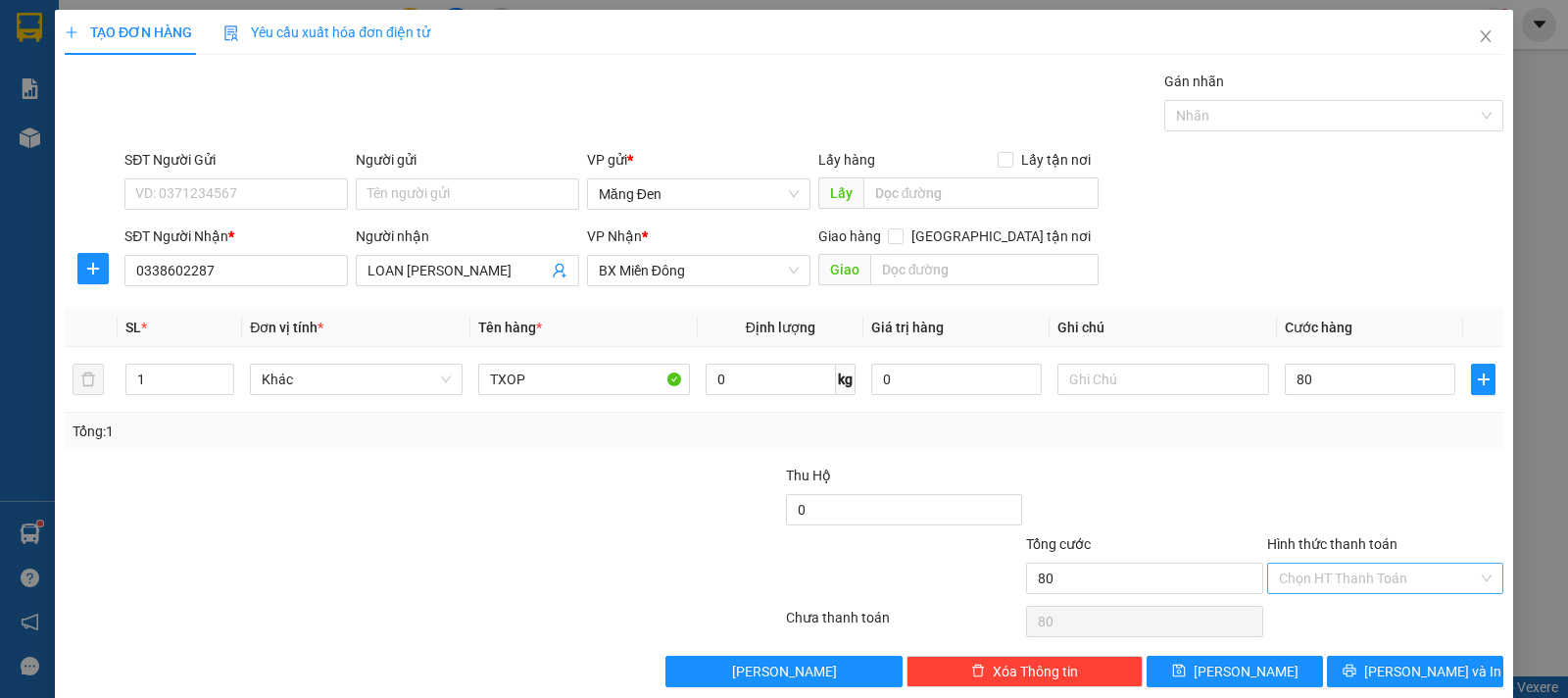
type input "80.000"
drag, startPoint x: 1292, startPoint y: 575, endPoint x: 1287, endPoint y: 593, distance: 18.7
click at [1293, 575] on input "Hình thức thanh toán" at bounding box center [1378, 578] width 199 height 29
click at [1285, 437] on div "Tại văn phòng" at bounding box center [1371, 445] width 210 height 22
type input "0"
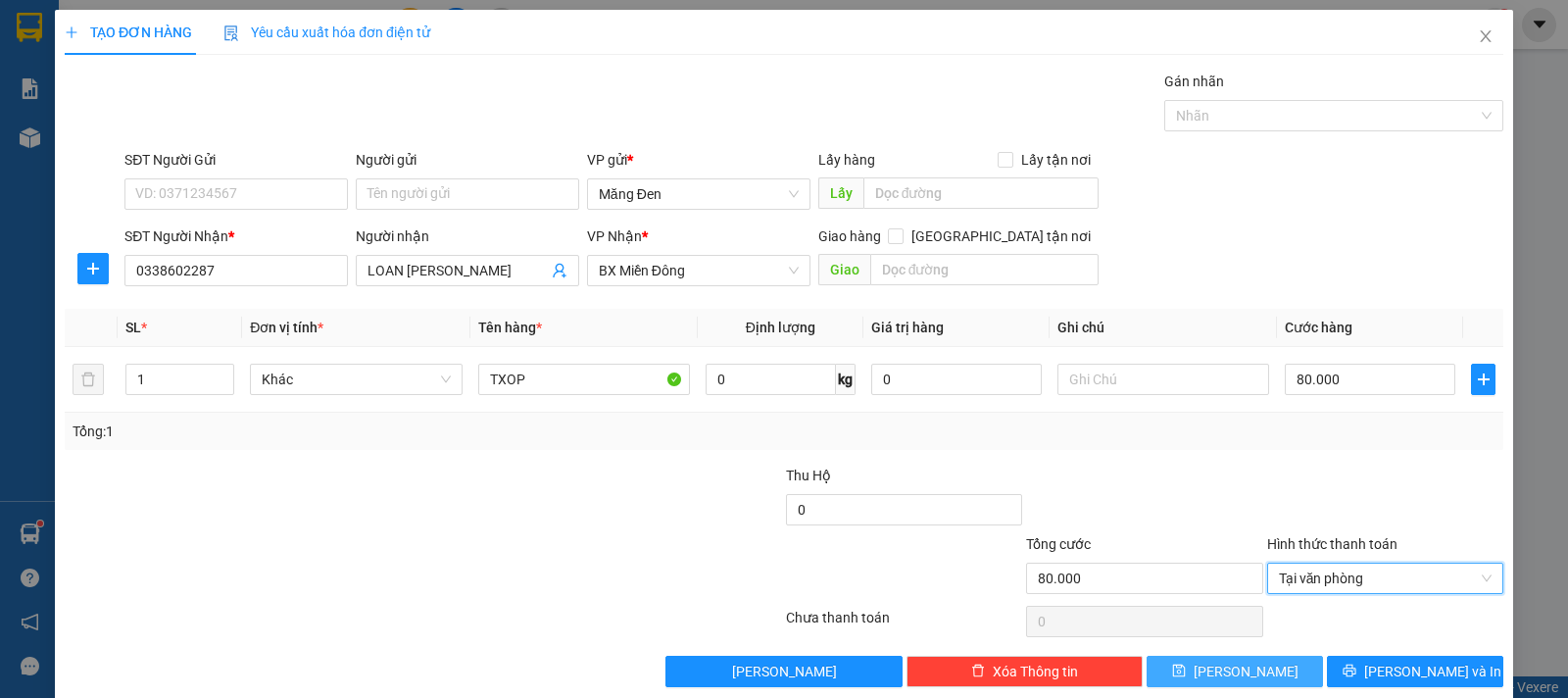
click at [1253, 667] on button "[PERSON_NAME]" at bounding box center [1235, 671] width 176 height 31
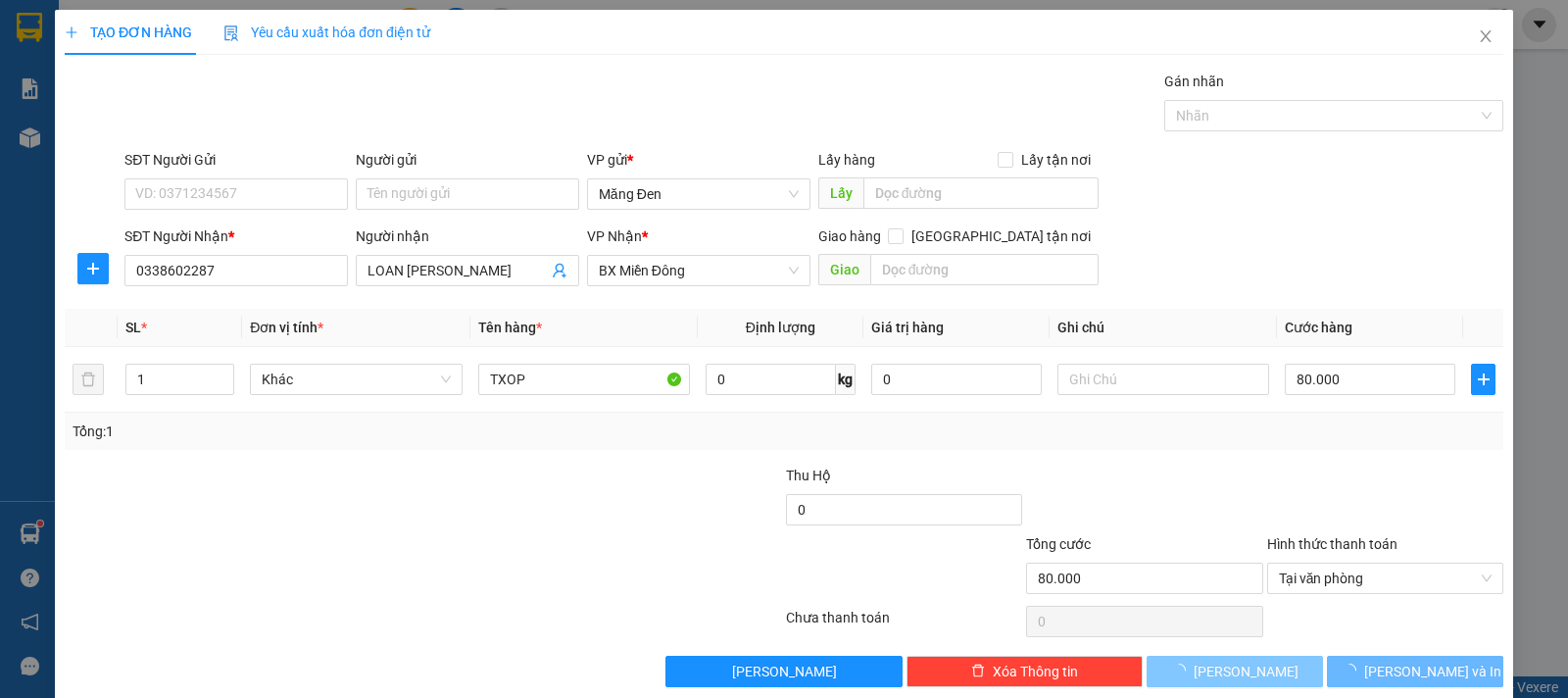
type input "0"
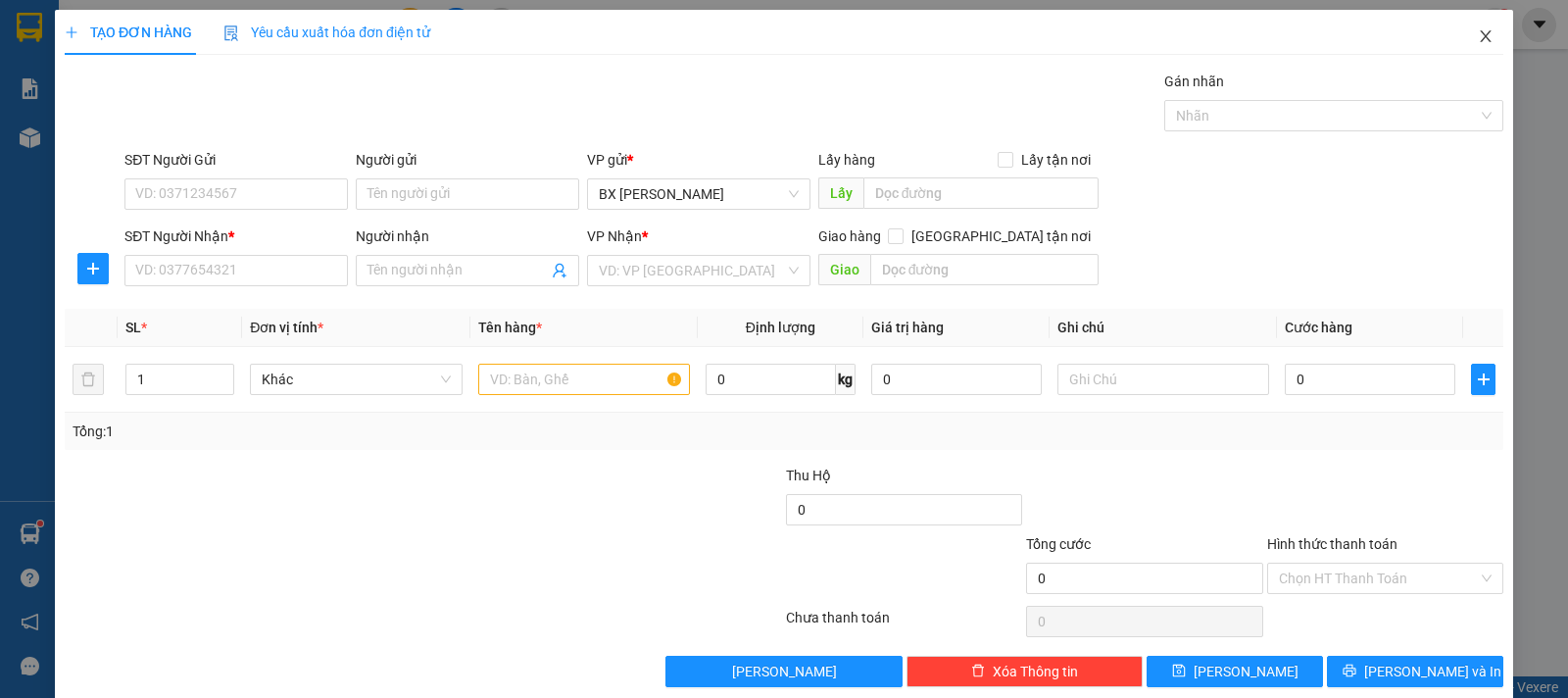
click at [1483, 38] on span "Close" at bounding box center [1486, 37] width 55 height 55
